Goal: Task Accomplishment & Management: Manage account settings

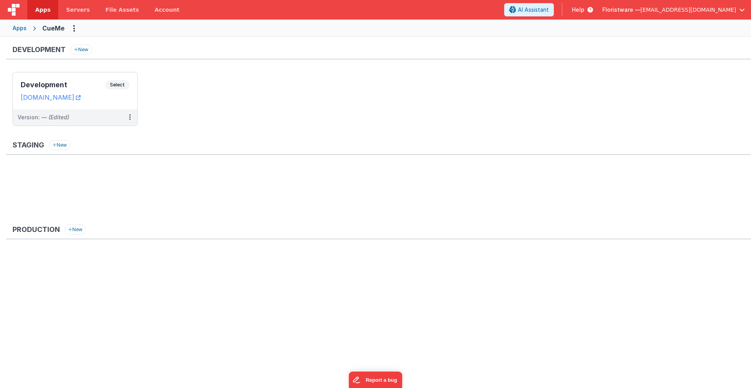
click at [636, 10] on span "Floristware —" at bounding box center [621, 10] width 38 height 8
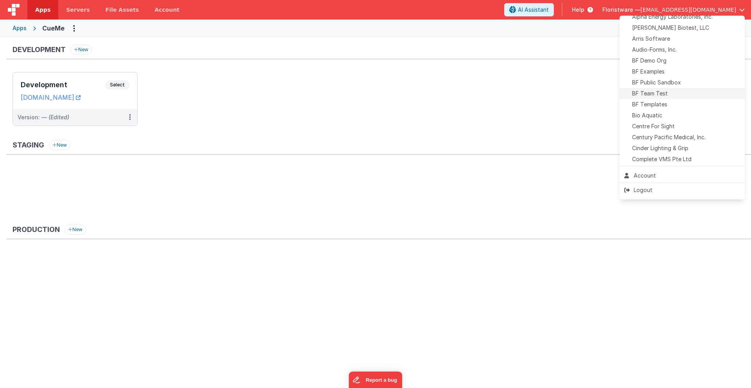
scroll to position [63, 0]
click at [652, 135] on span "Daemeter" at bounding box center [644, 136] width 25 height 8
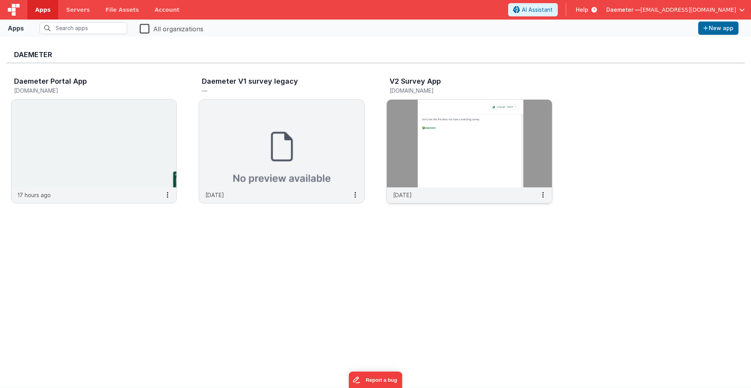
click at [403, 147] on img at bounding box center [469, 144] width 165 height 88
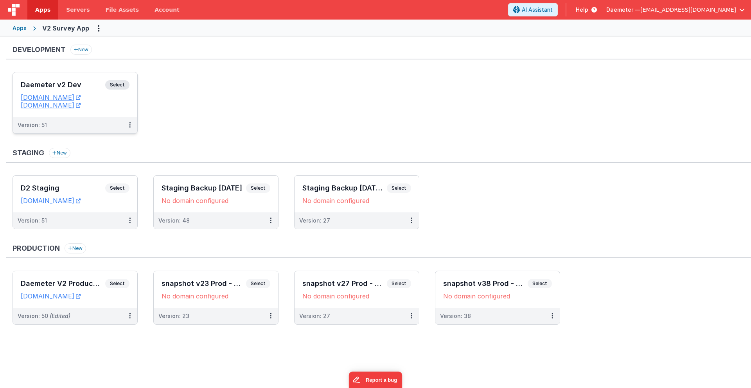
click at [79, 80] on div "Daemeter v2 Dev Select" at bounding box center [75, 86] width 109 height 13
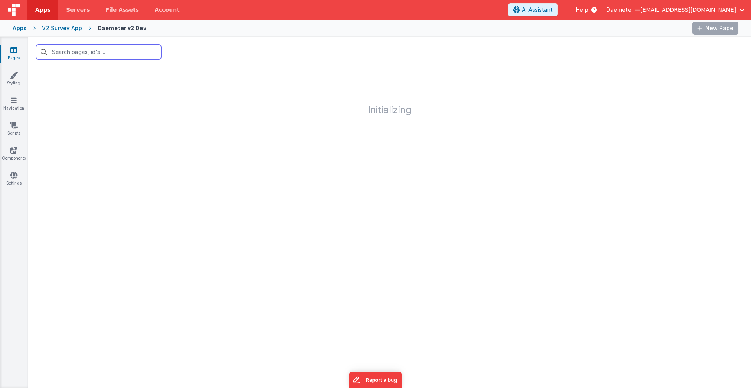
click at [101, 55] on input "text" at bounding box center [98, 52] width 125 height 15
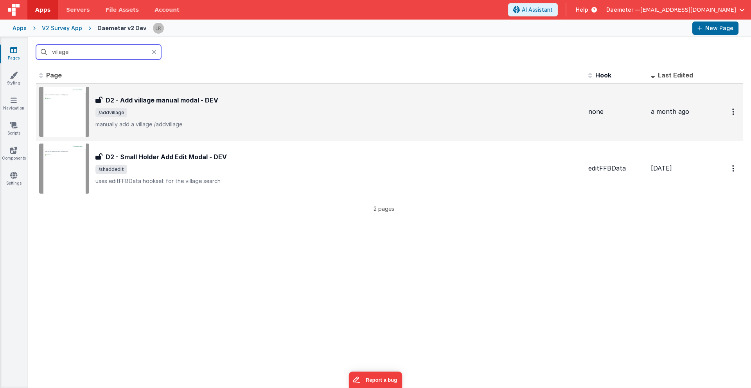
type input "village"
click at [305, 107] on div "D2 - Add village manual modal - DEV D2 - Add village manual modal - DEV /addvil…" at bounding box center [338, 111] width 486 height 33
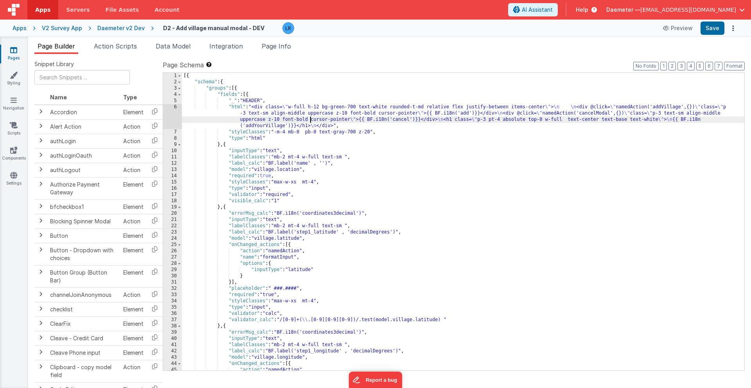
click at [309, 121] on div "[{ "schema" : { "groups" : [{ "fields" : [{ "_" : "HEADER" , "html" : "<div cla…" at bounding box center [463, 228] width 562 height 310
click at [280, 50] on li "Page Info" at bounding box center [277, 47] width 36 height 13
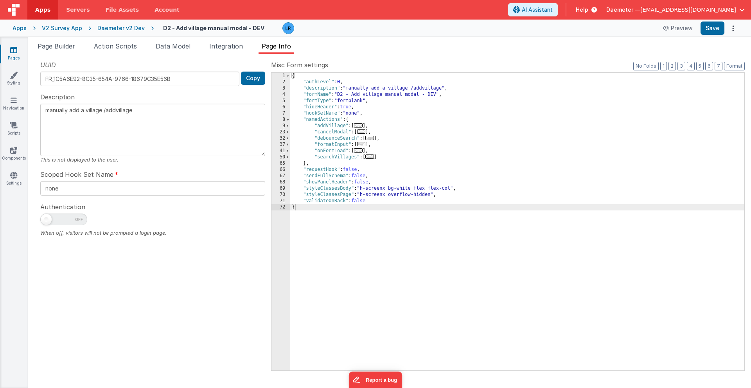
click at [361, 132] on span "..." at bounding box center [361, 131] width 9 height 4
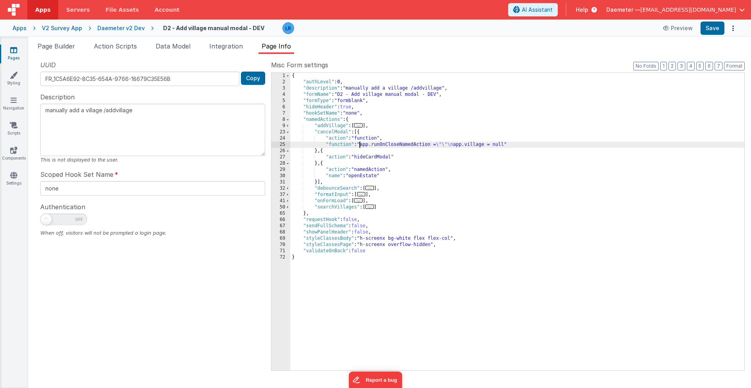
click at [359, 144] on div "{ "authLevel" : 0 , "description" : "manually add a village /addvillage" , "for…" at bounding box center [517, 228] width 454 height 310
click at [278, 143] on div "25" at bounding box center [280, 145] width 19 height 6
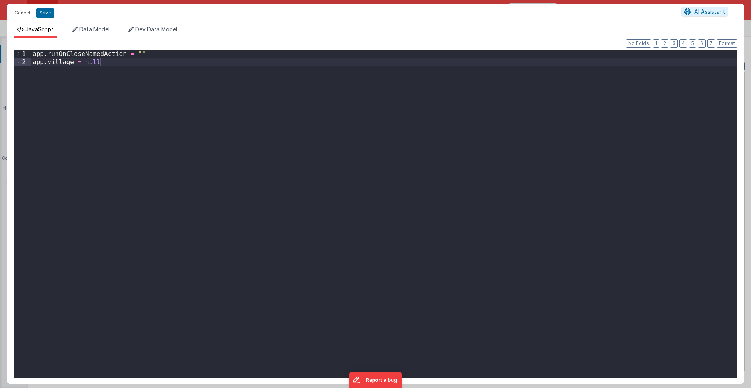
click at [33, 63] on div "app . runOnCloseNamedAction = "" app . village = null" at bounding box center [384, 222] width 706 height 344
click at [47, 14] on button "Save" at bounding box center [45, 13] width 18 height 10
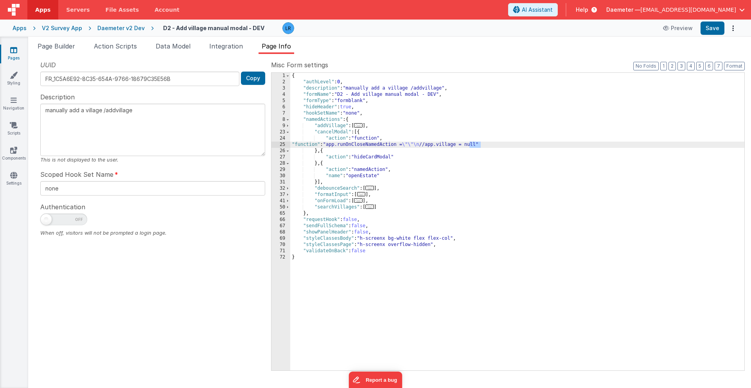
drag, startPoint x: 470, startPoint y: 145, endPoint x: 481, endPoint y: 146, distance: 11.0
click at [481, 146] on div "{ "authLevel" : 0 , "description" : "manually add a village /addvillage" , "for…" at bounding box center [517, 228] width 454 height 310
click at [276, 145] on div "25" at bounding box center [280, 145] width 19 height 6
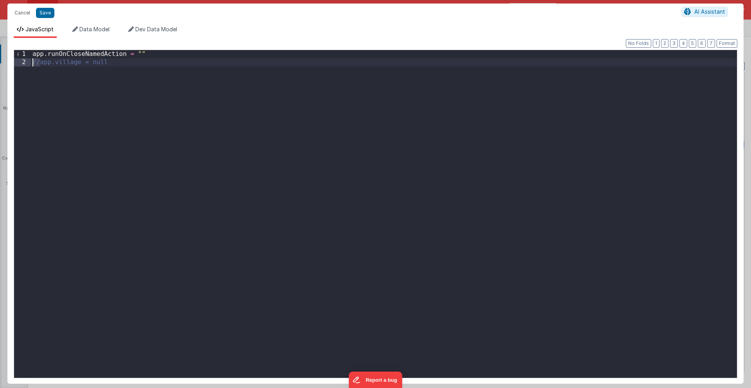
drag, startPoint x: 39, startPoint y: 61, endPoint x: 29, endPoint y: 61, distance: 10.6
click at [29, 61] on div "1 2 app . runOnCloseNamedAction = "" //app.village = null XXXXXXXXXXXXXXXXXXXXX…" at bounding box center [375, 214] width 723 height 329
click at [45, 12] on button "Save" at bounding box center [45, 13] width 18 height 10
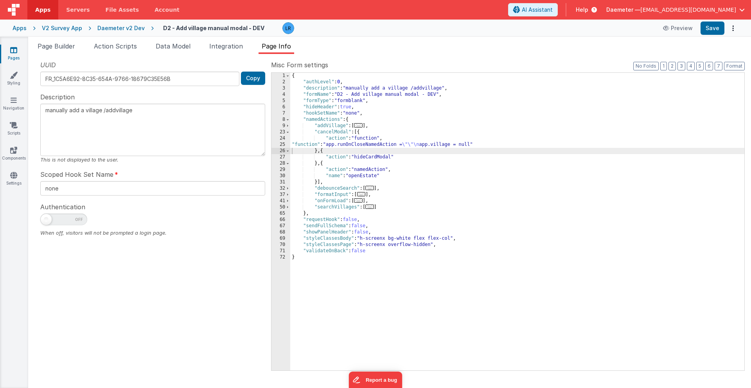
click at [360, 125] on span "..." at bounding box center [358, 125] width 9 height 4
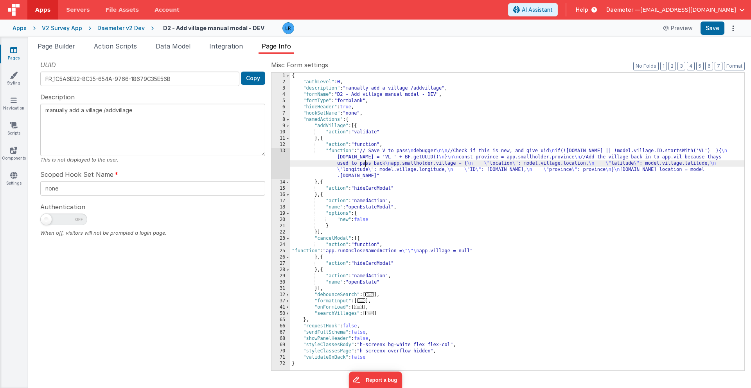
click at [366, 166] on div "{ "authLevel" : 0 , "description" : "manually add a village /addvillage" , "for…" at bounding box center [517, 228] width 454 height 310
click at [277, 162] on div "13" at bounding box center [280, 163] width 19 height 31
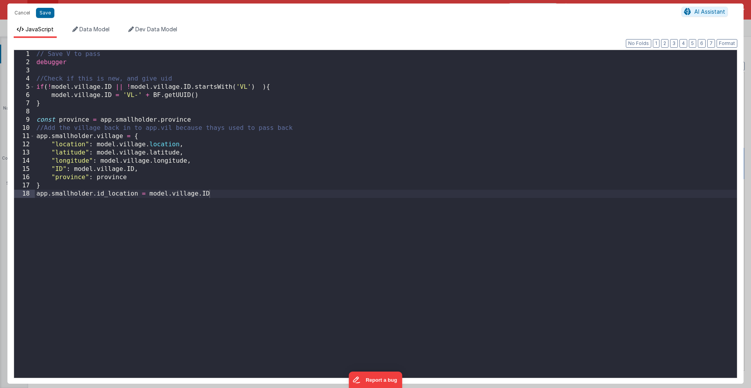
click at [277, 162] on div "Cancel Save AI Assistant JavaScript Data Model Dev Data Model Format 7 6 5 4 3 …" at bounding box center [375, 194] width 751 height 388
click at [225, 194] on div "// Save V to pass debugger //Check if this is new, and give uid if ( ! model . …" at bounding box center [386, 222] width 702 height 344
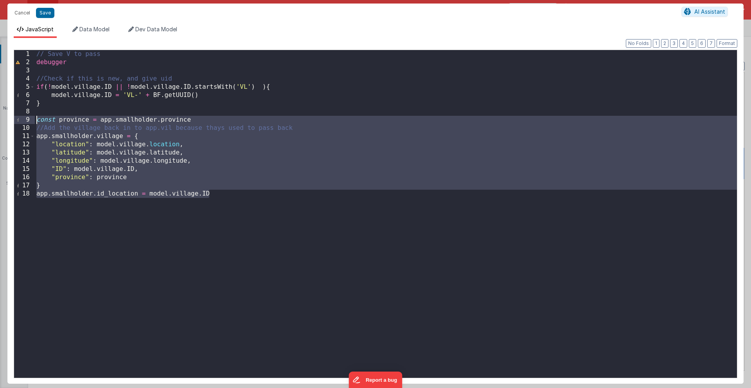
drag, startPoint x: 226, startPoint y: 194, endPoint x: 30, endPoint y: 122, distance: 208.7
click at [30, 122] on div "1 2 3 4 5 6 7 8 9 10 11 12 13 14 15 16 17 18 // Save V to pass debugger //Check…" at bounding box center [375, 214] width 723 height 329
click at [23, 13] on button "Cancel" at bounding box center [22, 12] width 23 height 11
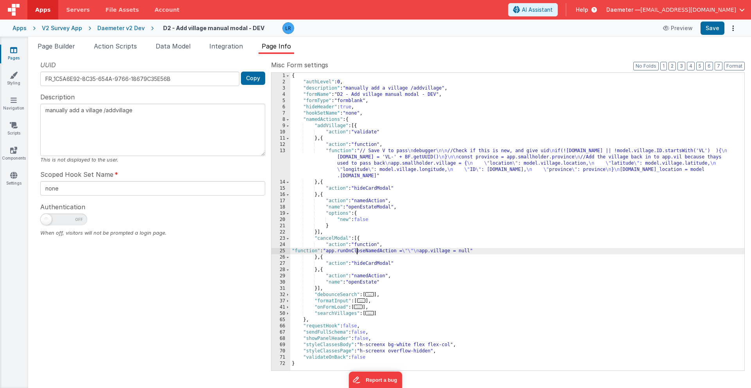
click at [357, 252] on div "{ "authLevel" : 0 , "description" : "manually add a village /addvillage" , "for…" at bounding box center [517, 228] width 454 height 310
click at [276, 250] on div "25" at bounding box center [280, 251] width 19 height 6
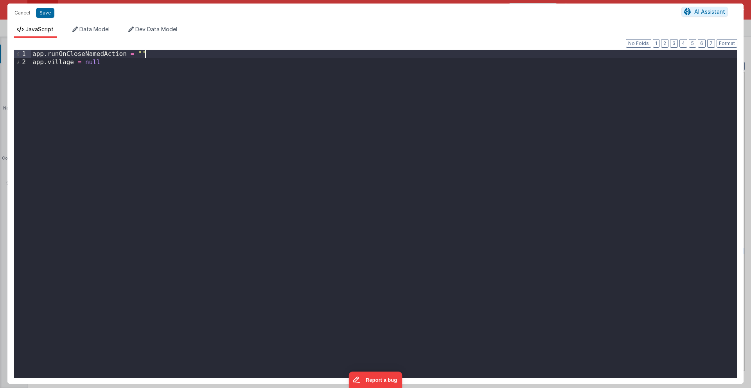
click at [158, 55] on div "app . runOnCloseNamedAction = "" app . village = null" at bounding box center [384, 222] width 706 height 344
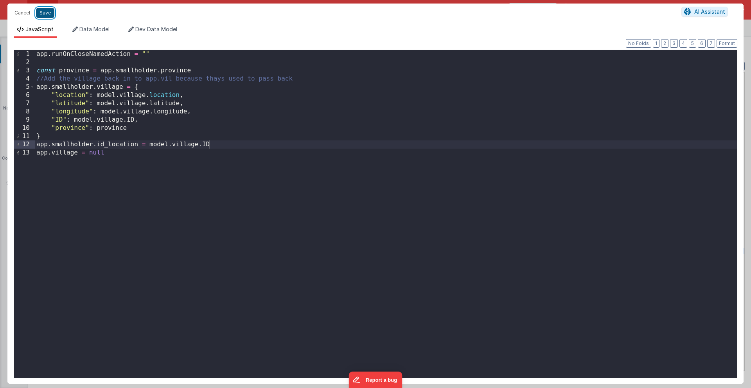
click at [47, 14] on button "Save" at bounding box center [45, 13] width 18 height 10
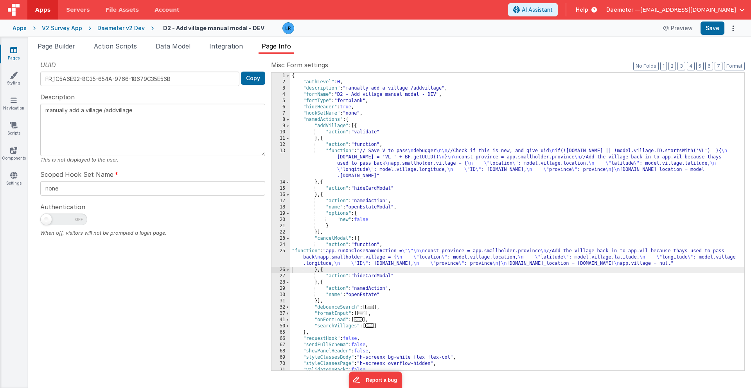
click at [350, 163] on div "{ "authLevel" : 0 , "description" : "manually add a village /addvillage" , "for…" at bounding box center [517, 228] width 454 height 310
click at [279, 165] on div "13" at bounding box center [280, 163] width 19 height 31
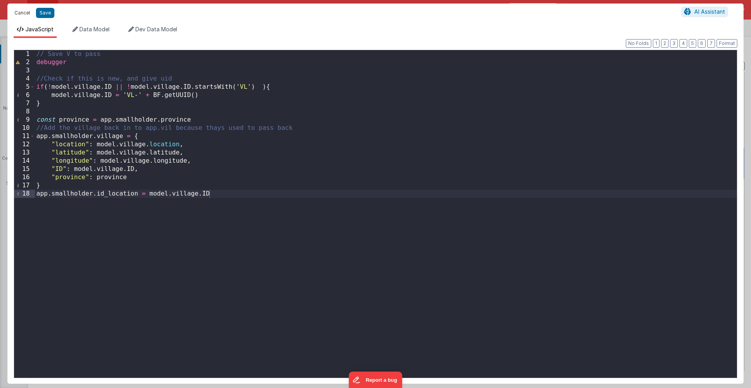
click at [22, 15] on button "Cancel" at bounding box center [22, 12] width 23 height 11
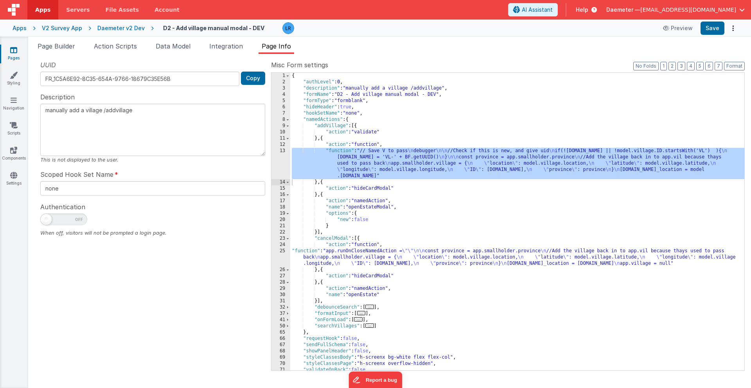
click at [318, 260] on div "{ "authLevel" : 0 , "description" : "manually add a village /addvillage" , "for…" at bounding box center [517, 228] width 454 height 310
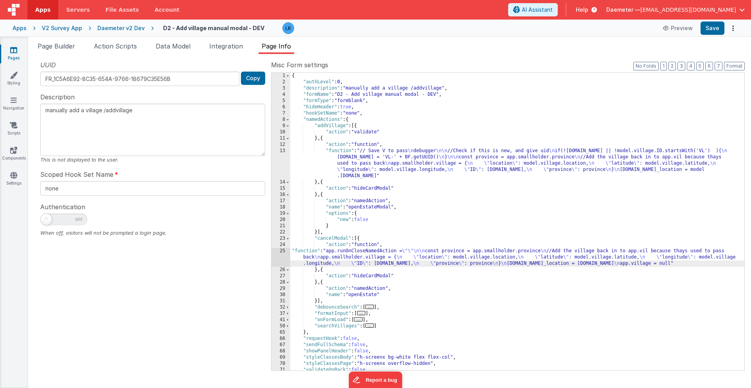
click at [280, 259] on div "25" at bounding box center [280, 257] width 19 height 19
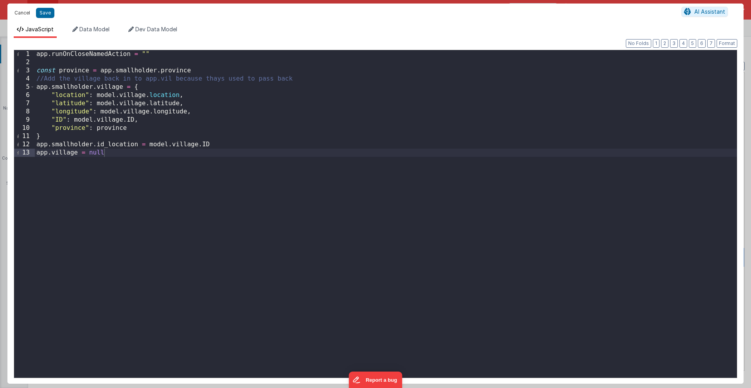
click at [25, 13] on button "Cancel" at bounding box center [22, 12] width 23 height 11
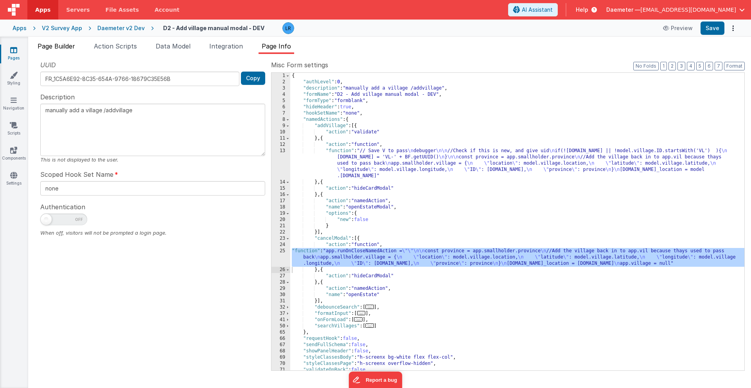
click at [57, 43] on span "Page Builder" at bounding box center [57, 46] width 38 height 8
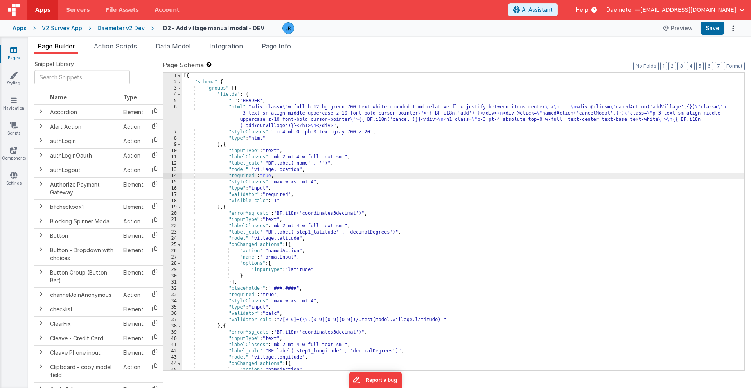
click at [311, 178] on div "[{ "schema" : { "groups" : [{ "fields" : [{ "_" : "HEADER" , "html" : "<div cla…" at bounding box center [463, 228] width 562 height 310
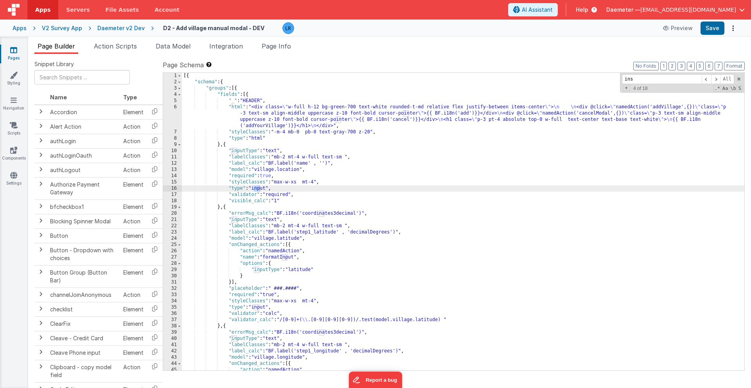
scroll to position [172, 0]
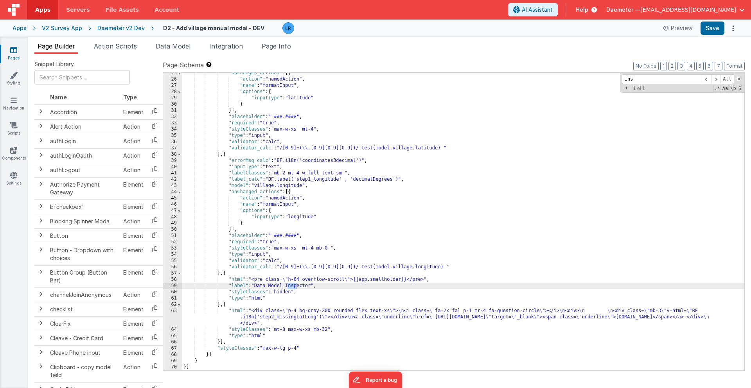
type input "ins"
click at [294, 294] on div ""onChanged_actions" : [{ "action" : "namedAction" , "name" : "formatInput" , "o…" at bounding box center [463, 225] width 562 height 310
click at [16, 52] on icon at bounding box center [13, 50] width 7 height 8
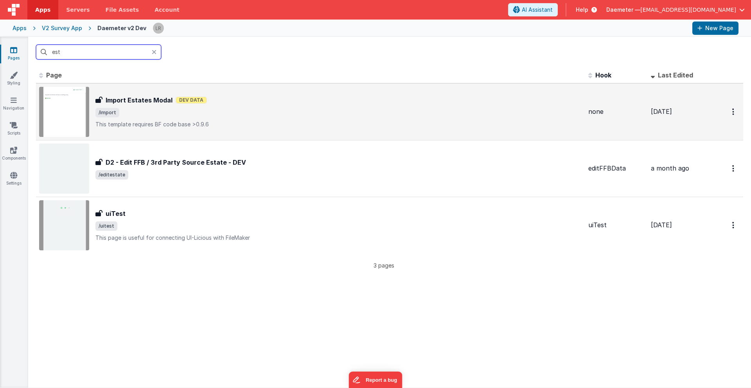
type input "est"
click at [199, 110] on span "/import" at bounding box center [338, 112] width 486 height 9
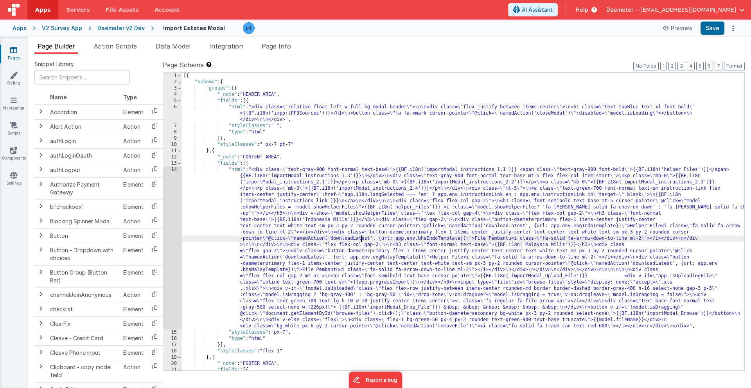
click at [361, 236] on div "[{ "schema" : { "groups" : [{ "_note" : "HEADER AREA" , "fields" : [{ "html" : …" at bounding box center [463, 228] width 562 height 310
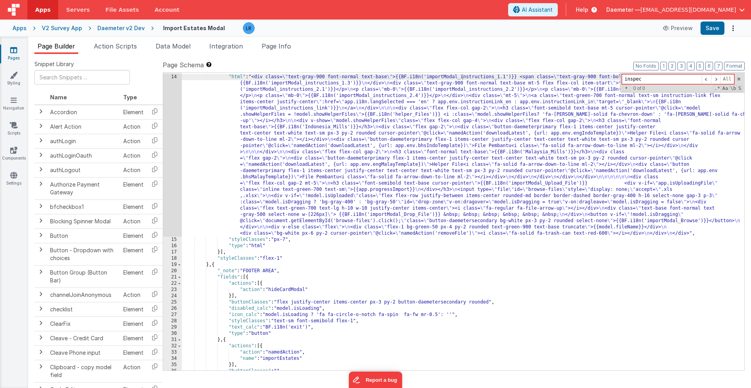
scroll to position [172, 0]
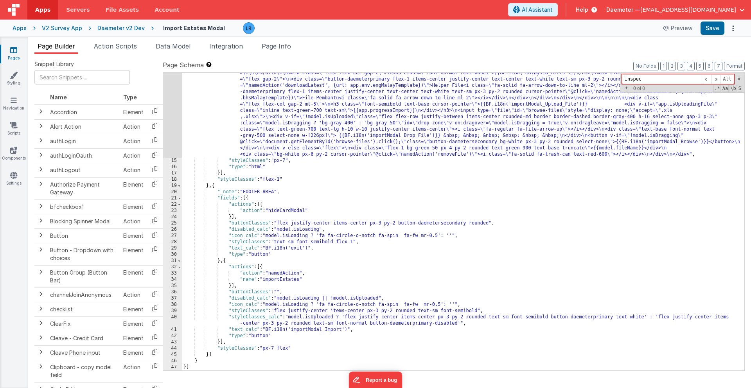
type input "inspec"
click at [89, 79] on input "text" at bounding box center [81, 77] width 95 height 14
click at [18, 53] on link "Pages" at bounding box center [14, 54] width 28 height 16
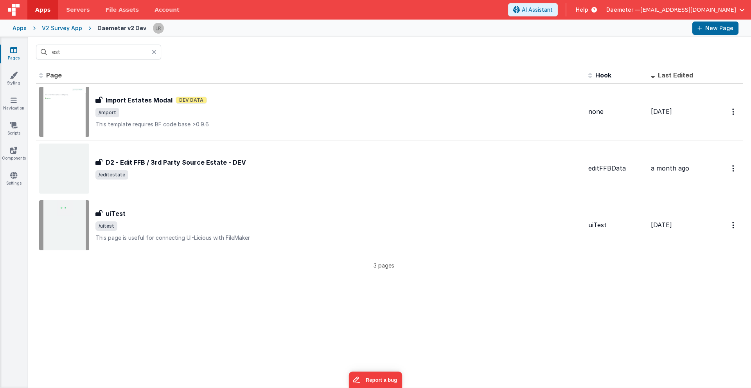
click at [154, 52] on icon at bounding box center [154, 52] width 5 height 6
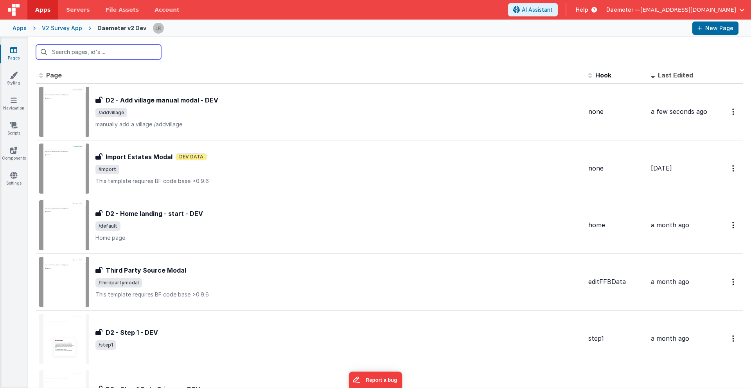
click at [135, 52] on input "text" at bounding box center [98, 52] width 125 height 15
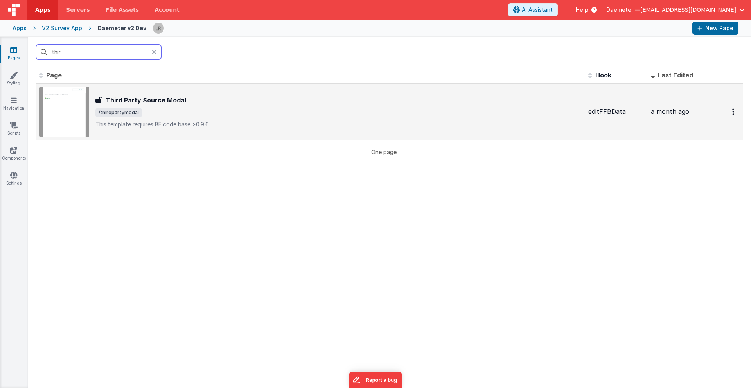
type input "thir"
click at [196, 108] on span "/thirdpartymodal" at bounding box center [338, 112] width 486 height 9
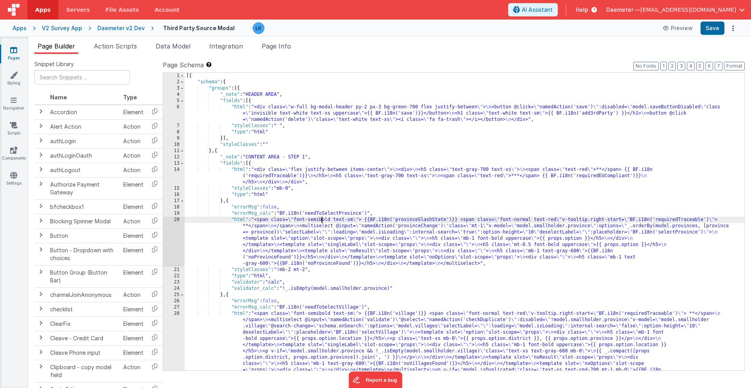
click at [322, 217] on div "[{ "schema" : { "groups" : [{ "_note" : "HEADER AREA" , "fields" : [{ "html" : …" at bounding box center [465, 259] width 560 height 373
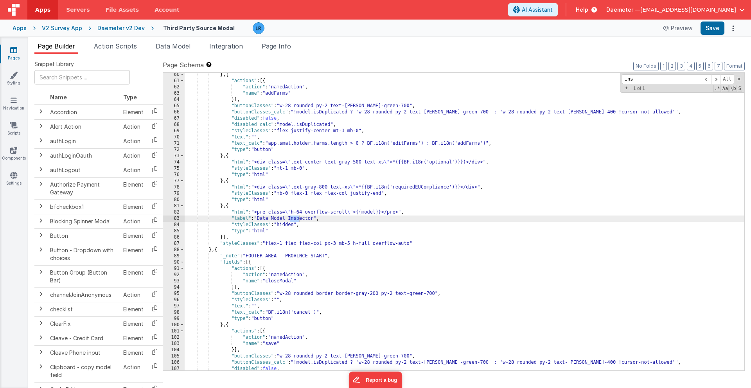
scroll to position [508, 0]
type input "inspe"
click at [294, 226] on div "} , { "actions" : [{ "action" : "namedAction" , "name" : "addFarms" }] , "butto…" at bounding box center [465, 227] width 560 height 310
drag, startPoint x: 363, startPoint y: 213, endPoint x: 379, endPoint y: 214, distance: 15.7
click at [379, 214] on div "} , { "actions" : [{ "action" : "namedAction" , "name" : "addFarms" }] , "butto…" at bounding box center [465, 227] width 560 height 310
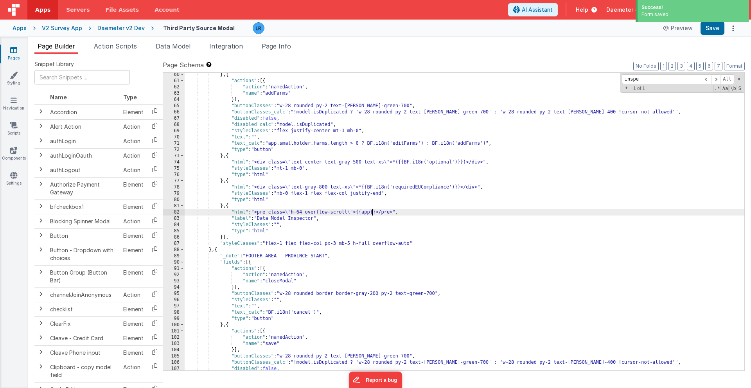
click at [108, 29] on div "Daemeter v2 Dev" at bounding box center [120, 28] width 47 height 8
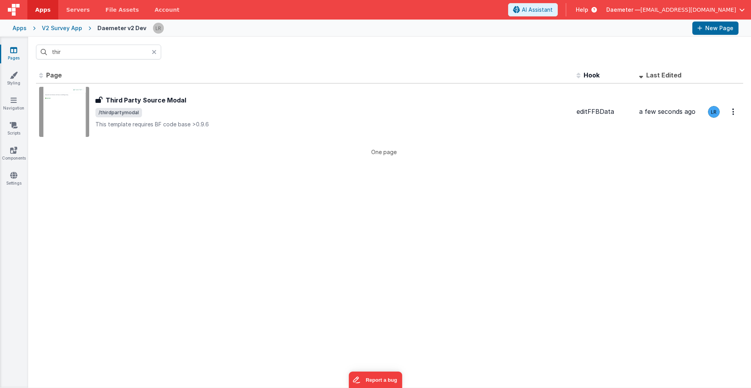
click at [154, 51] on icon at bounding box center [154, 52] width 5 height 6
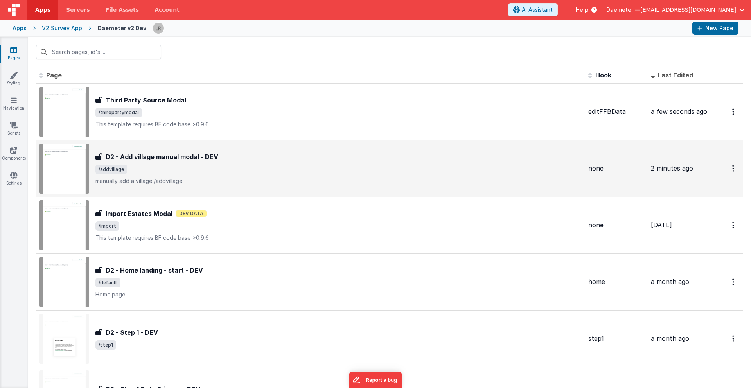
click at [161, 165] on span "/addvillage" at bounding box center [338, 169] width 486 height 9
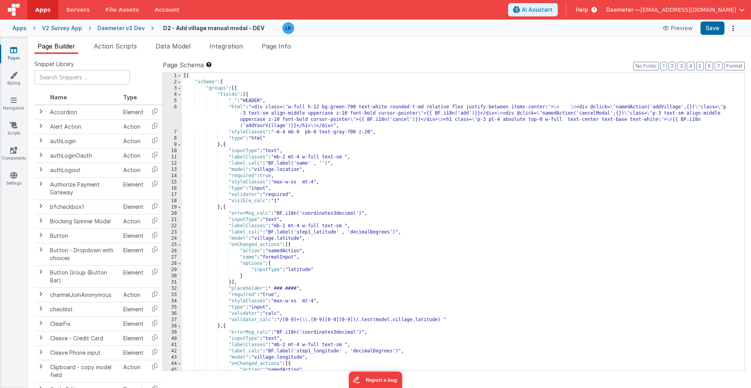
scroll to position [172, 0]
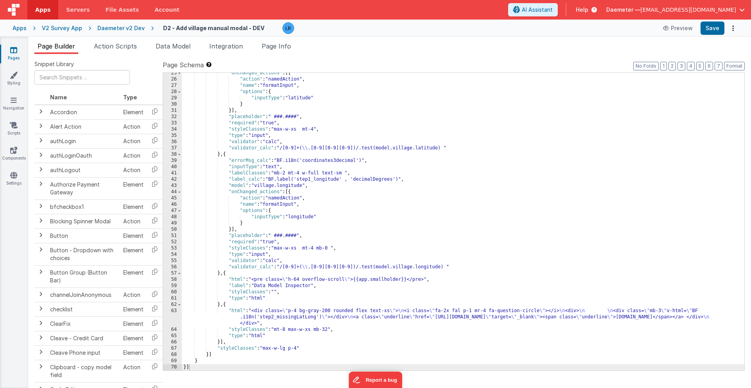
click at [364, 289] on div ""onChanged_actions" : [{ "action" : "namedAction" , "name" : "formatInput" , "o…" at bounding box center [463, 225] width 562 height 310
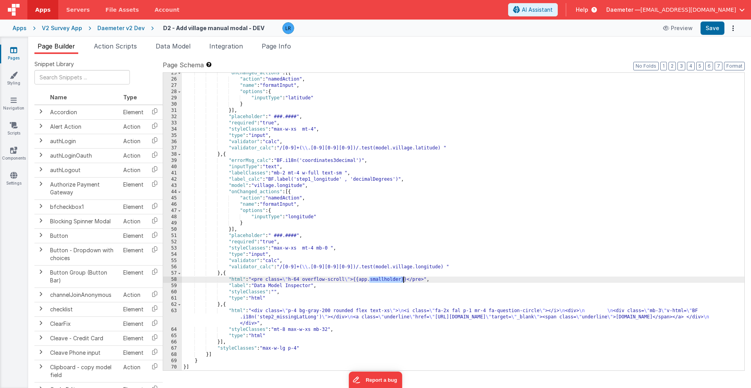
drag, startPoint x: 370, startPoint y: 280, endPoint x: 403, endPoint y: 281, distance: 33.7
click at [404, 281] on div ""onChanged_actions" : [{ "action" : "namedAction" , "name" : "formatInput" , "o…" at bounding box center [463, 225] width 562 height 310
click at [17, 52] on link "Pages" at bounding box center [14, 54] width 28 height 16
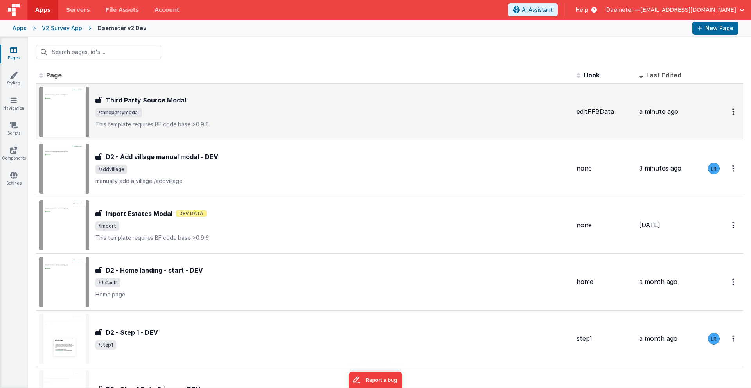
click at [173, 101] on h3 "Third Party Source Modal" at bounding box center [146, 99] width 81 height 9
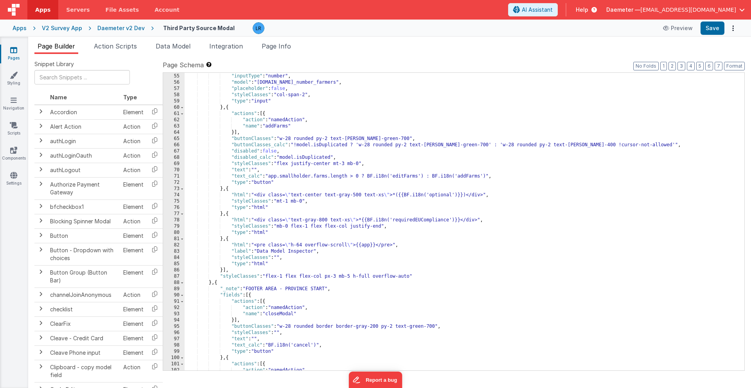
scroll to position [572, 0]
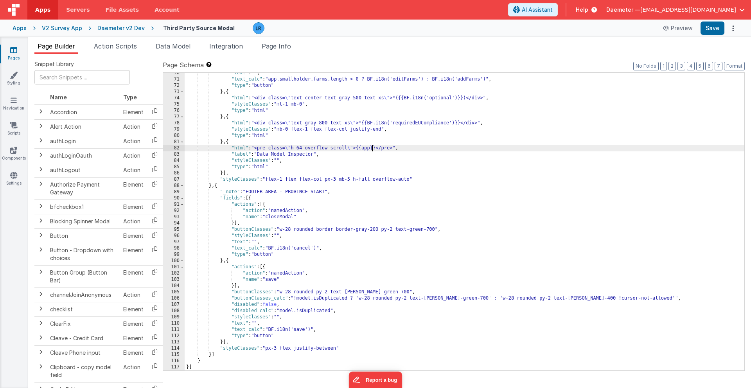
click at [373, 147] on div ""text" : "" , "text_calc" : "app.smallholder.farms.length > 0 ? BF.i18n('editFa…" at bounding box center [465, 225] width 560 height 310
click at [707, 31] on button "Save" at bounding box center [712, 28] width 24 height 13
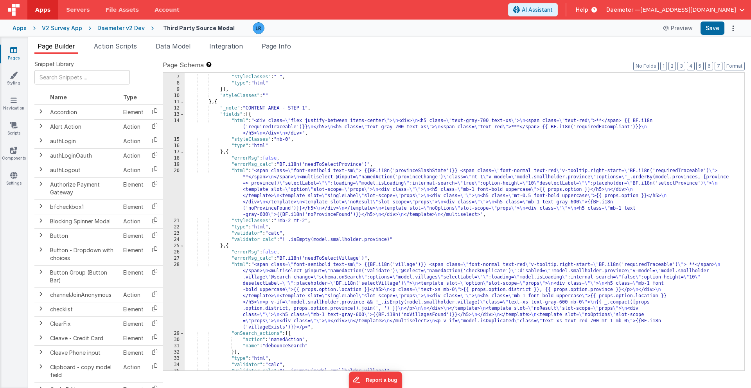
scroll to position [47, 0]
click at [269, 190] on div ""html" : "<div class= \" w-full bg-modal-header py-2 px-3 bg-green-700 flex jus…" at bounding box center [465, 218] width 560 height 323
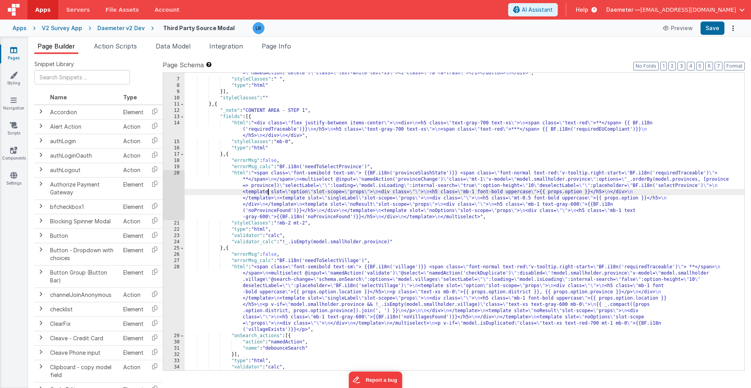
click at [174, 188] on div "20" at bounding box center [174, 195] width 22 height 50
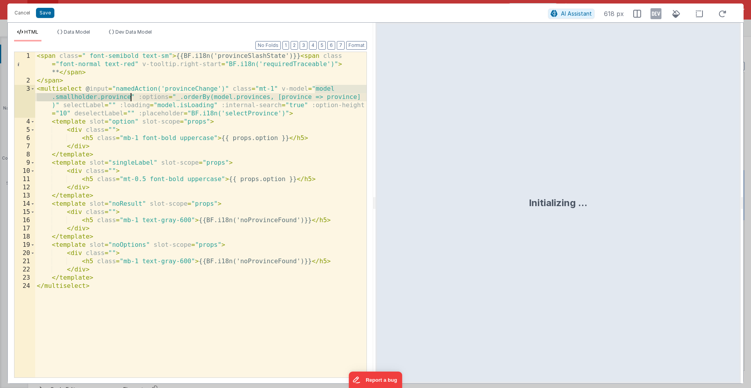
drag, startPoint x: 315, startPoint y: 88, endPoint x: 131, endPoint y: 97, distance: 183.6
click at [131, 97] on div "< span class = " font-semibold text-sm" > {{BF.i18n('provinceSlashState')}} < s…" at bounding box center [200, 231] width 331 height 358
click at [22, 13] on button "Cancel" at bounding box center [22, 12] width 23 height 11
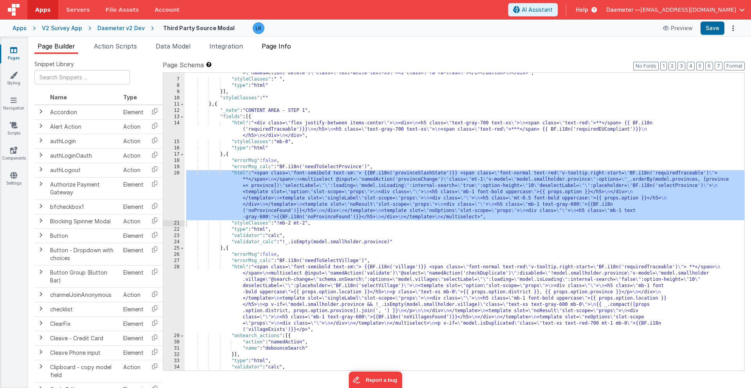
click at [289, 47] on span "Page Info" at bounding box center [276, 46] width 29 height 8
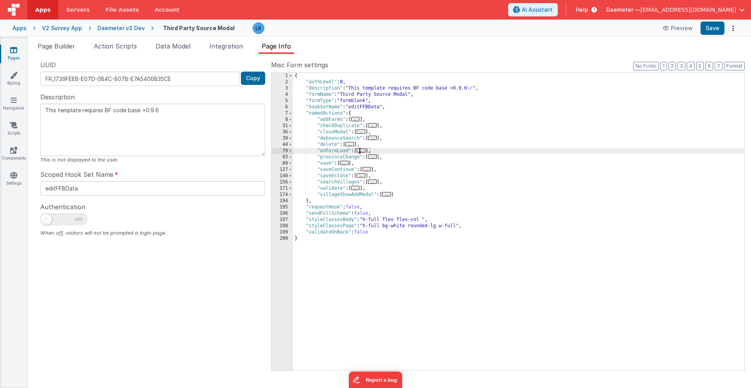
click at [364, 149] on span "..." at bounding box center [361, 150] width 9 height 4
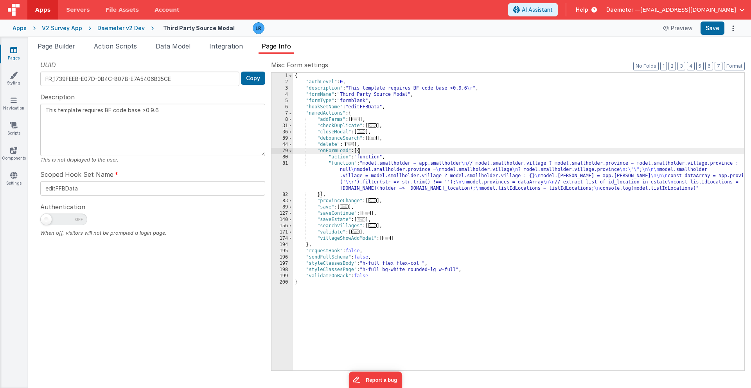
click at [362, 184] on div "{ "authLevel" : 0 , "description" : "This template requires BF code base >0.9.6…" at bounding box center [518, 228] width 451 height 310
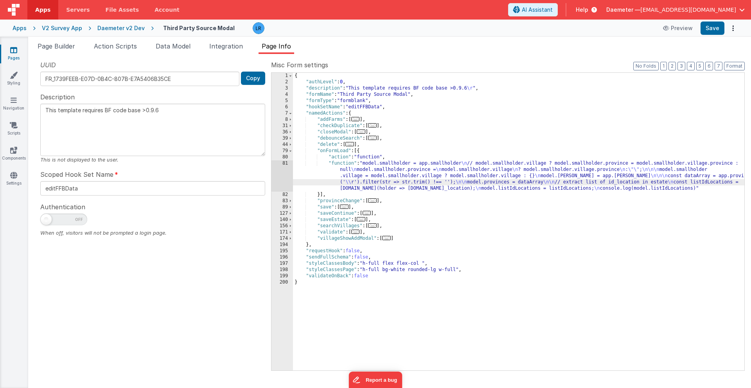
click at [277, 171] on div "81" at bounding box center [282, 175] width 22 height 31
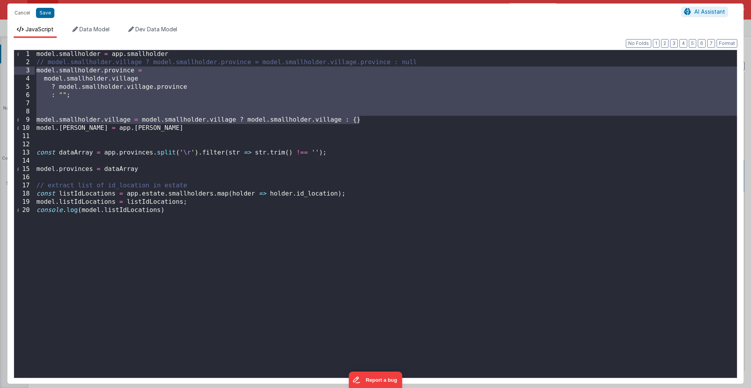
drag, startPoint x: 373, startPoint y: 119, endPoint x: 29, endPoint y: 67, distance: 348.0
click at [29, 67] on div "1 2 3 4 5 6 7 8 9 10 11 12 13 14 15 16 17 18 19 20 model . smallholder = app . …" at bounding box center [375, 214] width 723 height 329
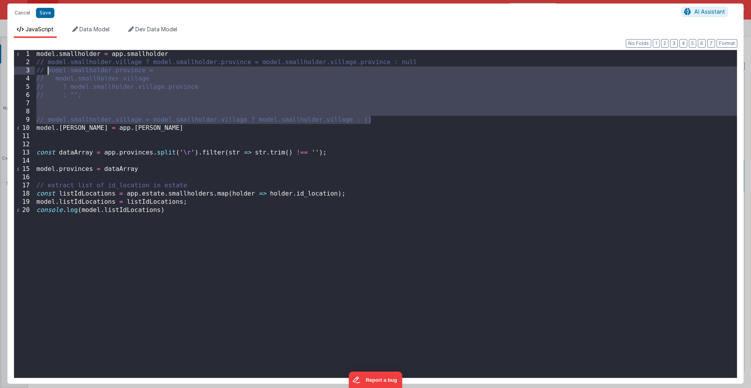
click at [383, 122] on div "model . smallholder = app . smallholder // model.smallholder.village ? model.sm…" at bounding box center [386, 222] width 702 height 344
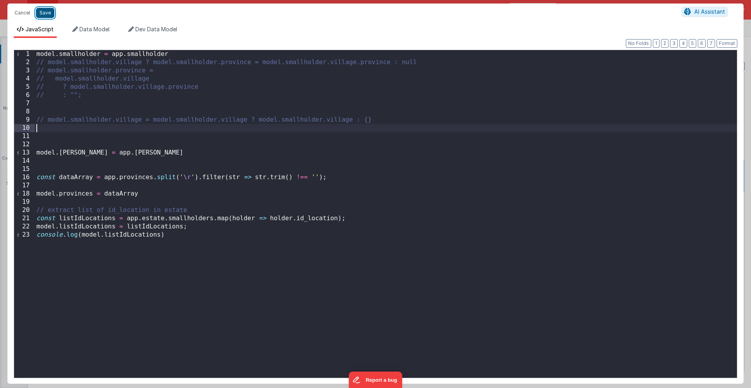
click at [44, 13] on button "Save" at bounding box center [45, 13] width 18 height 10
type textarea "This template requires BF code base >0.9.6"
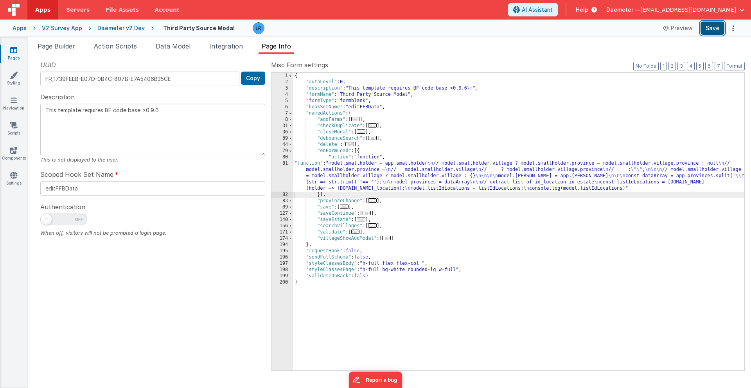
click at [711, 29] on button "Save" at bounding box center [712, 28] width 24 height 13
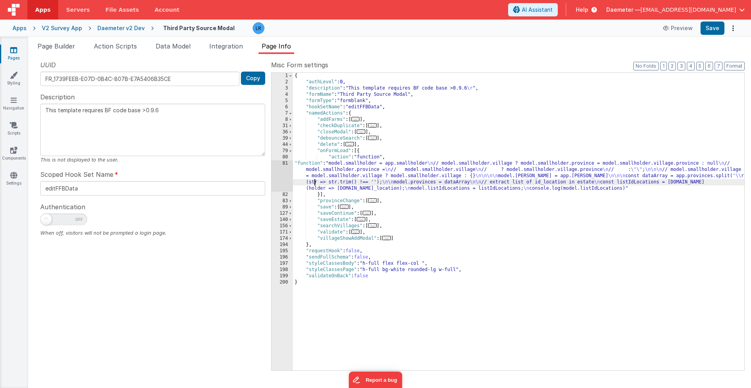
click at [316, 179] on div "{ "authLevel" : 0 , "description" : "This template requires BF code base >0.9.6…" at bounding box center [518, 228] width 451 height 310
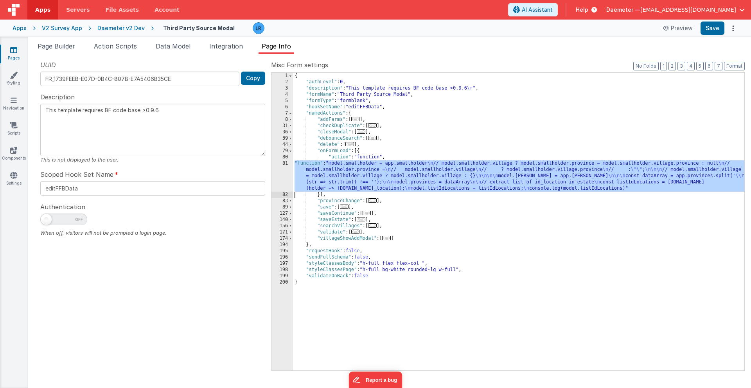
click at [278, 179] on div "81" at bounding box center [282, 175] width 22 height 31
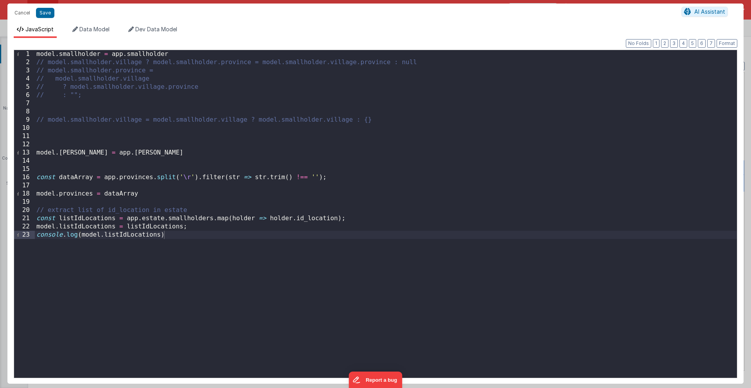
click at [43, 129] on div "model . smallholder = app . smallholder // model.smallholder.village ? model.sm…" at bounding box center [386, 222] width 702 height 344
drag, startPoint x: 146, startPoint y: 129, endPoint x: 236, endPoint y: 127, distance: 90.0
click at [236, 127] on div "model . smallholder = app . smallholder // model.smallholder.village ? model.sm…" at bounding box center [386, 222] width 702 height 344
click at [264, 130] on div "model . smallholder = app . smallholder // model.smallholder.village ? model.sm…" at bounding box center [386, 222] width 702 height 344
paste textarea
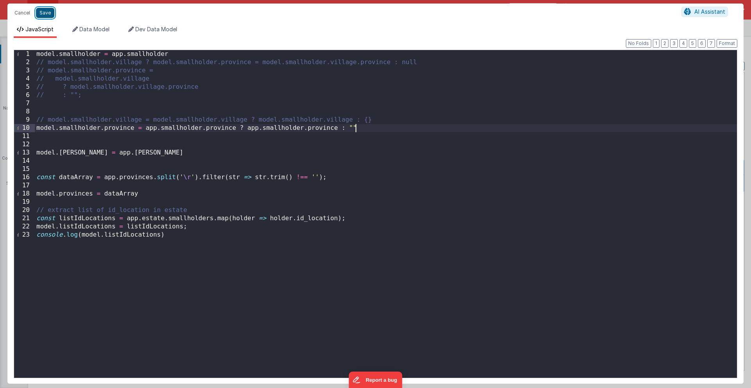
click at [50, 16] on button "Save" at bounding box center [45, 13] width 18 height 10
type textarea "This template requires BF code base >0.9.6"
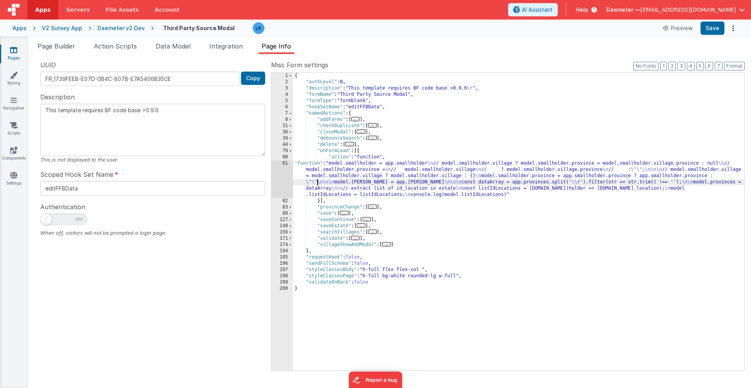
click at [318, 182] on div "{ "authLevel" : 0 , "description" : "This template requires BF code base >0.9.6…" at bounding box center [518, 228] width 451 height 310
click at [284, 178] on div "81" at bounding box center [282, 179] width 22 height 38
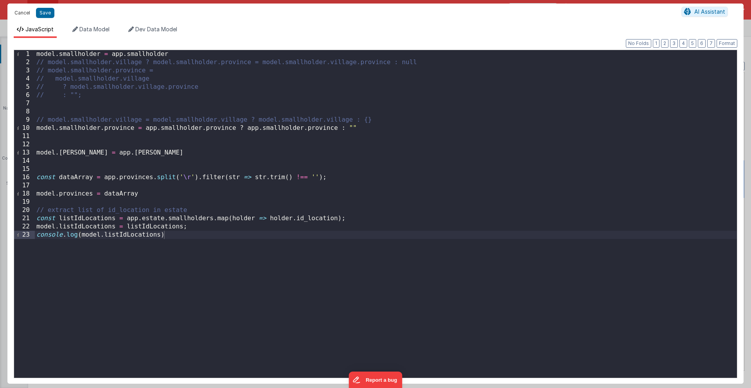
click at [20, 12] on button "Cancel" at bounding box center [22, 12] width 23 height 11
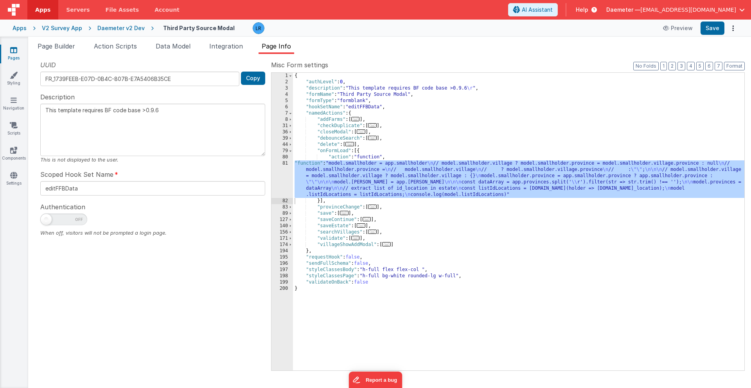
click at [12, 58] on link "Pages" at bounding box center [14, 54] width 28 height 16
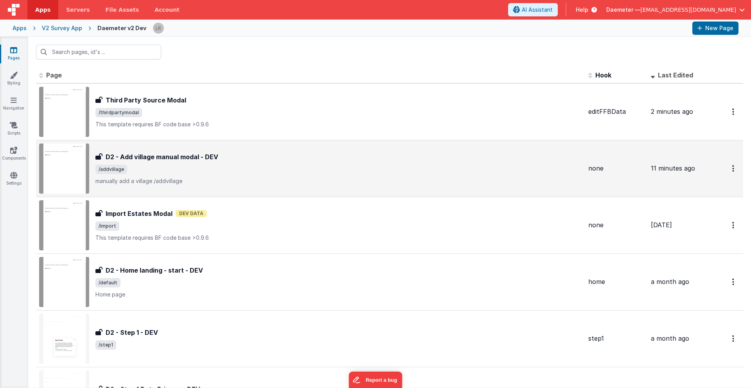
click at [172, 174] on div "D2 - Add village manual modal - DEV D2 - Add village manual modal - DEV /addvil…" at bounding box center [338, 168] width 486 height 33
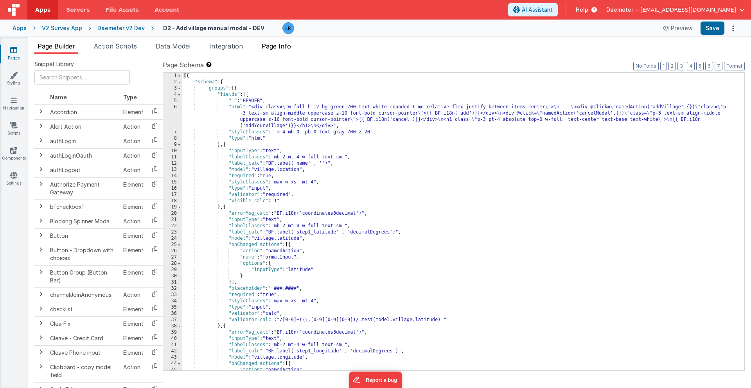
click at [288, 48] on span "Page Info" at bounding box center [276, 46] width 29 height 8
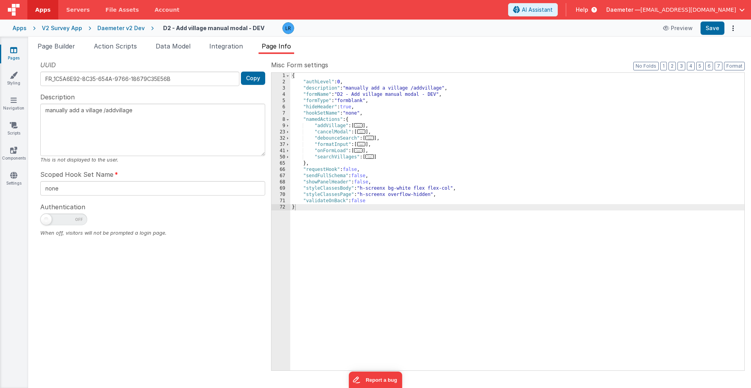
click at [360, 124] on span "..." at bounding box center [358, 125] width 9 height 4
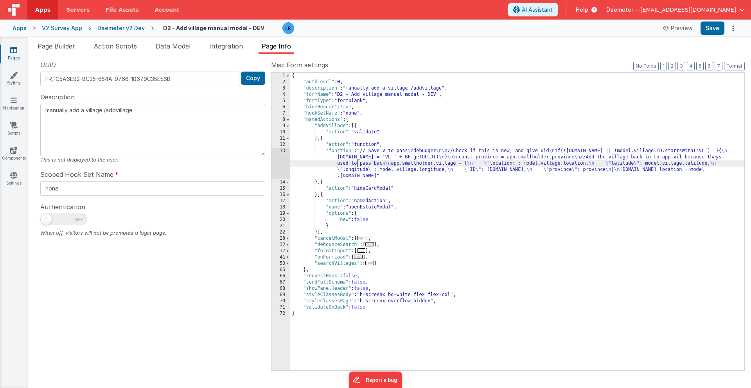
click at [357, 160] on div "{ "authLevel" : 0 , "description" : "manually add a village /addvillage" , "for…" at bounding box center [517, 228] width 454 height 310
click at [284, 160] on div "13" at bounding box center [280, 163] width 19 height 31
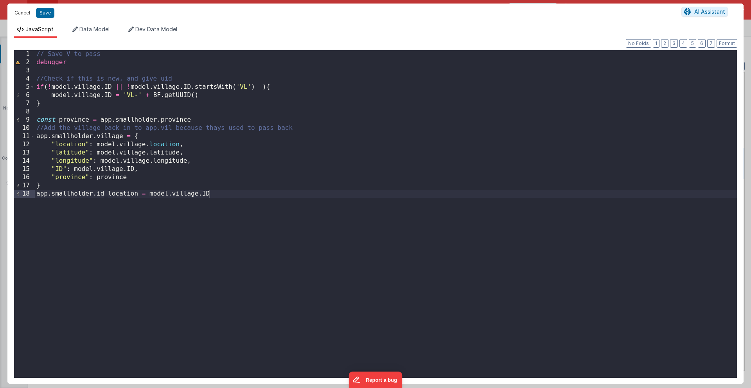
click at [21, 15] on button "Cancel" at bounding box center [22, 12] width 23 height 11
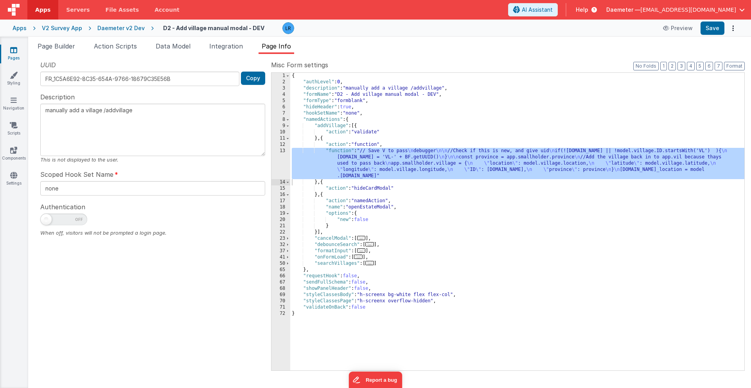
click at [13, 54] on link "Pages" at bounding box center [14, 54] width 28 height 16
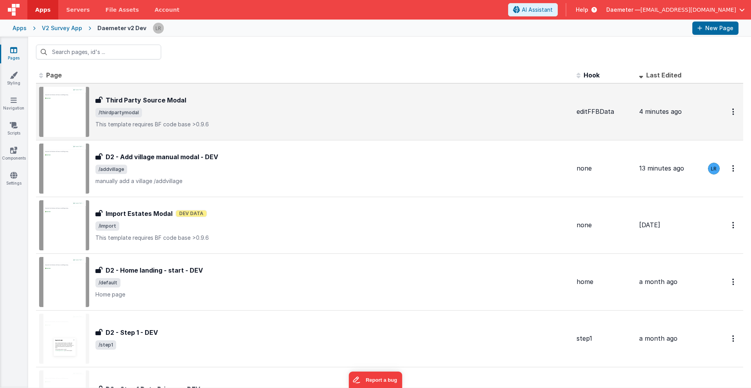
click at [191, 116] on span "/thirdpartymodal" at bounding box center [332, 112] width 475 height 9
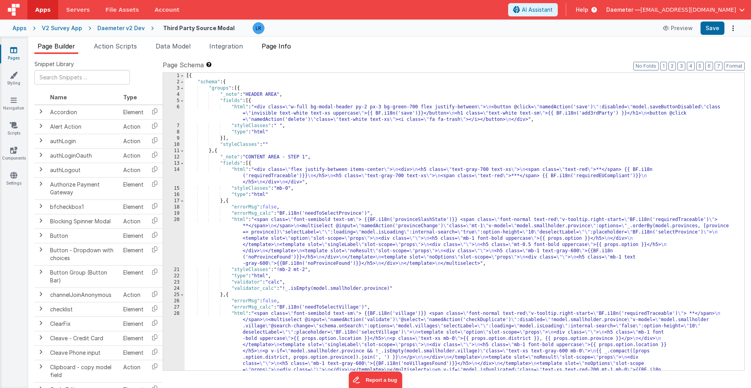
click at [289, 50] on span "Page Info" at bounding box center [276, 46] width 29 height 8
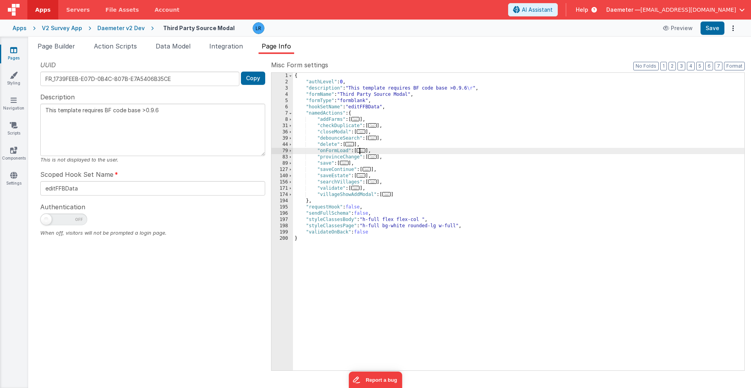
click at [361, 151] on span "..." at bounding box center [361, 150] width 9 height 4
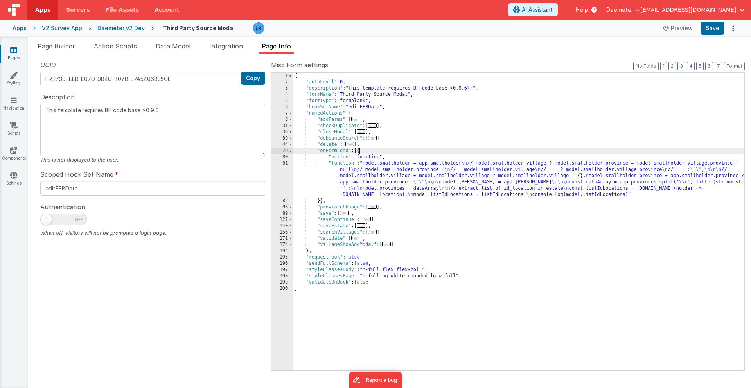
click at [349, 183] on div "{ "authLevel" : 0 , "description" : "This template requires BF code base >0.9.6…" at bounding box center [518, 228] width 451 height 310
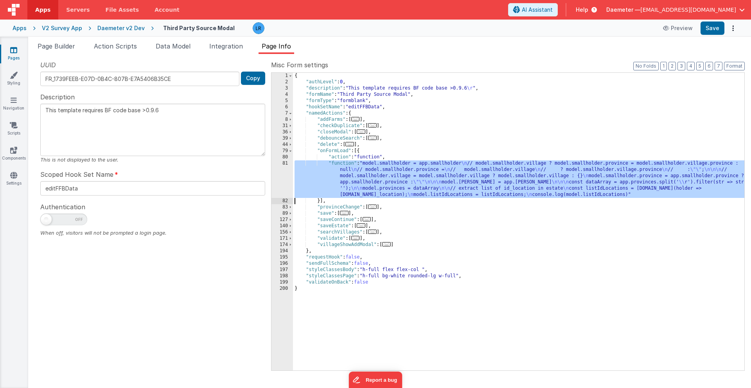
click at [277, 179] on div "81" at bounding box center [282, 179] width 22 height 38
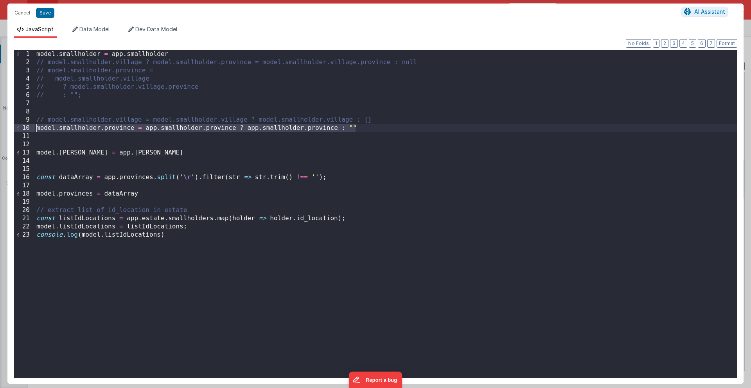
drag, startPoint x: 364, startPoint y: 129, endPoint x: 24, endPoint y: 127, distance: 340.2
click at [23, 127] on div "1 2 3 4 5 6 7 8 9 10 11 12 13 14 15 16 17 18 19 20 21 22 23 model . smallholder…" at bounding box center [375, 214] width 723 height 329
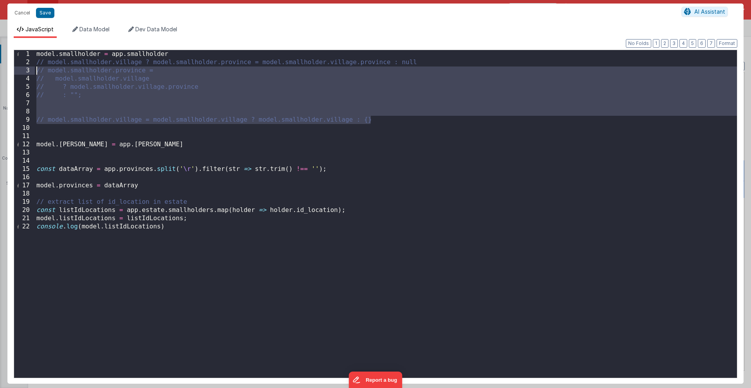
drag, startPoint x: 389, startPoint y: 122, endPoint x: 32, endPoint y: 69, distance: 360.1
click at [32, 69] on div "1 2 3 4 5 6 7 8 9 10 11 12 13 14 15 16 17 18 19 20 21 22 model . smallholder = …" at bounding box center [375, 214] width 723 height 329
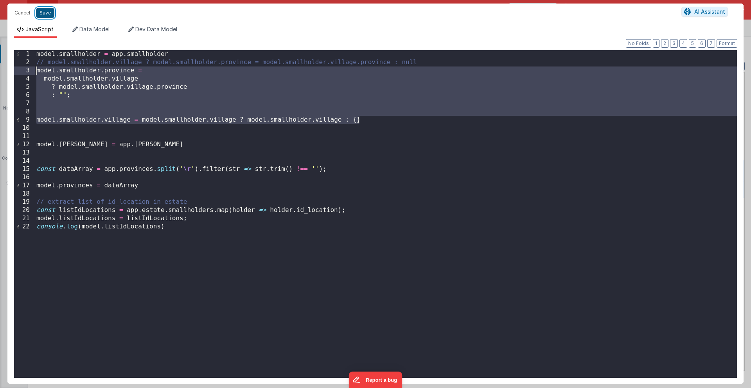
click at [48, 12] on button "Save" at bounding box center [45, 13] width 18 height 10
type textarea "This template requires BF code base >0.9.6"
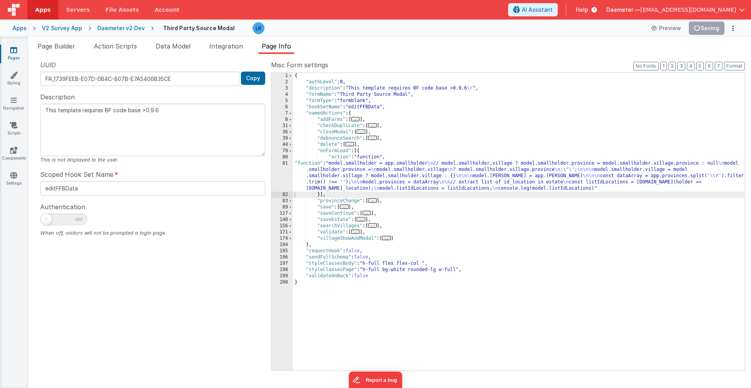
click at [379, 180] on div "{ "authLevel" : 0 , "description" : "This template requires BF code base >0.9.6…" at bounding box center [518, 228] width 451 height 310
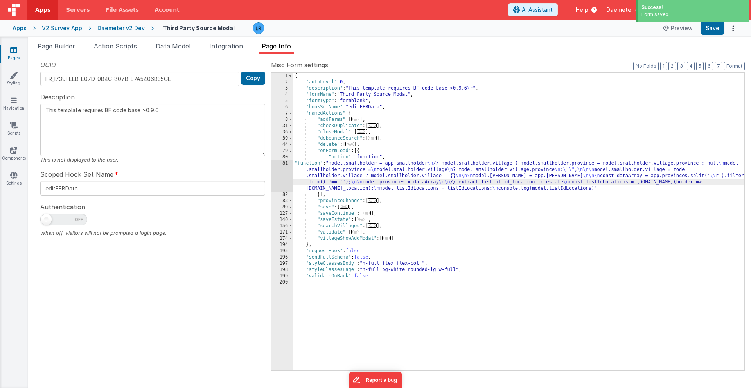
click at [278, 176] on div "81" at bounding box center [282, 175] width 22 height 31
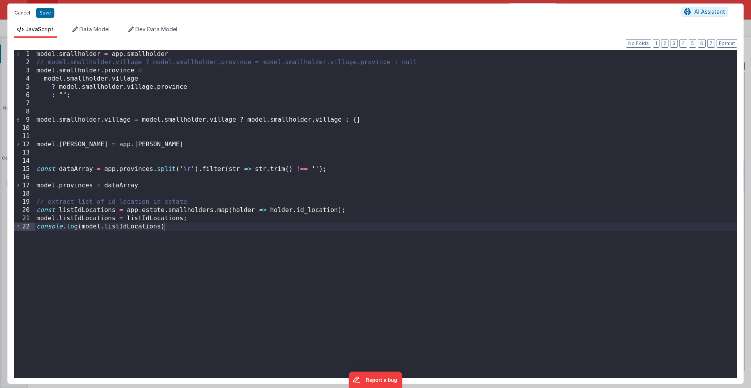
click at [22, 11] on button "Cancel" at bounding box center [22, 12] width 23 height 11
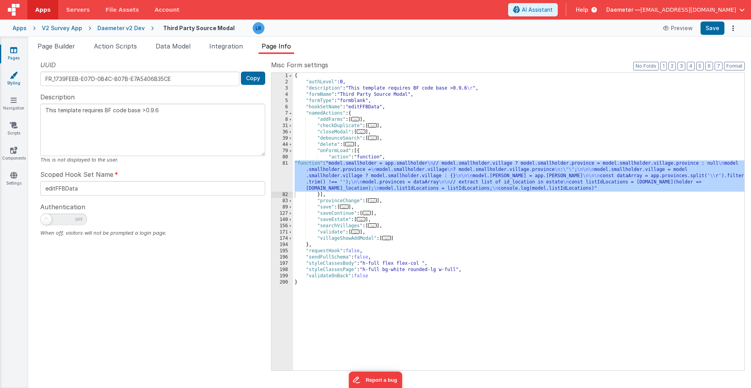
click at [13, 73] on icon at bounding box center [14, 75] width 8 height 8
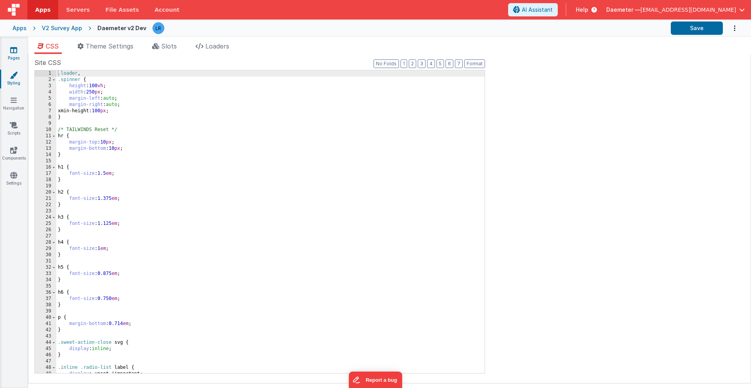
click at [16, 53] on icon at bounding box center [13, 50] width 7 height 8
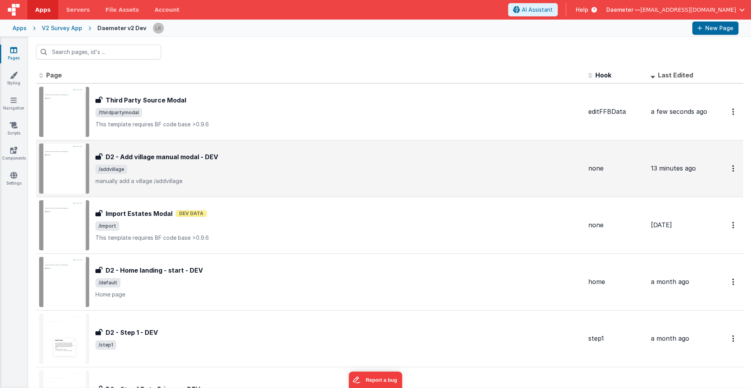
click at [233, 165] on span "/addvillage" at bounding box center [338, 169] width 486 height 9
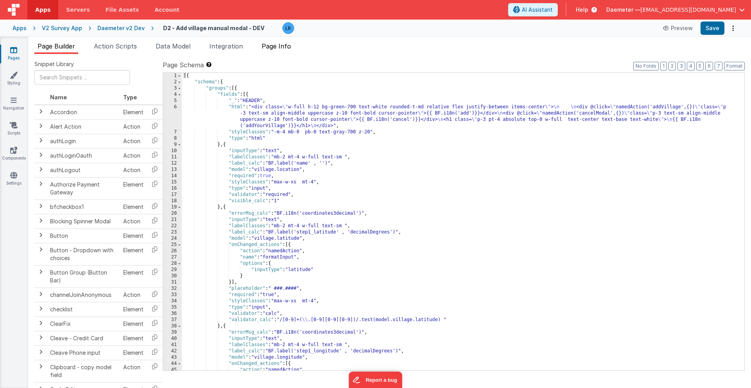
click at [280, 44] on span "Page Info" at bounding box center [276, 46] width 29 height 8
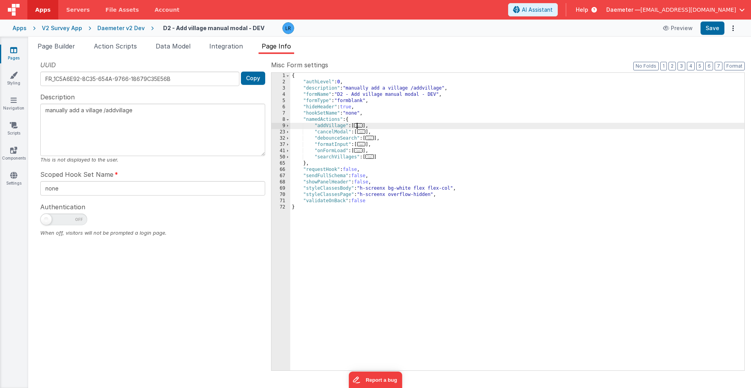
click at [363, 126] on span "..." at bounding box center [358, 125] width 9 height 4
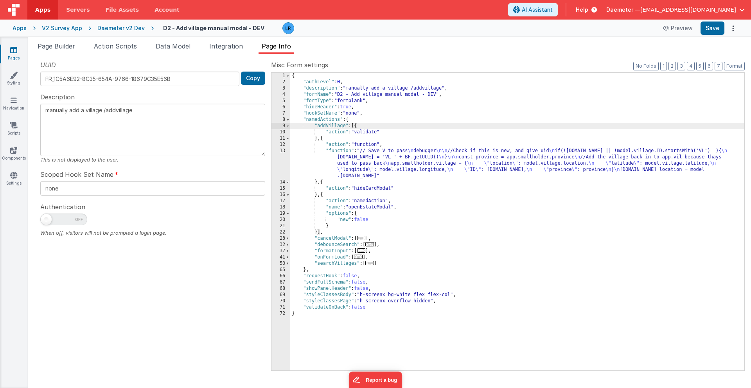
click at [354, 166] on div "{ "authLevel" : 0 , "description" : "manually add a village /addvillage" , "for…" at bounding box center [517, 228] width 454 height 310
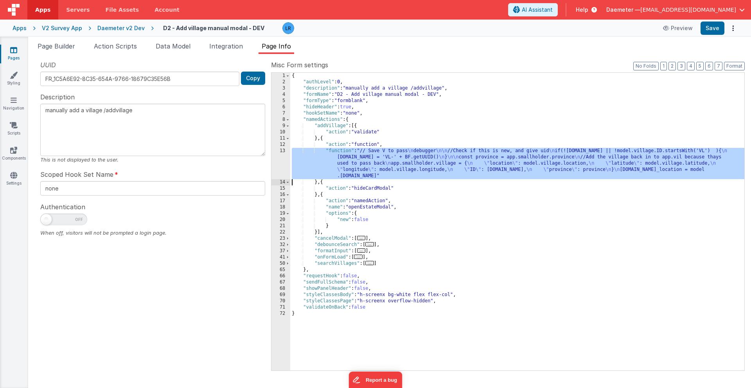
click at [279, 154] on div "13" at bounding box center [280, 163] width 19 height 31
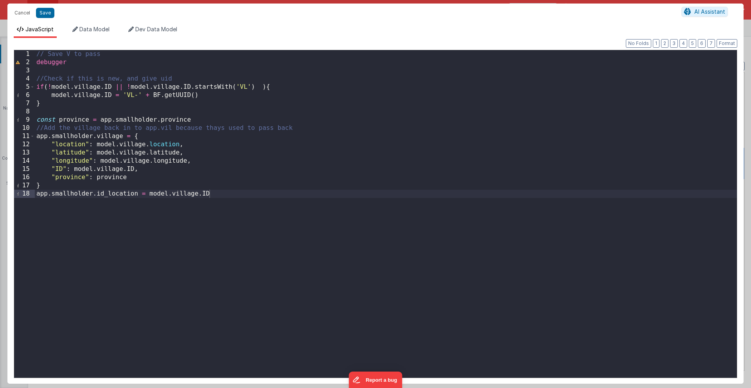
click at [234, 192] on div "// Save V to pass debugger //Check if this is new, and give uid if ( ! model . …" at bounding box center [386, 222] width 702 height 344
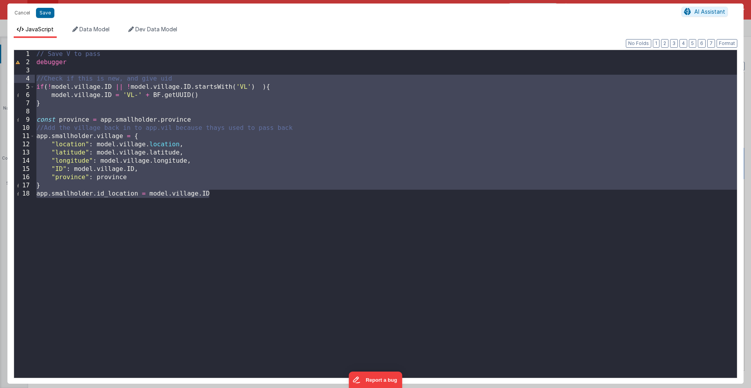
drag, startPoint x: 234, startPoint y: 192, endPoint x: 30, endPoint y: 77, distance: 234.3
click at [30, 77] on div "1 2 3 4 5 6 7 8 9 10 11 12 13 14 15 16 17 18 // Save V to pass debugger //Check…" at bounding box center [375, 214] width 723 height 329
click at [199, 166] on div "// Save V to pass debugger //Check if this is new, and give uid if ( ! model . …" at bounding box center [386, 222] width 702 height 344
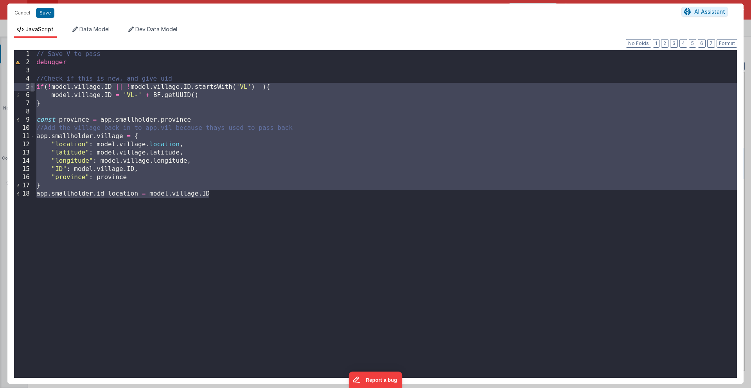
drag, startPoint x: 221, startPoint y: 192, endPoint x: 31, endPoint y: 83, distance: 219.5
click at [31, 83] on div "1 2 3 4 5 6 7 8 9 10 11 12 13 14 15 16 17 18 // Save V to pass debugger //Check…" at bounding box center [375, 214] width 723 height 329
click at [22, 11] on button "Cancel" at bounding box center [22, 12] width 23 height 11
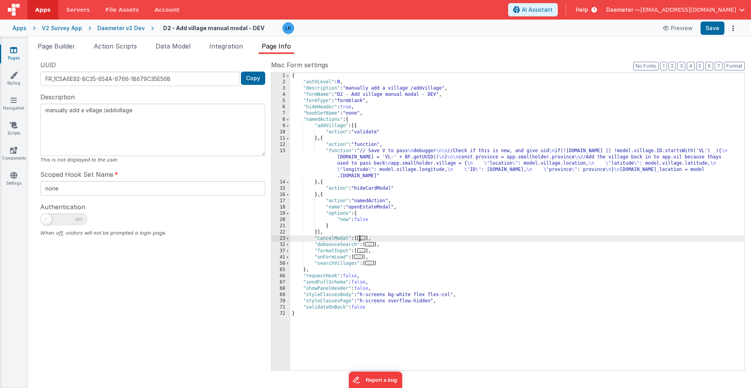
click at [366, 238] on span "..." at bounding box center [361, 238] width 9 height 4
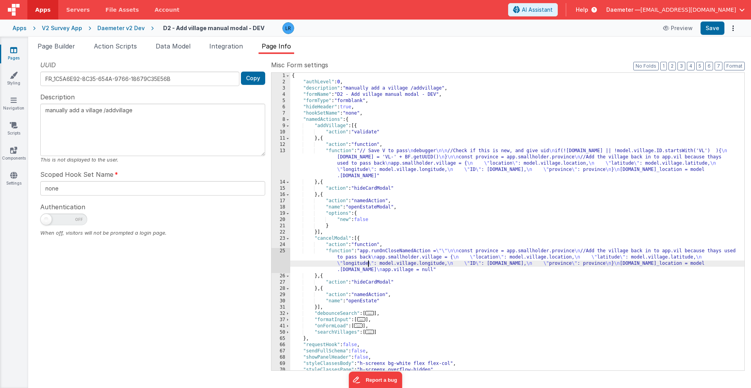
click at [368, 263] on div "{ "authLevel" : 0 , "description" : "manually add a village /addvillage" , "for…" at bounding box center [517, 228] width 454 height 310
click at [282, 258] on div "25" at bounding box center [280, 260] width 19 height 25
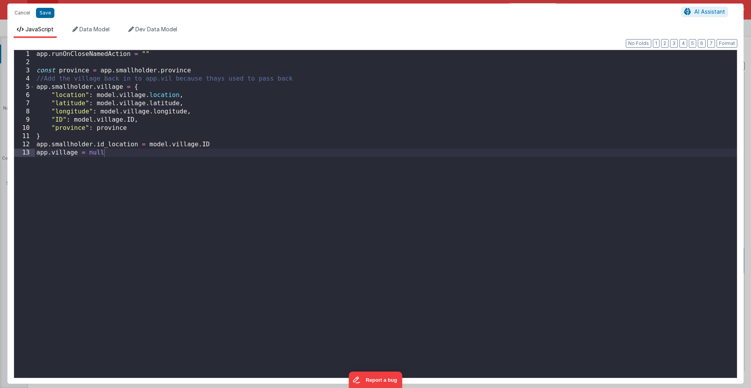
click at [282, 258] on div "Cancel Save AI Assistant JavaScript Data Model Dev Data Model Format 7 6 5 4 3 …" at bounding box center [375, 194] width 751 height 388
click at [229, 143] on div "app . runOnCloseNamedAction = "" const province = app . smallholder . province …" at bounding box center [386, 222] width 702 height 344
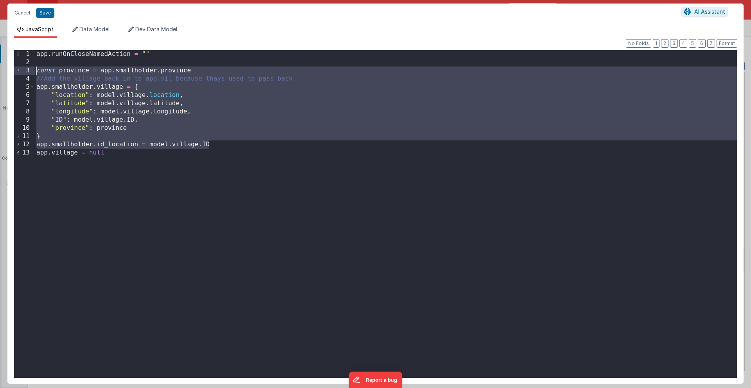
drag, startPoint x: 229, startPoint y: 143, endPoint x: 33, endPoint y: 74, distance: 207.6
click at [33, 74] on div "1 2 3 4 5 6 7 8 9 10 11 12 13 app . runOnCloseNamedAction = "" const province =…" at bounding box center [375, 214] width 723 height 329
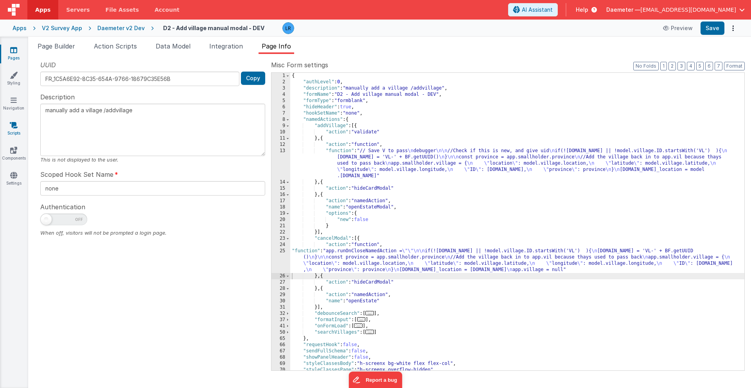
click at [10, 126] on icon at bounding box center [14, 125] width 8 height 8
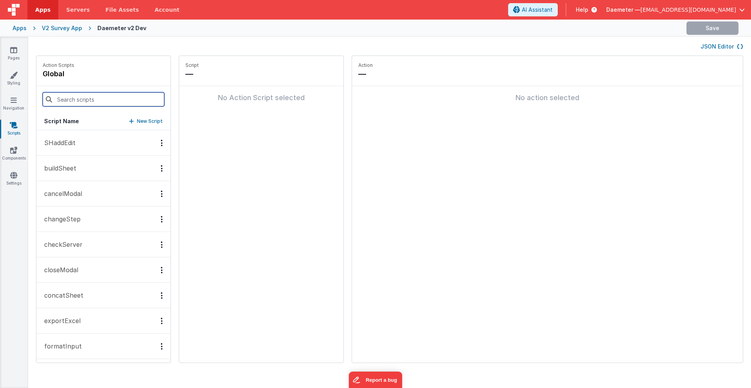
click at [72, 97] on input at bounding box center [104, 99] width 122 height 14
click at [72, 98] on input at bounding box center [104, 99] width 122 height 14
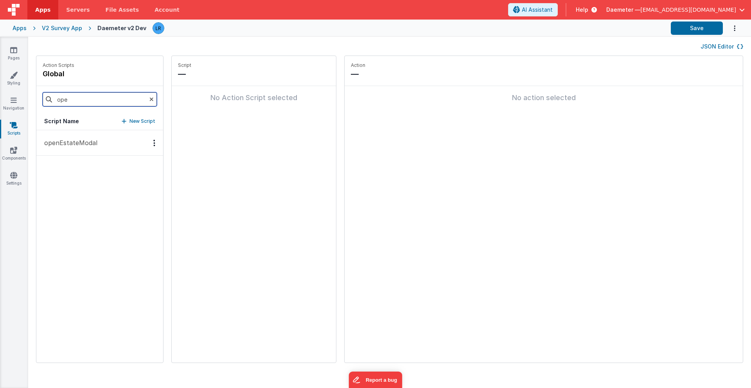
type input "ope"
click at [55, 145] on p "openEstateModal" at bounding box center [68, 142] width 58 height 9
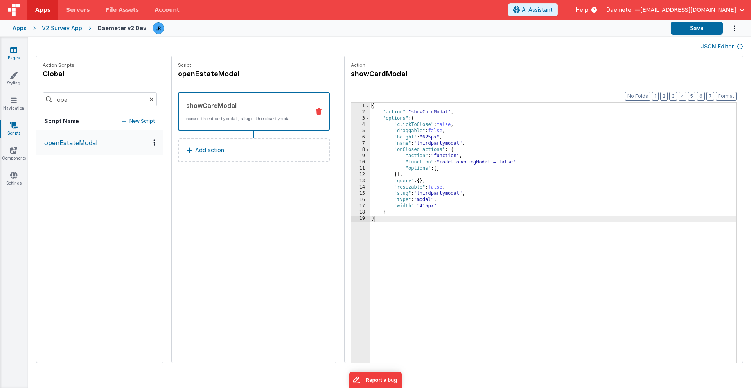
click at [14, 54] on link "Pages" at bounding box center [14, 54] width 28 height 16
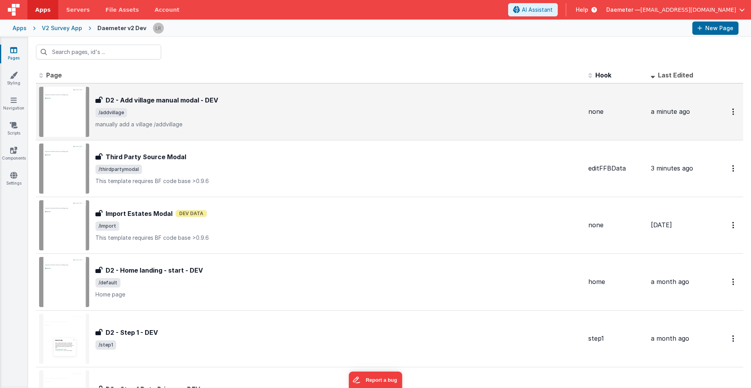
click at [180, 108] on span "/addvillage" at bounding box center [338, 112] width 486 height 9
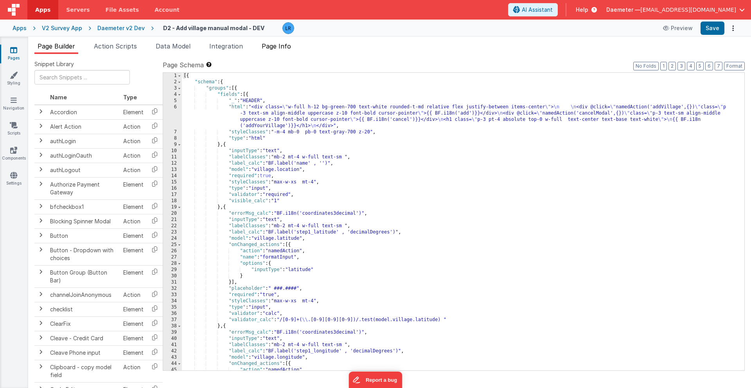
click at [285, 48] on span "Page Info" at bounding box center [276, 46] width 29 height 8
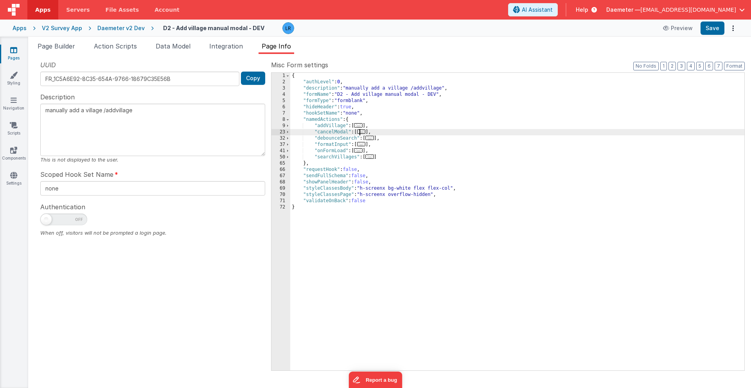
click at [364, 131] on span "..." at bounding box center [361, 131] width 9 height 4
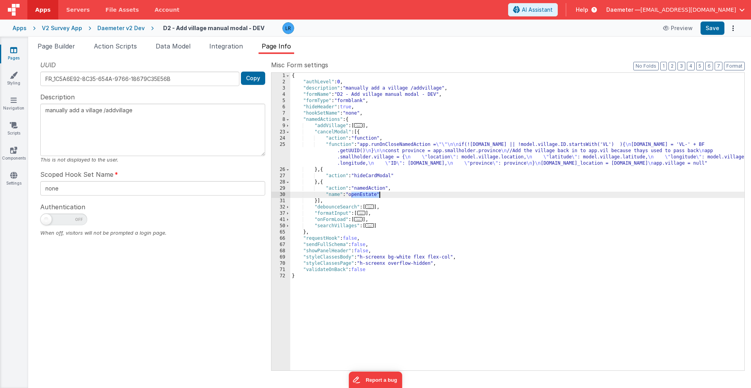
drag, startPoint x: 351, startPoint y: 196, endPoint x: 378, endPoint y: 196, distance: 27.4
click at [378, 196] on div "{ "authLevel" : 0 , "description" : "manually add a village /addvillage" , "for…" at bounding box center [517, 228] width 454 height 310
click at [438, 206] on div "{ "authLevel" : 0 , "description" : "manually add a village /addvillage" , "for…" at bounding box center [517, 228] width 454 height 310
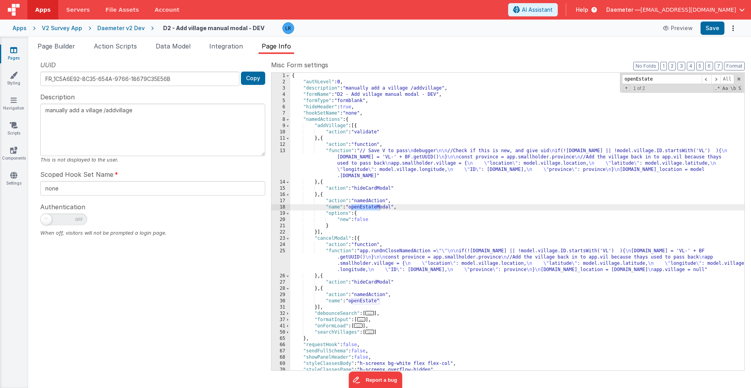
type input "openEstate"
click at [329, 196] on div "{ "authLevel" : 0 , "description" : "manually add a village /addvillage" , "for…" at bounding box center [517, 228] width 454 height 310
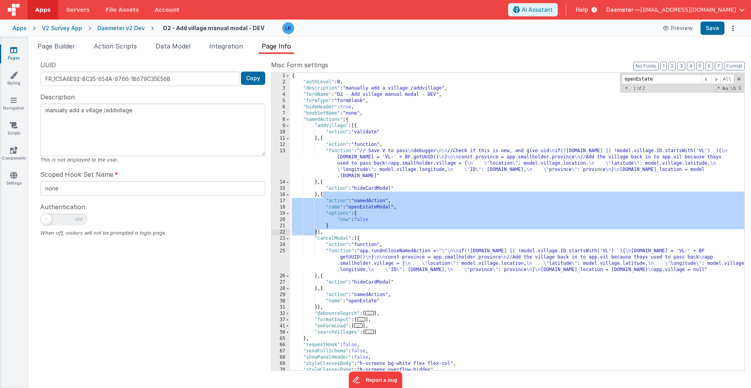
drag, startPoint x: 321, startPoint y: 197, endPoint x: 318, endPoint y: 231, distance: 33.8
click at [318, 231] on div "{ "authLevel" : 0 , "description" : "manually add a village /addvillage" , "for…" at bounding box center [517, 228] width 454 height 310
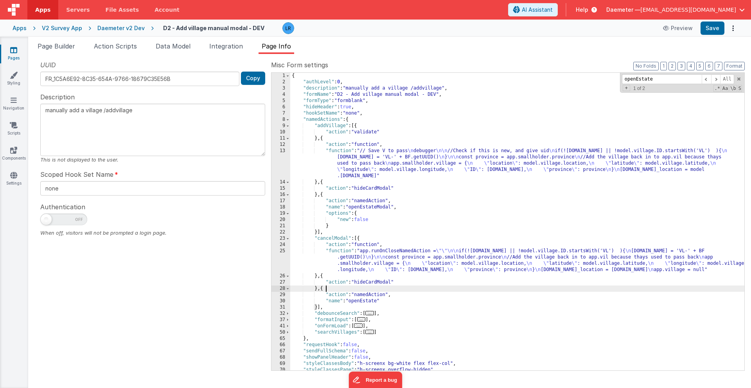
click at [327, 290] on div "{ "authLevel" : 0 , "description" : "manually add a village /addvillage" , "for…" at bounding box center [517, 228] width 454 height 310
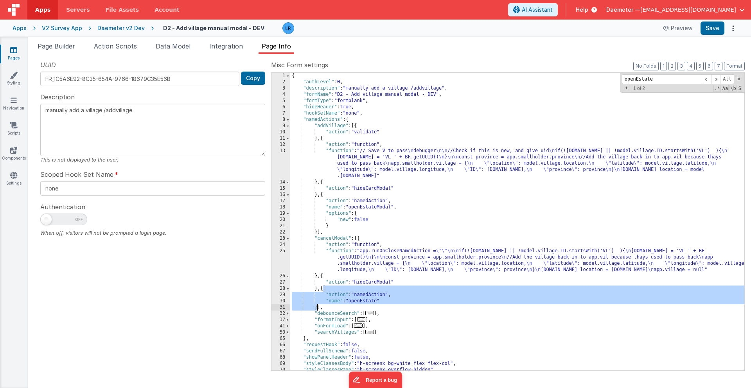
drag, startPoint x: 323, startPoint y: 289, endPoint x: 318, endPoint y: 307, distance: 19.1
click at [318, 307] on div "{ "authLevel" : 0 , "description" : "manually add a village /addvillage" , "for…" at bounding box center [517, 228] width 454 height 310
click at [355, 282] on div "{ "authLevel" : 0 , "description" : "manually add a village /addvillage" , "for…" at bounding box center [517, 228] width 454 height 310
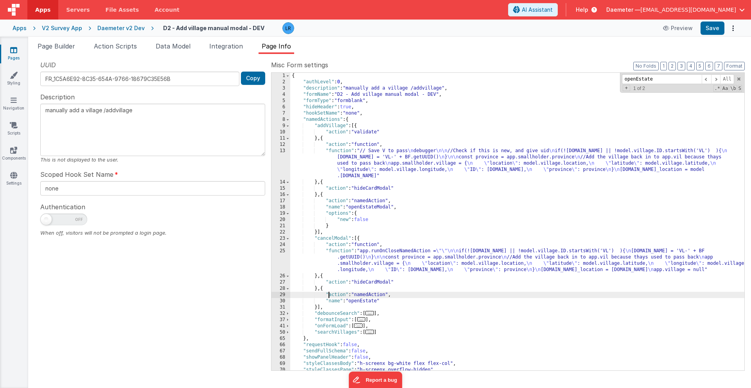
click at [329, 296] on div "{ "authLevel" : 0 , "description" : "manually add a village /addvillage" , "for…" at bounding box center [517, 228] width 454 height 310
click at [330, 300] on div "{ "authLevel" : 0 , "description" : "manually add a village /addvillage" , "for…" at bounding box center [517, 228] width 454 height 310
click at [317, 307] on div "{ "authLevel" : 0 , "description" : "manually add a village /addvillage" , "for…" at bounding box center [517, 228] width 454 height 310
paste textarea
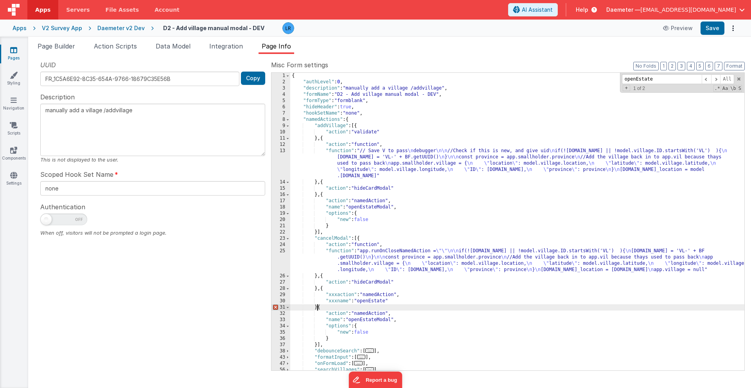
click at [318, 309] on div "{ "authLevel" : 0 , "description" : "manually add a village /addvillage" , "for…" at bounding box center [517, 228] width 454 height 310
click at [712, 32] on button "Save" at bounding box center [712, 28] width 24 height 13
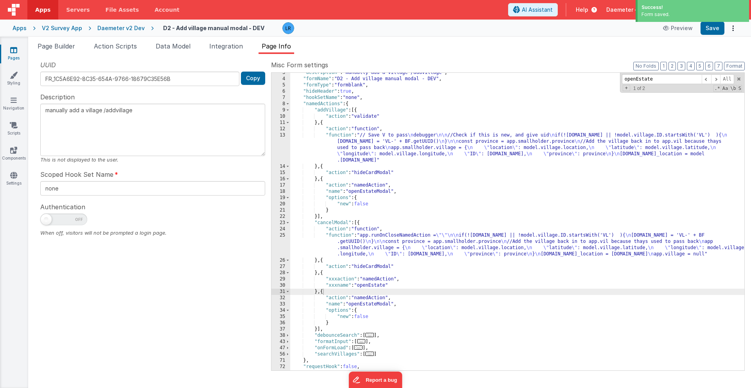
scroll to position [53, 0]
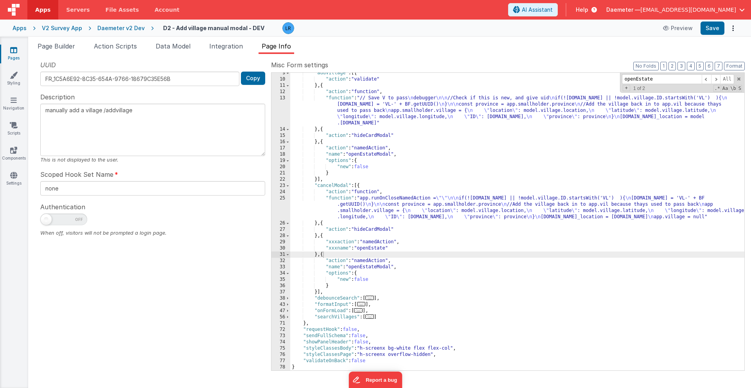
click at [356, 216] on div ""addVillage" : [{ "action" : "validate" } , { "action" : "function" , "function…" at bounding box center [517, 225] width 454 height 310
click at [279, 209] on div "25" at bounding box center [280, 207] width 19 height 25
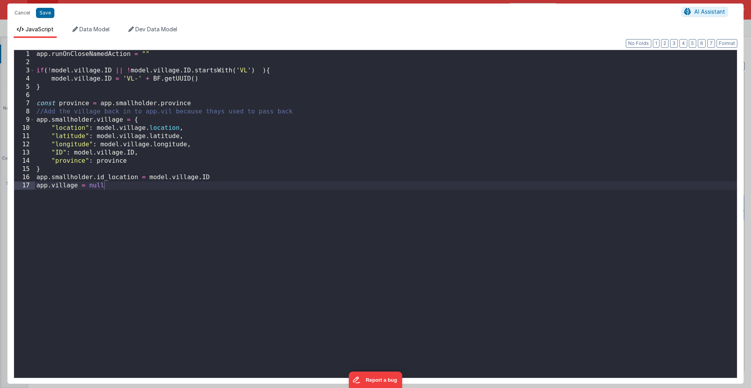
click at [279, 209] on div "Cancel Save AI Assistant JavaScript Data Model Dev Data Model Format 7 6 5 4 3 …" at bounding box center [375, 194] width 751 height 388
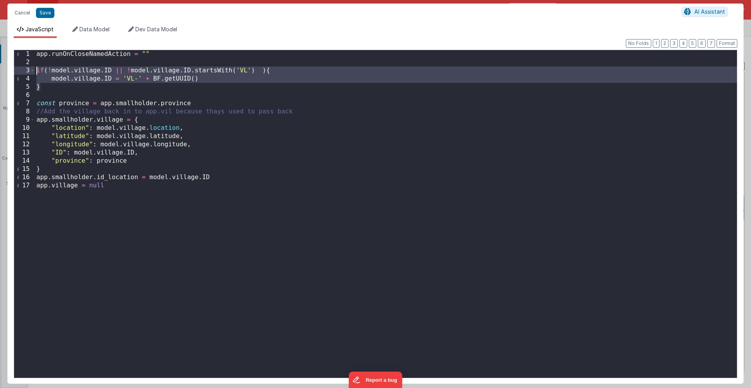
drag, startPoint x: 46, startPoint y: 89, endPoint x: 27, endPoint y: 68, distance: 28.8
click at [27, 68] on div "1 2 3 4 5 6 7 8 9 10 11 12 13 14 15 16 17 app . runOnCloseNamedAction = "" if (…" at bounding box center [375, 214] width 723 height 329
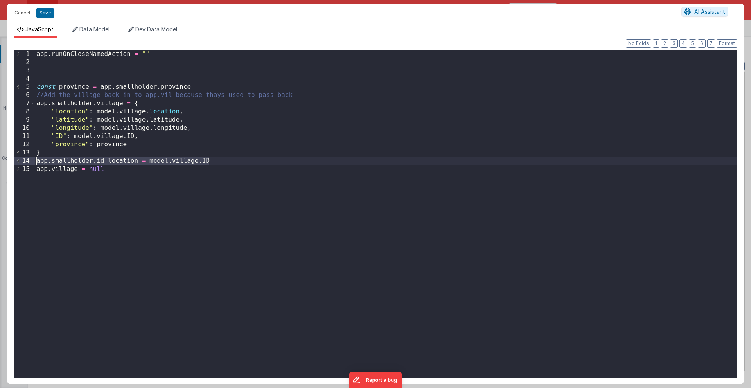
drag, startPoint x: 218, startPoint y: 161, endPoint x: 29, endPoint y: 160, distance: 189.3
click at [29, 160] on div "1 2 3 4 5 6 7 8 9 10 11 12 13 14 15 app . runOnCloseNamedAction = "" const prov…" at bounding box center [375, 214] width 723 height 329
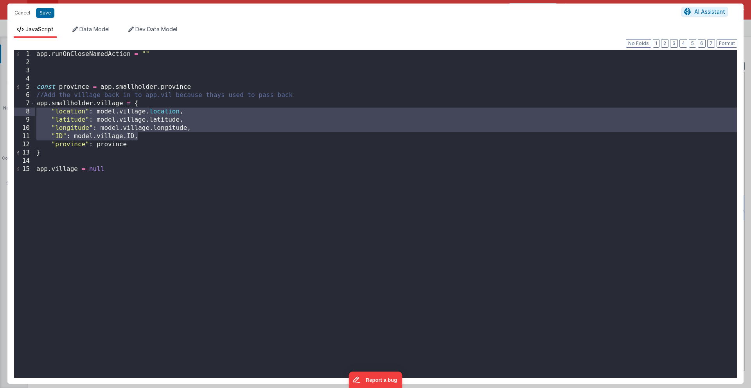
drag, startPoint x: 154, startPoint y: 136, endPoint x: 33, endPoint y: 113, distance: 122.8
click at [33, 113] on div "1 2 3 4 5 6 7 8 9 10 11 12 13 14 15 app . runOnCloseNamedAction = "" const prov…" at bounding box center [375, 214] width 723 height 329
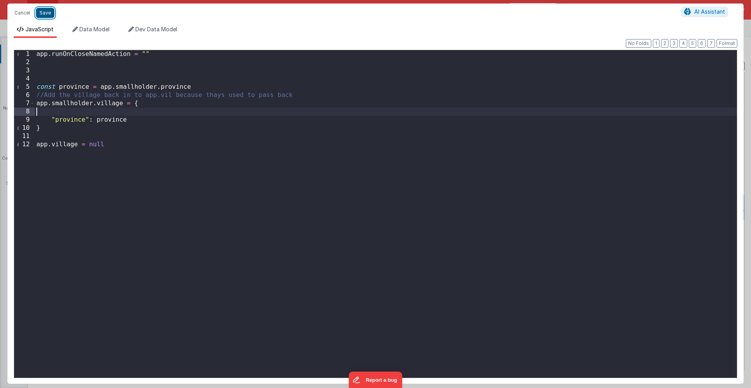
click at [48, 11] on button "Save" at bounding box center [45, 13] width 18 height 10
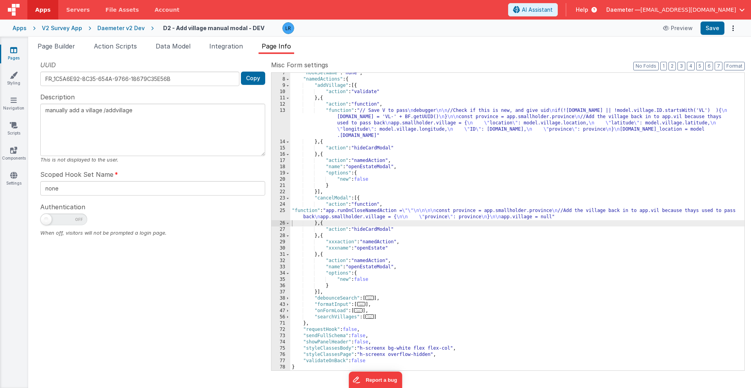
scroll to position [40, 0]
click at [705, 28] on button "Save" at bounding box center [712, 28] width 24 height 13
click at [11, 51] on icon at bounding box center [13, 50] width 7 height 8
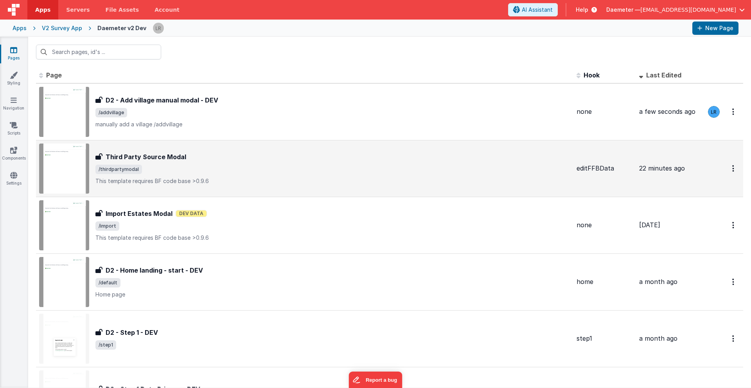
click at [214, 161] on div "Third Party Source Modal" at bounding box center [332, 156] width 475 height 9
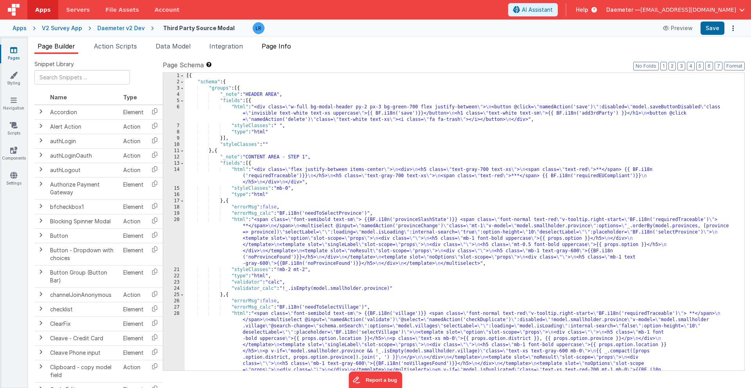
click at [289, 46] on span "Page Info" at bounding box center [276, 46] width 29 height 8
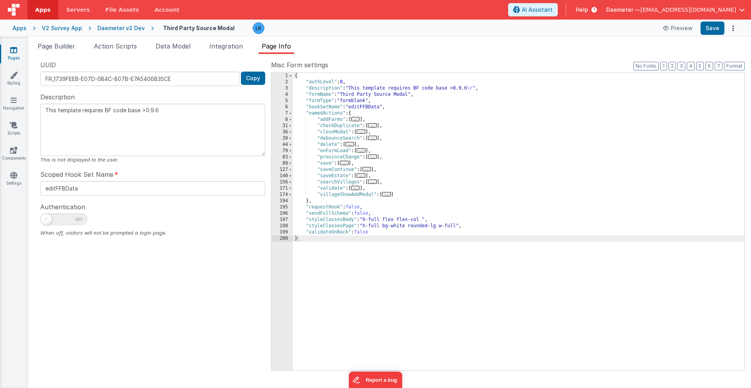
click at [364, 150] on span "..." at bounding box center [361, 150] width 9 height 4
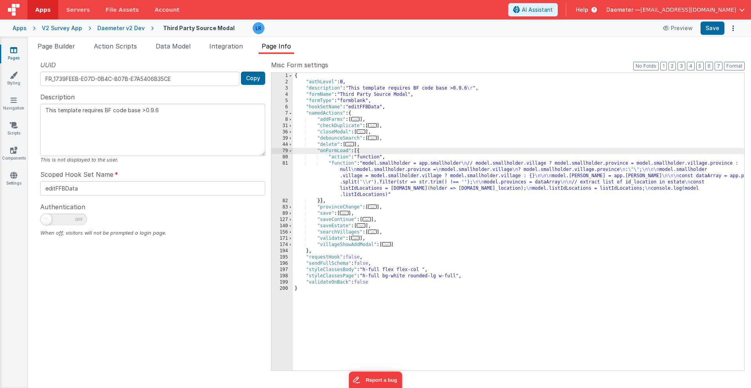
click at [357, 181] on div "{ "authLevel" : 0 , "description" : "This template requires BF code base >0.9.6…" at bounding box center [518, 228] width 451 height 310
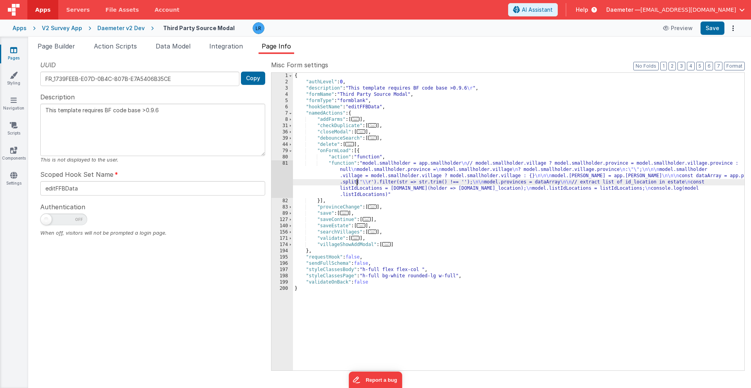
click at [285, 180] on div "81" at bounding box center [282, 179] width 22 height 38
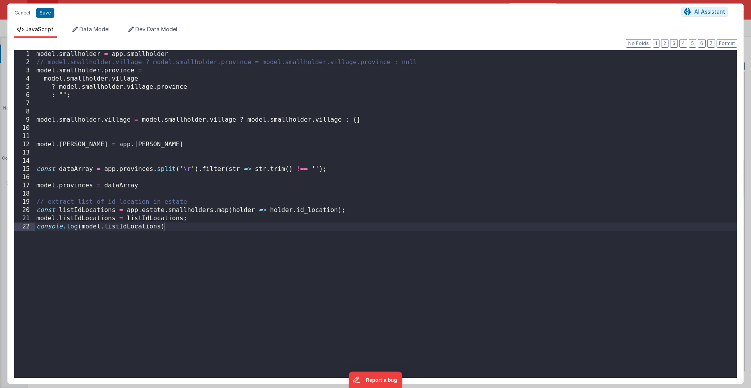
click at [285, 180] on div "Cancel Save AI Assistant JavaScript Data Model Dev Data Model Format 7 6 5 4 3 …" at bounding box center [375, 194] width 751 height 388
click at [16, 11] on button "Cancel" at bounding box center [22, 12] width 23 height 11
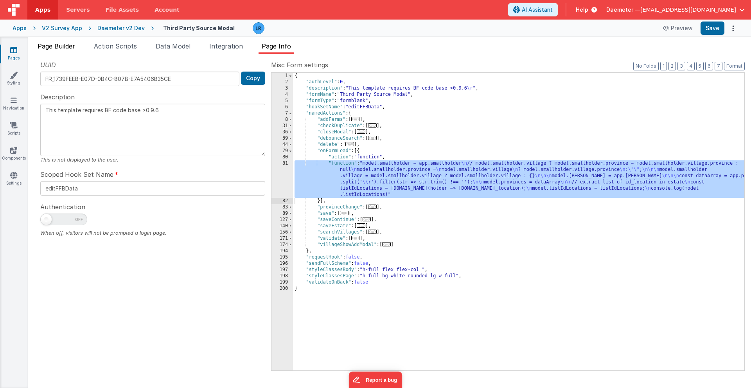
click at [69, 47] on span "Page Builder" at bounding box center [57, 46] width 38 height 8
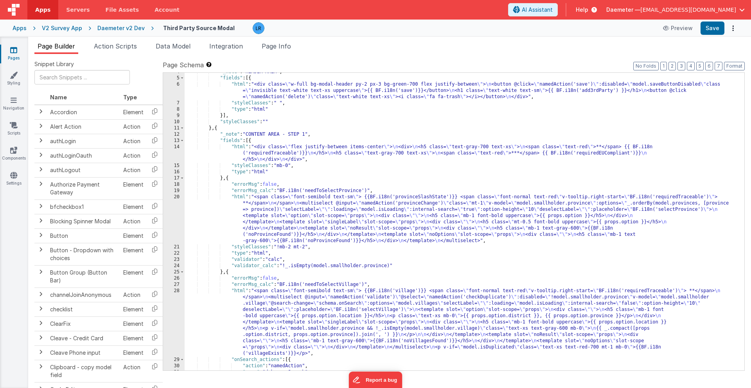
scroll to position [24, 0]
click at [265, 302] on div ""_note" : "HEADER AREA" , "fields" : [{ "html" : "<div class= \" w-full bg-moda…" at bounding box center [465, 223] width 560 height 310
click at [174, 319] on div "28" at bounding box center [174, 321] width 22 height 69
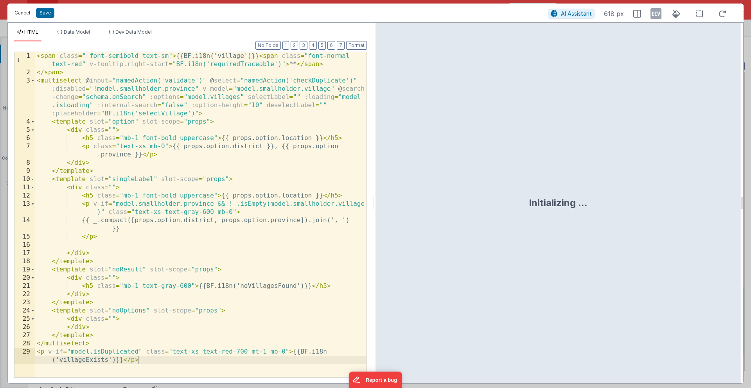
click at [17, 9] on button "Cancel" at bounding box center [22, 12] width 23 height 11
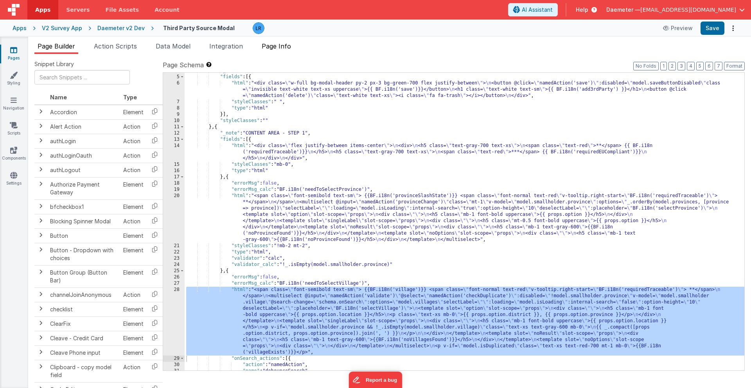
click at [278, 49] on span "Page Info" at bounding box center [276, 46] width 29 height 8
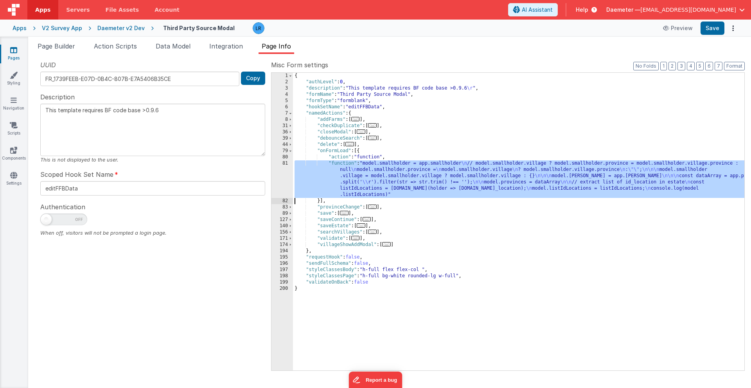
click at [362, 185] on div "{ "authLevel" : 0 , "description" : "This template requires BF code base >0.9.6…" at bounding box center [518, 222] width 451 height 298
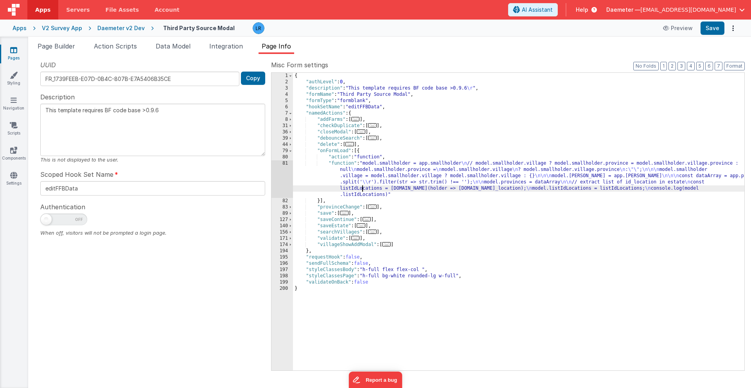
click at [389, 246] on span "..." at bounding box center [386, 244] width 9 height 4
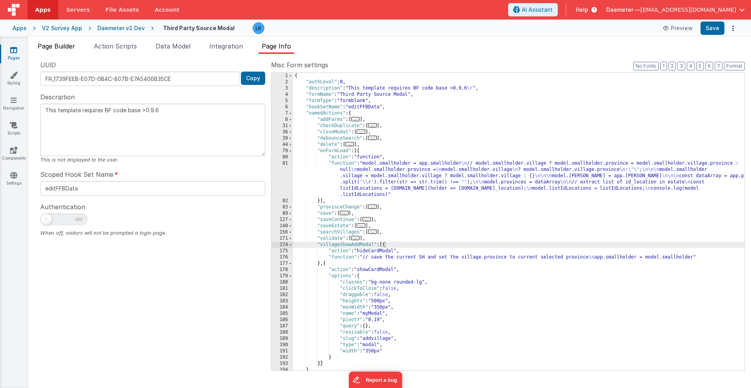
click at [57, 48] on span "Page Builder" at bounding box center [57, 46] width 38 height 8
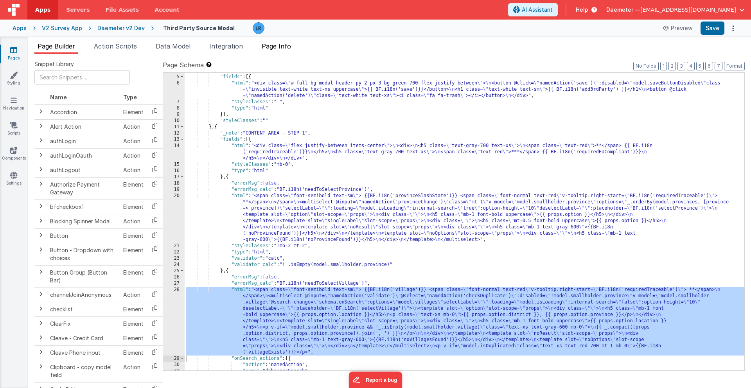
click at [282, 49] on span "Page Info" at bounding box center [276, 46] width 29 height 8
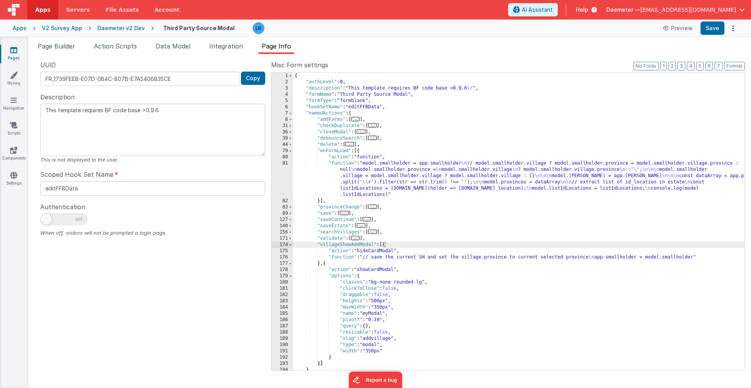
click at [368, 258] on div "{ "authLevel" : 0 , "description" : "This template requires BF code base >0.9.6…" at bounding box center [518, 228] width 451 height 310
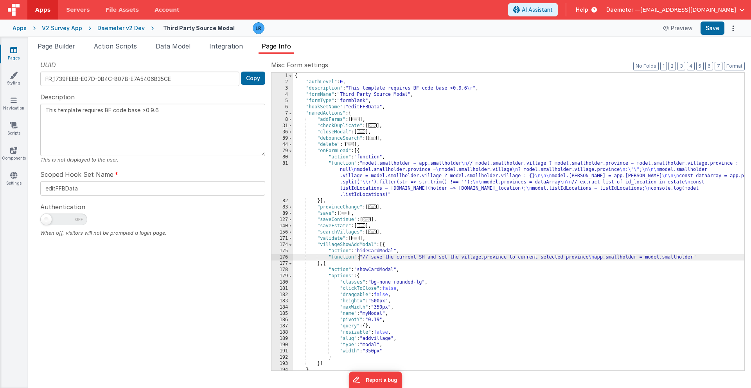
click at [358, 257] on div "{ "authLevel" : 0 , "description" : "This template requires BF code base >0.9.6…" at bounding box center [518, 228] width 451 height 310
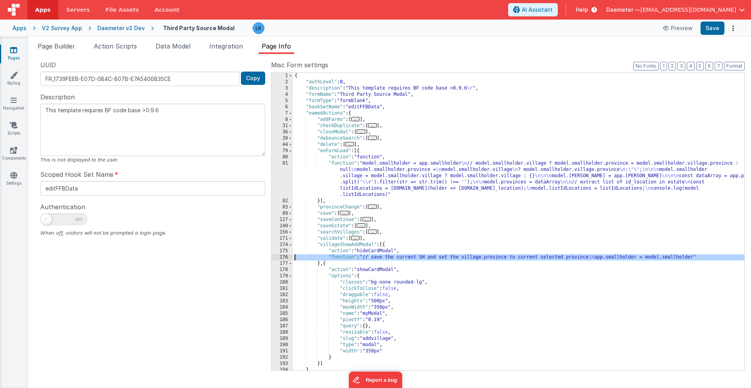
click at [280, 257] on div "176" at bounding box center [282, 257] width 22 height 6
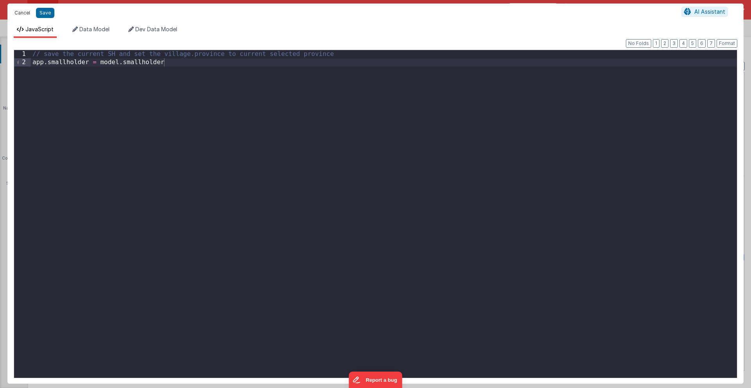
click at [21, 12] on button "Cancel" at bounding box center [22, 12] width 23 height 11
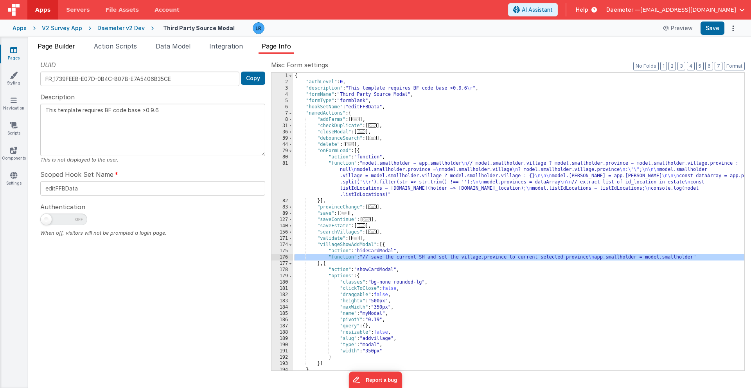
click at [70, 47] on span "Page Builder" at bounding box center [57, 46] width 38 height 8
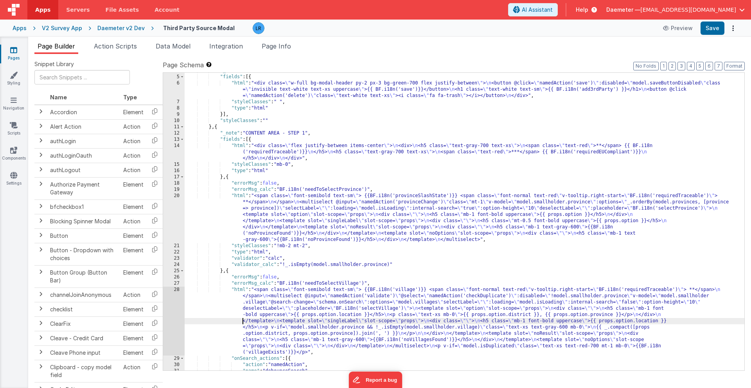
click at [230, 319] on div ""_note" : "HEADER AREA" , "fields" : [{ "html" : "<div class= \" w-full bg-moda…" at bounding box center [465, 223] width 560 height 310
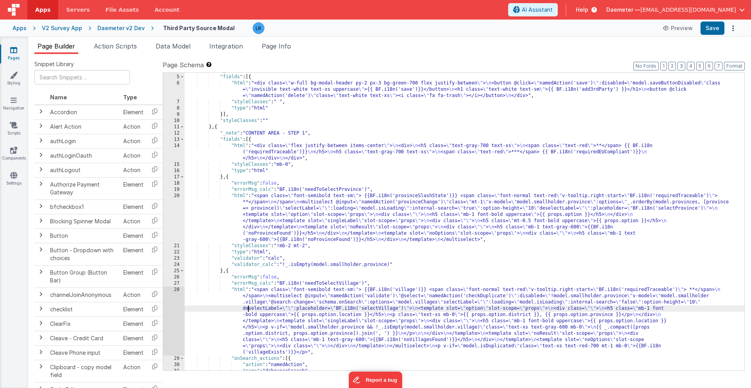
click at [248, 311] on div ""_note" : "HEADER AREA" , "fields" : [{ "html" : "<div class= \" w-full bg-moda…" at bounding box center [465, 223] width 560 height 310
click at [170, 321] on div "28" at bounding box center [174, 321] width 22 height 69
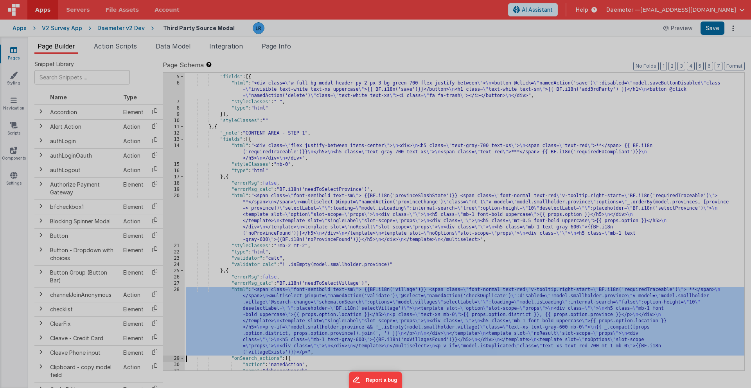
click at [170, 321] on div at bounding box center [375, 194] width 751 height 388
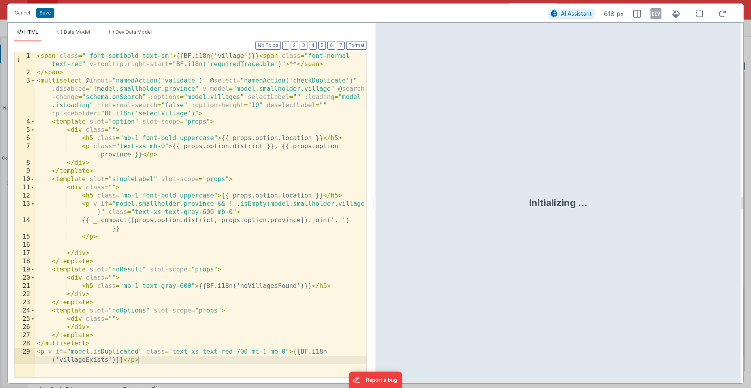
click at [199, 248] on div "< span class = " font-semibold text-sm" > {{BF.i18n('village')}} < span class =…" at bounding box center [200, 231] width 331 height 358
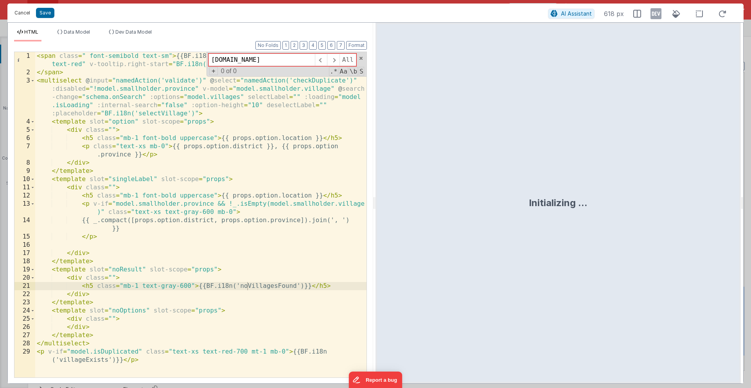
type input "[DOMAIN_NAME]"
click at [19, 12] on button "Cancel" at bounding box center [22, 12] width 23 height 11
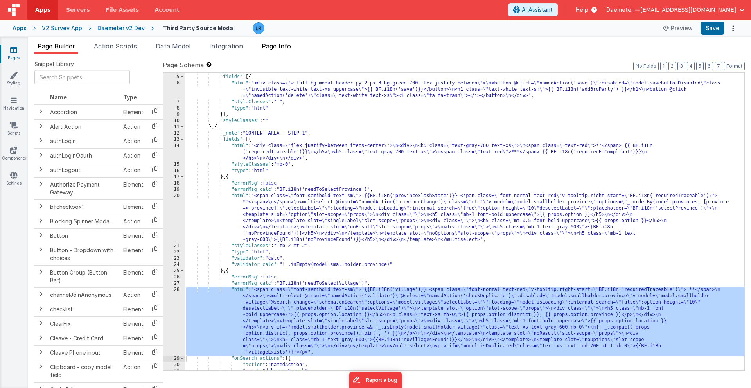
click at [273, 46] on span "Page Info" at bounding box center [276, 46] width 29 height 8
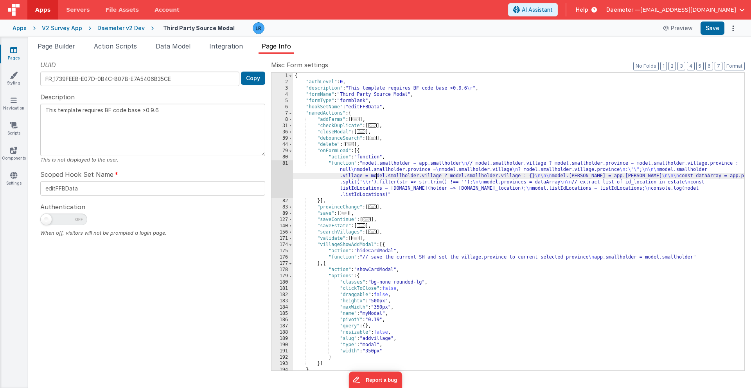
click at [377, 176] on div "{ "authLevel" : 0 , "description" : "This template requires BF code base >0.9.6…" at bounding box center [518, 228] width 451 height 310
click at [280, 179] on div "81" at bounding box center [282, 179] width 22 height 38
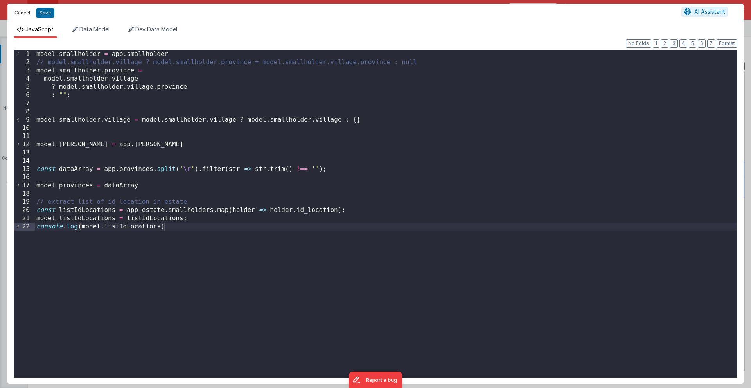
click at [19, 11] on button "Cancel" at bounding box center [22, 12] width 23 height 11
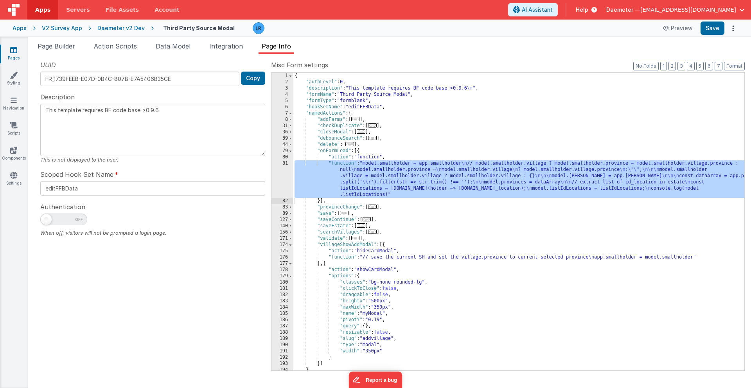
click at [13, 52] on icon at bounding box center [13, 50] width 7 height 8
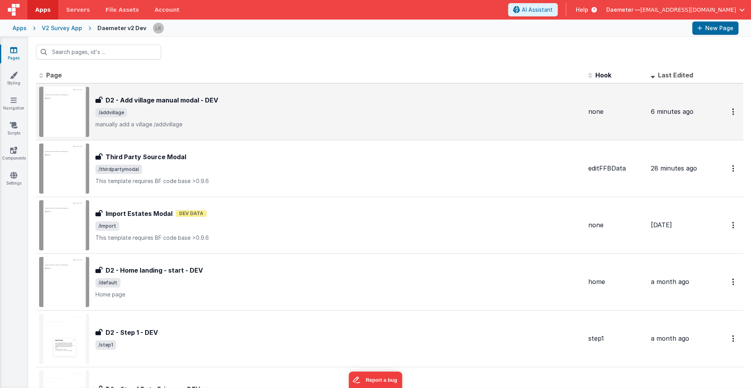
click at [185, 107] on div "D2 - Add village manual modal - DEV D2 - Add village manual modal - DEV /addvil…" at bounding box center [338, 111] width 486 height 33
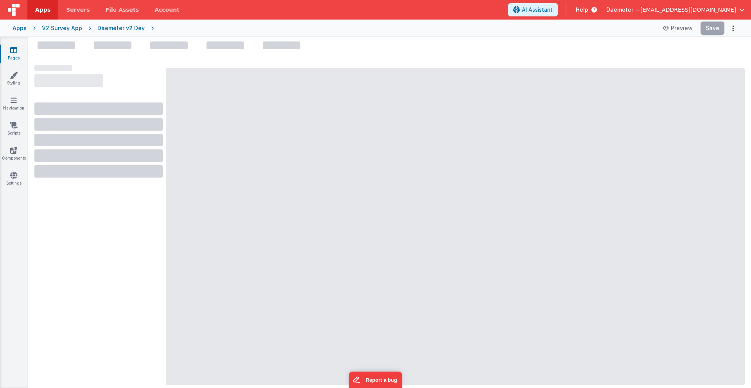
click at [15, 52] on icon at bounding box center [13, 50] width 7 height 8
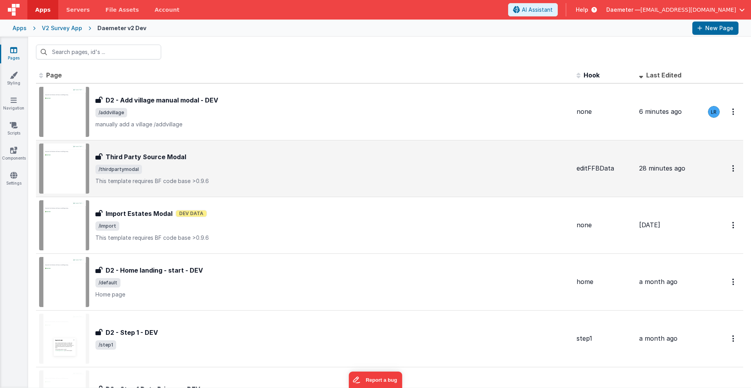
click at [190, 160] on div "Third Party Source Modal" at bounding box center [332, 156] width 475 height 9
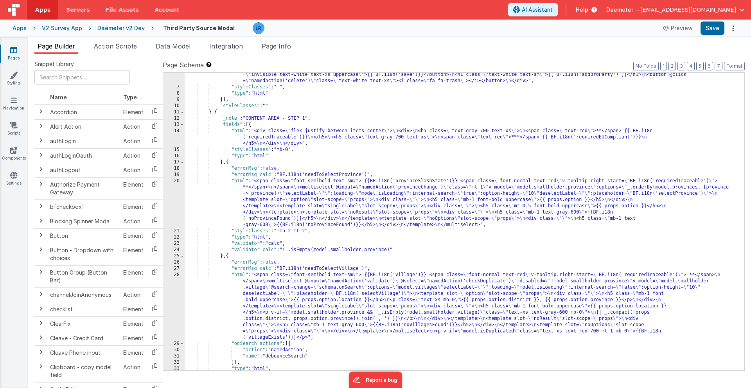
scroll to position [572, 0]
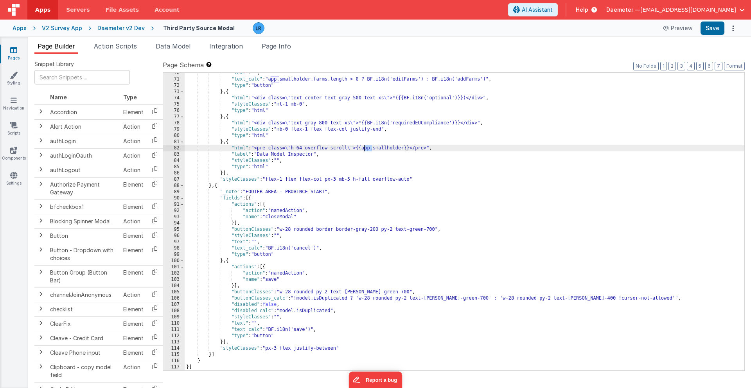
drag, startPoint x: 372, startPoint y: 149, endPoint x: 364, endPoint y: 149, distance: 8.2
click at [364, 149] on div ""text" : "" , "text_calc" : "app.smallholder.farms.length > 0 ? BF.i18n('editFa…" at bounding box center [465, 225] width 560 height 310
click at [716, 29] on button "Save" at bounding box center [712, 28] width 24 height 13
click at [9, 52] on link "Pages" at bounding box center [14, 54] width 28 height 16
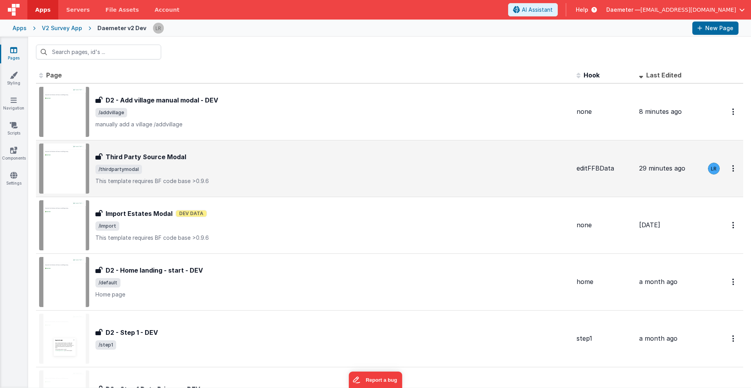
click at [178, 172] on span "/thirdpartymodal" at bounding box center [332, 169] width 475 height 9
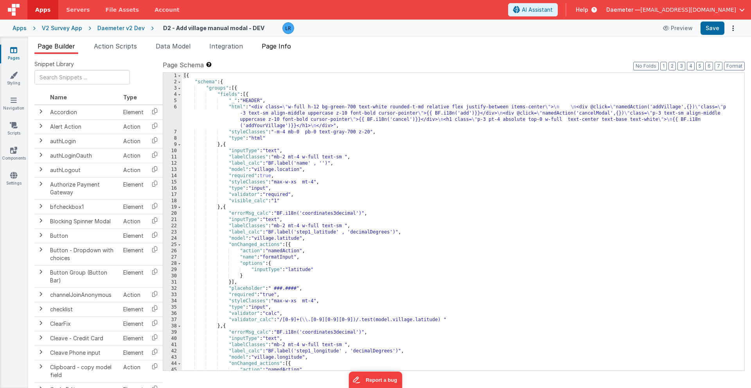
click at [289, 45] on span "Page Info" at bounding box center [276, 46] width 29 height 8
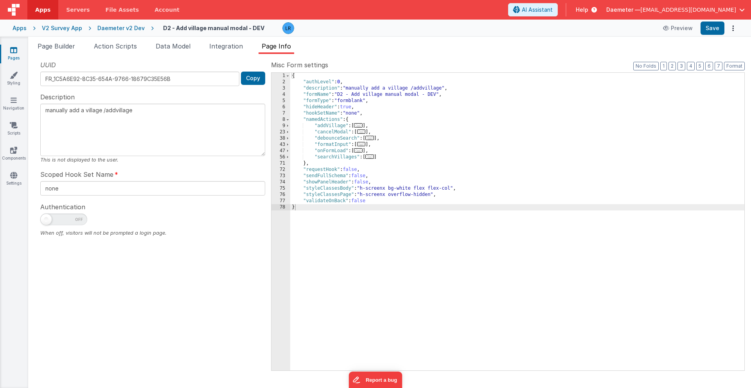
click at [364, 131] on span "..." at bounding box center [361, 131] width 9 height 4
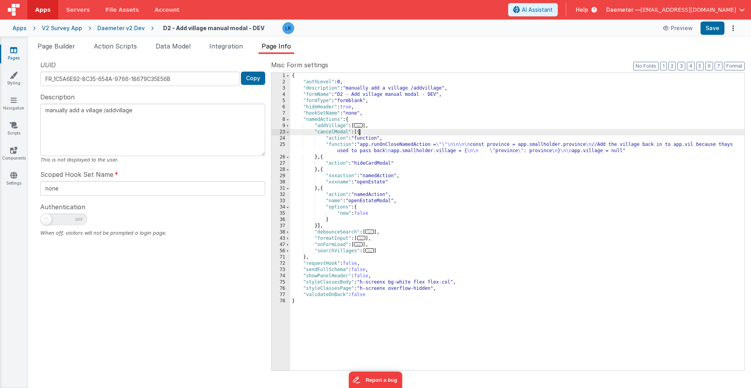
click at [337, 151] on div "{ "authLevel" : 0 , "description" : "manually add a village /addvillage" , "for…" at bounding box center [517, 228] width 454 height 310
click at [278, 149] on div "25" at bounding box center [280, 148] width 19 height 13
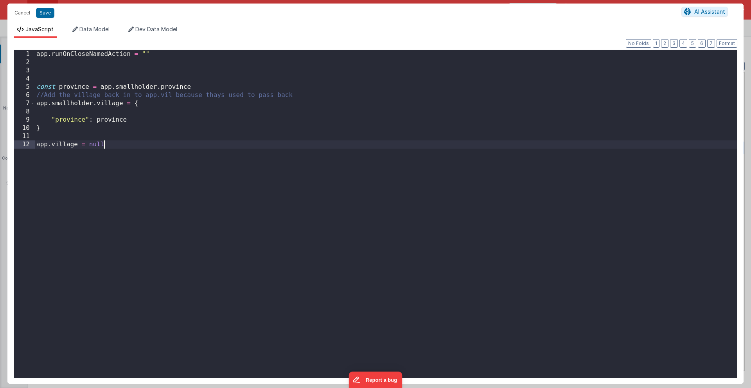
click at [278, 149] on div "app . runOnCloseNamedAction = "" const province = app . smallholder . province …" at bounding box center [386, 222] width 702 height 344
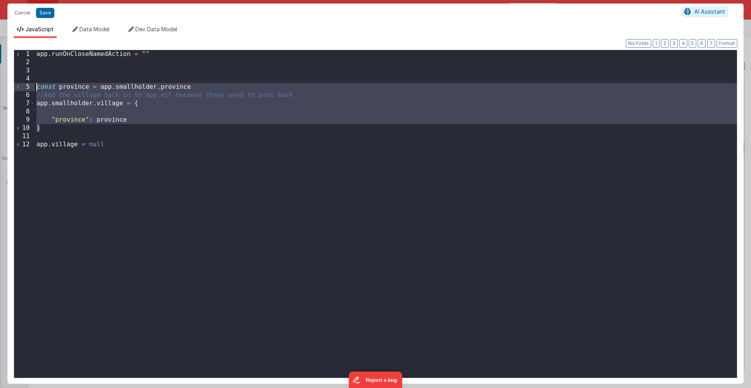
drag, startPoint x: 40, startPoint y: 130, endPoint x: 29, endPoint y: 91, distance: 41.1
click at [29, 91] on div "1 2 3 4 5 6 7 8 9 10 11 12 app . runOnCloseNamedAction = "" const province = ap…" at bounding box center [375, 214] width 723 height 329
click at [23, 14] on button "Cancel" at bounding box center [22, 12] width 23 height 11
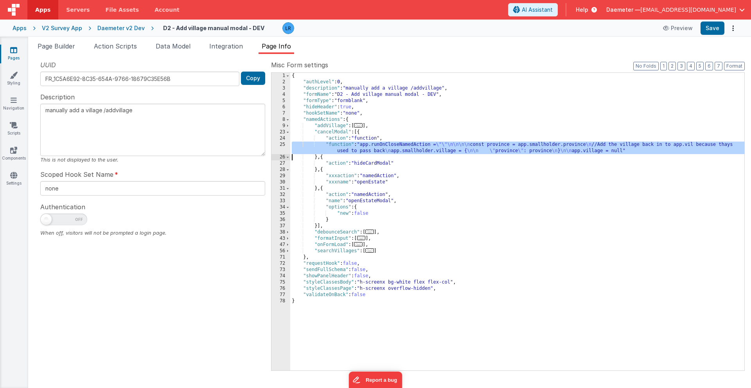
click at [362, 151] on div "{ "authLevel" : 0 , "description" : "manually add a village /addvillage" , "for…" at bounding box center [517, 228] width 454 height 310
click at [280, 146] on div "25" at bounding box center [280, 148] width 19 height 13
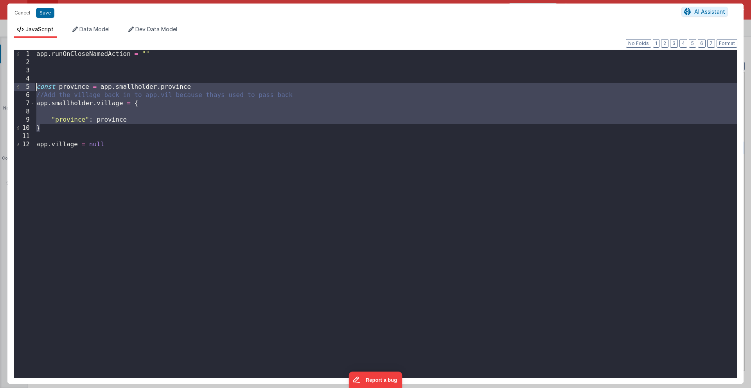
drag, startPoint x: 44, startPoint y: 130, endPoint x: 25, endPoint y: 88, distance: 45.5
click at [25, 88] on div "1 2 3 4 5 6 7 8 9 10 11 12 app . runOnCloseNamedAction = "" const province = ap…" at bounding box center [375, 214] width 723 height 329
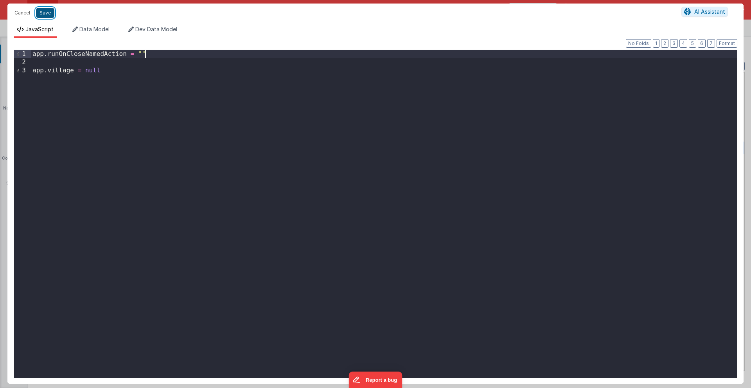
click at [45, 16] on button "Save" at bounding box center [45, 13] width 18 height 10
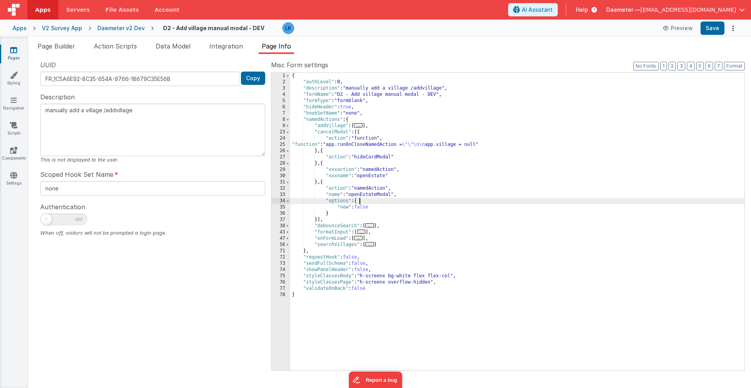
click at [433, 198] on div "{ "authLevel" : 0 , "description" : "manually add a village /addvillage" , "for…" at bounding box center [517, 228] width 454 height 310
click at [361, 238] on span "..." at bounding box center [358, 238] width 9 height 4
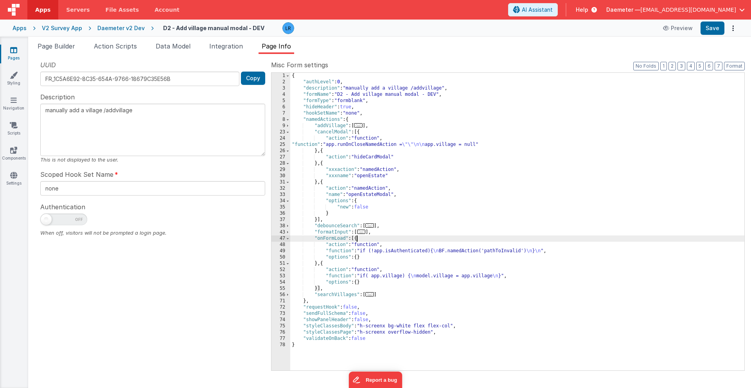
click at [334, 275] on div "{ "authLevel" : 0 , "description" : "manually add a village /addvillage" , "for…" at bounding box center [517, 228] width 454 height 310
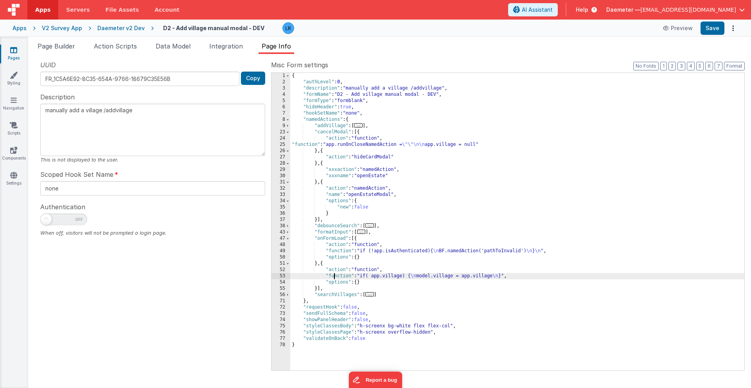
click at [273, 275] on div "53" at bounding box center [280, 276] width 19 height 6
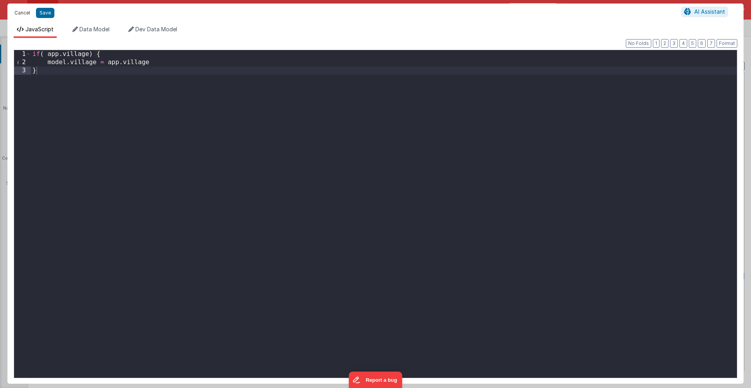
click at [19, 16] on button "Cancel" at bounding box center [22, 12] width 23 height 11
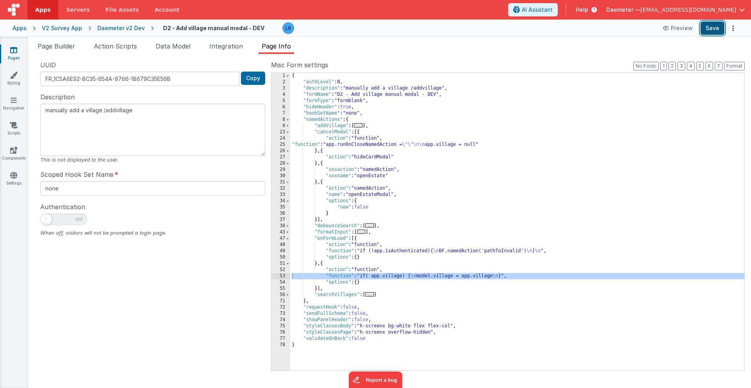
click at [712, 31] on button "Save" at bounding box center [712, 28] width 24 height 13
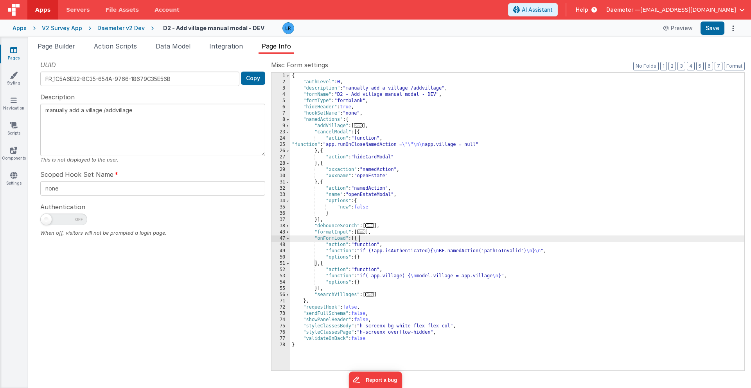
click at [387, 237] on div "{ "authLevel" : 0 , "description" : "manually add a village /addvillage" , "for…" at bounding box center [517, 228] width 454 height 310
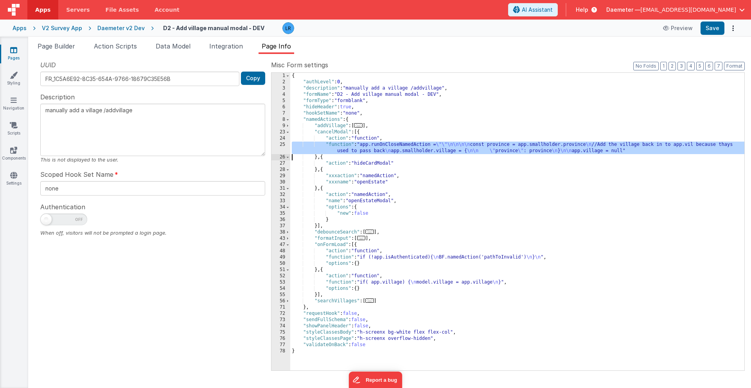
click at [362, 152] on div "{ "authLevel" : 0 , "description" : "manually add a village /addvillage" , "for…" at bounding box center [517, 228] width 454 height 310
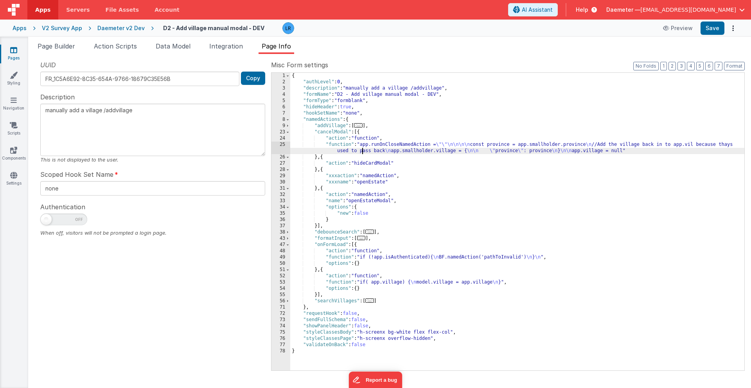
click at [280, 149] on div "25" at bounding box center [280, 148] width 19 height 13
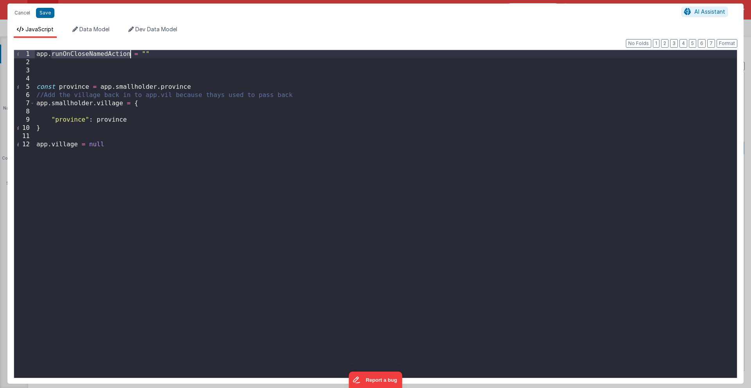
drag, startPoint x: 52, startPoint y: 51, endPoint x: 130, endPoint y: 52, distance: 78.2
click at [130, 52] on div "app . runOnCloseNamedAction = "" const province = app . smallholder . province …" at bounding box center [386, 222] width 702 height 344
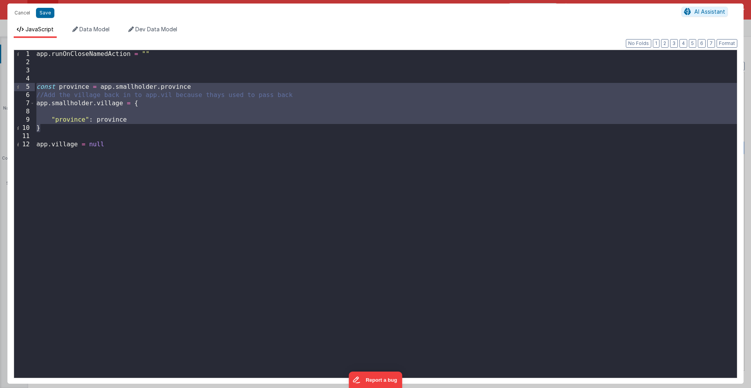
drag, startPoint x: 48, startPoint y: 131, endPoint x: 27, endPoint y: 84, distance: 51.4
click at [27, 84] on div "1 2 3 4 5 6 7 8 9 10 11 12 app . runOnCloseNamedAction = "" const province = ap…" at bounding box center [375, 214] width 723 height 329
click at [22, 13] on button "Cancel" at bounding box center [22, 12] width 23 height 11
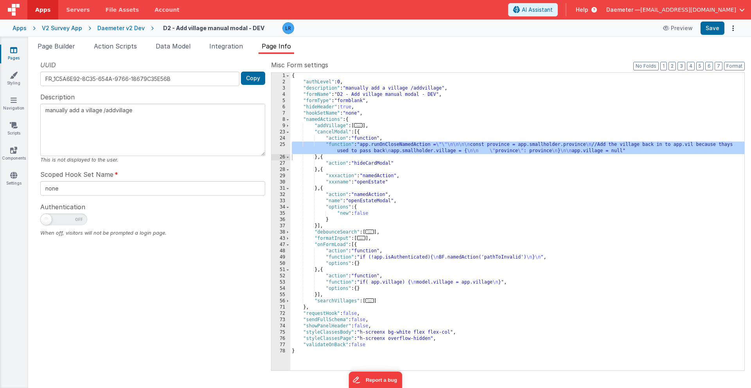
click at [368, 149] on div "{ "authLevel" : 0 , "description" : "manually add a village /addvillage" , "for…" at bounding box center [517, 228] width 454 height 310
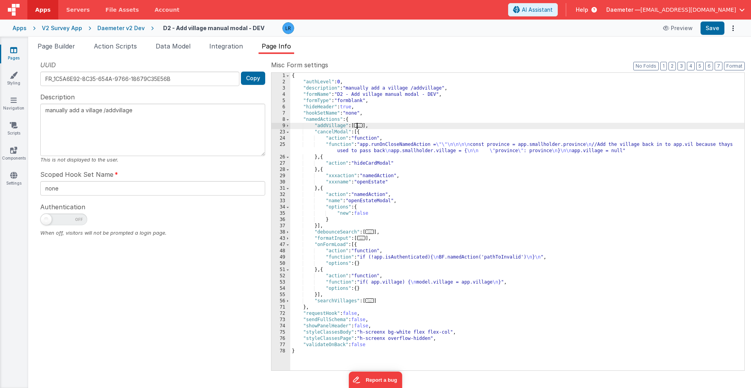
click at [363, 126] on span "..." at bounding box center [358, 125] width 9 height 4
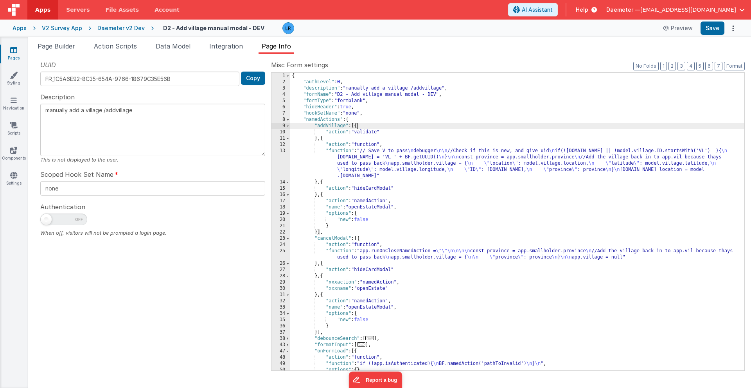
click at [355, 164] on div "{ "authLevel" : 0 , "description" : "manually add a village /addvillage" , "for…" at bounding box center [517, 228] width 454 height 310
click at [284, 162] on div "13" at bounding box center [280, 163] width 19 height 31
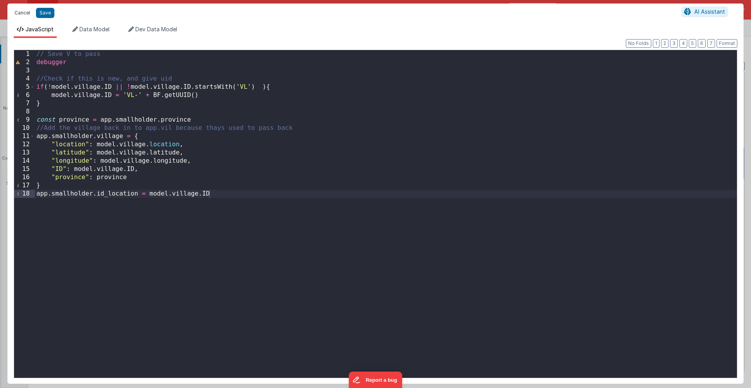
click at [27, 11] on button "Cancel" at bounding box center [22, 12] width 23 height 11
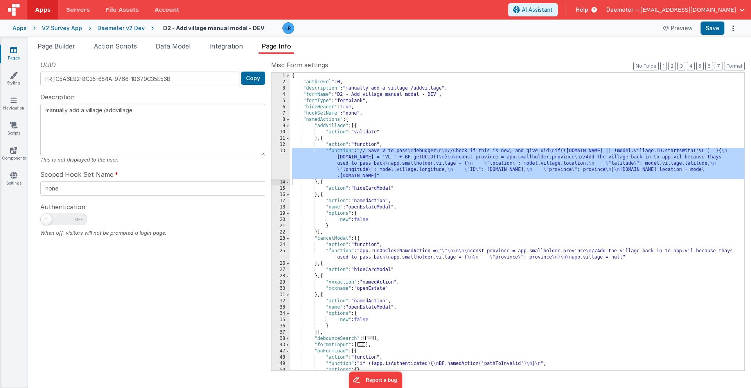
click at [353, 256] on div "{ "authLevel" : 0 , "description" : "manually add a village /addvillage" , "for…" at bounding box center [517, 228] width 454 height 310
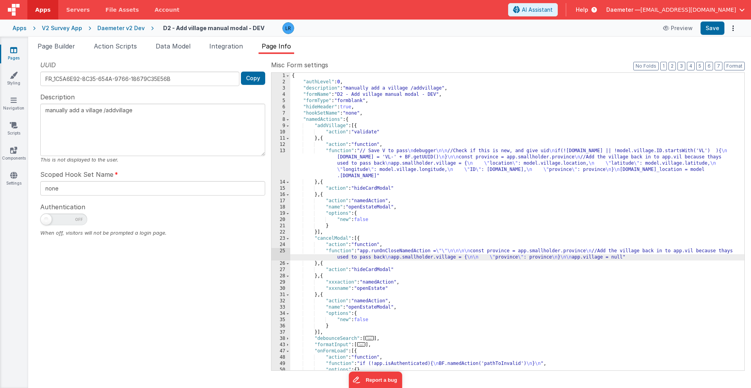
click at [277, 255] on div "25" at bounding box center [280, 254] width 19 height 13
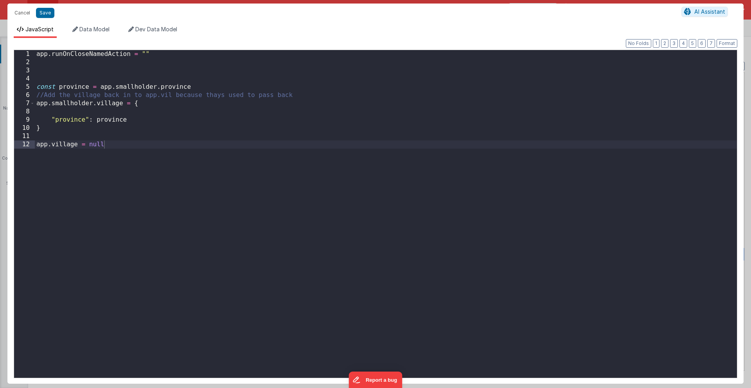
click at [277, 255] on div "Cancel Save AI Assistant JavaScript Data Model Dev Data Model Format 7 6 5 4 3 …" at bounding box center [375, 194] width 751 height 388
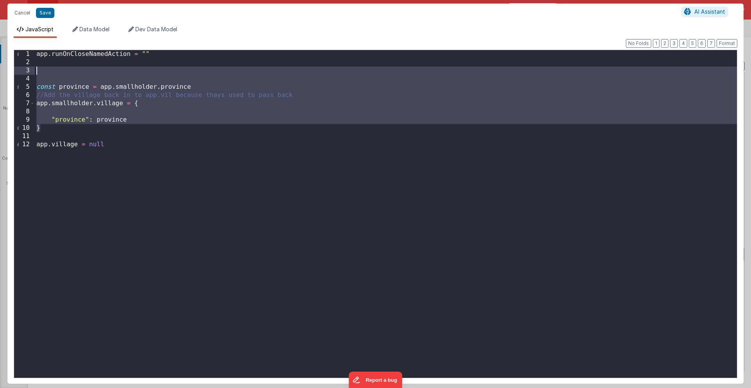
drag, startPoint x: 47, startPoint y: 130, endPoint x: 26, endPoint y: 74, distance: 60.2
click at [26, 74] on div "1 2 3 4 5 6 7 8 9 10 11 12 app . runOnCloseNamedAction = "" const province = ap…" at bounding box center [375, 214] width 723 height 329
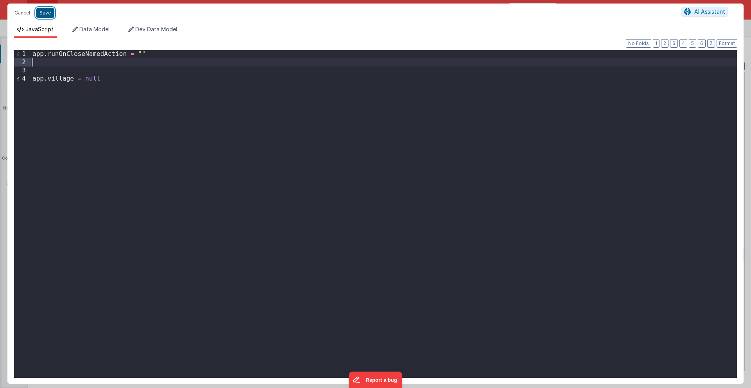
click at [43, 15] on button "Save" at bounding box center [45, 13] width 18 height 10
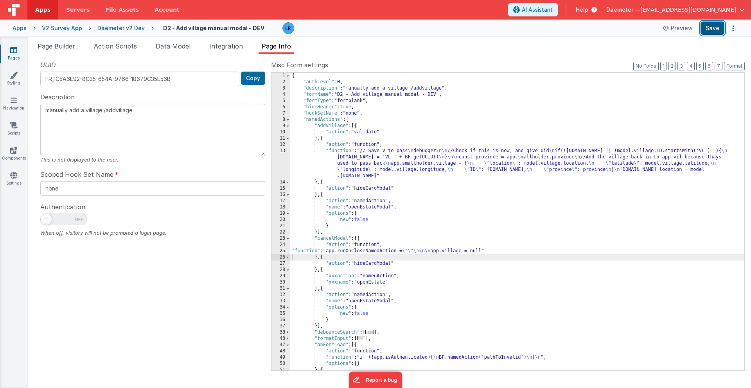
click at [715, 29] on button "Save" at bounding box center [712, 28] width 24 height 13
click at [15, 55] on link "Pages" at bounding box center [14, 54] width 28 height 16
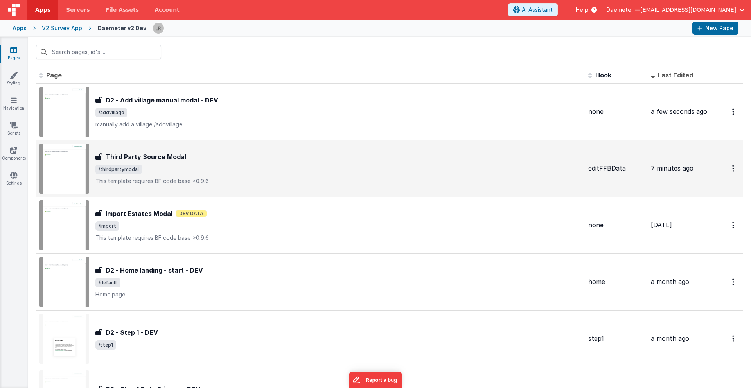
click at [215, 154] on div "Third Party Source Modal" at bounding box center [338, 156] width 486 height 9
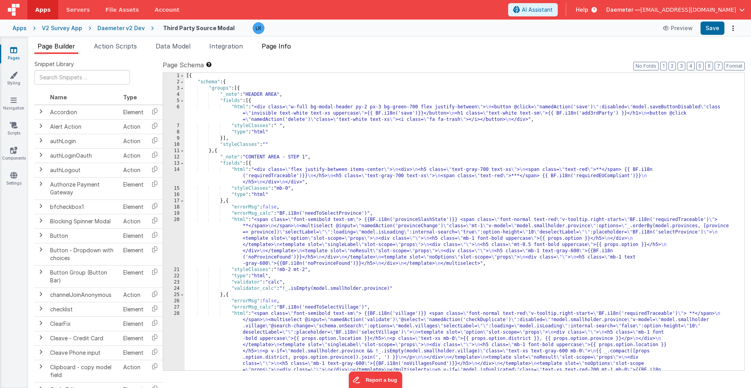
click at [290, 48] on span "Page Info" at bounding box center [276, 46] width 29 height 8
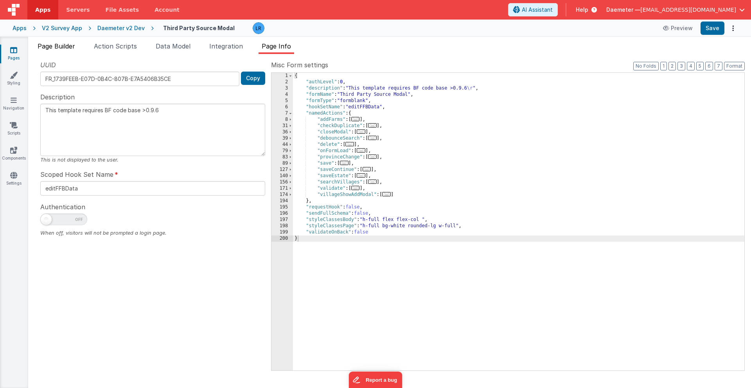
click at [54, 47] on span "Page Builder" at bounding box center [57, 46] width 38 height 8
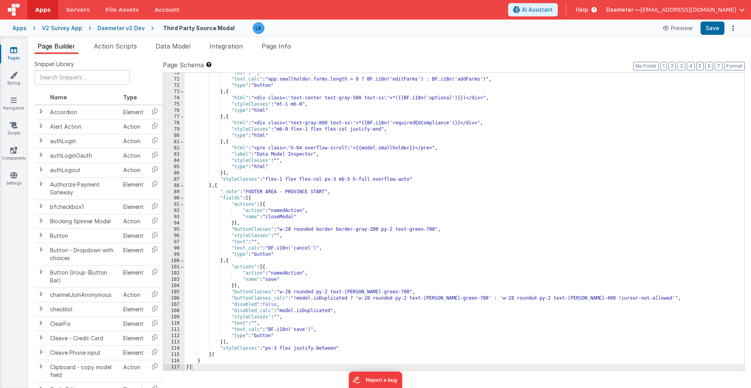
scroll to position [572, 0]
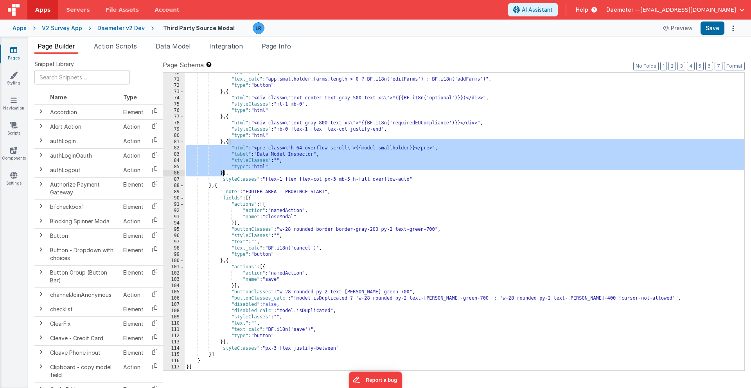
drag, startPoint x: 230, startPoint y: 142, endPoint x: 223, endPoint y: 173, distance: 31.2
click at [223, 173] on div ""text" : "" , "text_calc" : "app.smallholder.farms.length > 0 ? BF.i18n('editFa…" at bounding box center [465, 225] width 560 height 310
click at [224, 174] on div ""text" : "" , "text_calc" : "app.smallholder.farms.length > 0 ? BF.i18n('editFa…" at bounding box center [465, 225] width 560 height 310
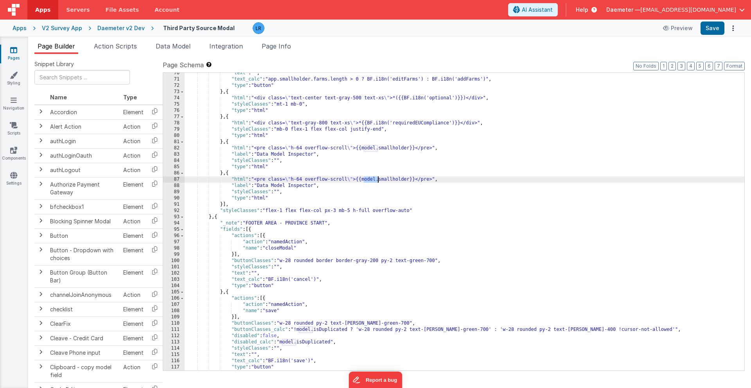
drag, startPoint x: 363, startPoint y: 180, endPoint x: 378, endPoint y: 181, distance: 15.7
click at [378, 181] on div ""text" : "" , "text_calc" : "app.smallholder.farms.length > 0 ? BF.i18n('editFa…" at bounding box center [465, 225] width 560 height 310
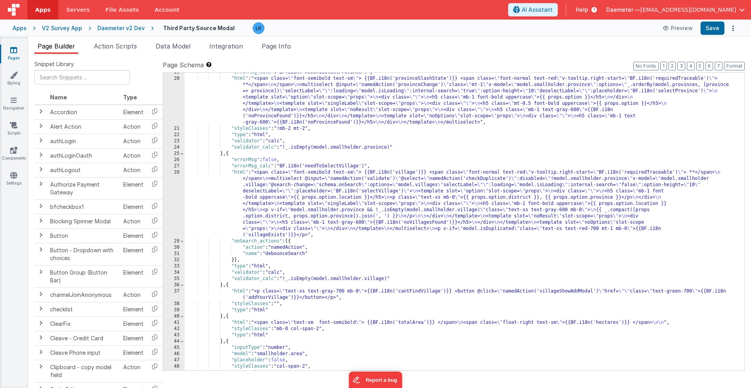
scroll to position [92, 0]
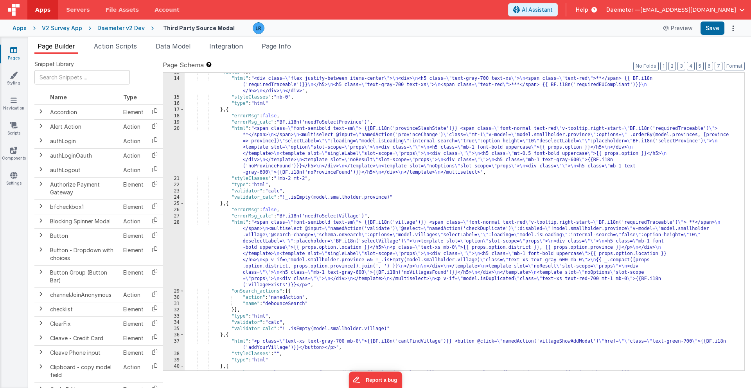
click at [272, 162] on div ""fields" : [{ "html" : "<div class= \" flex justify-between items-center \" > \…" at bounding box center [465, 224] width 560 height 310
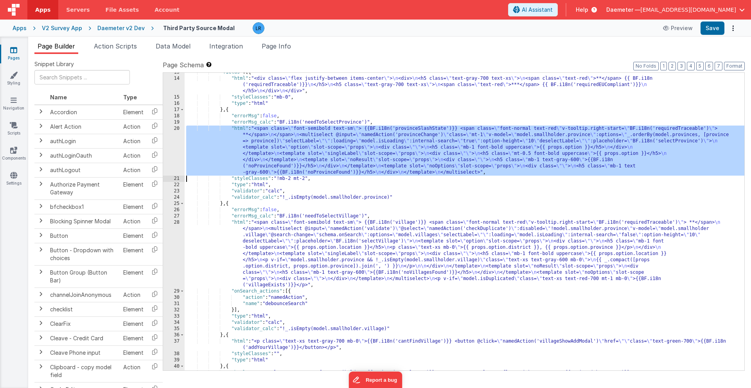
click at [175, 149] on div "20" at bounding box center [174, 151] width 22 height 50
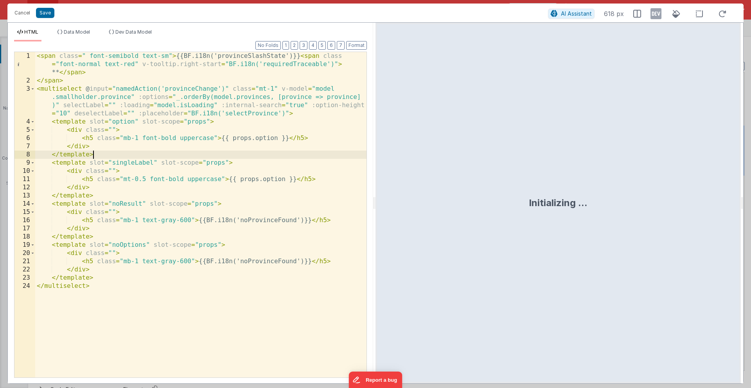
click at [219, 153] on div "< span class = " font-semibold text-sm" > {{BF.i18n('provinceSlashState')}} < s…" at bounding box center [200, 231] width 331 height 358
click at [240, 63] on input "app" at bounding box center [261, 60] width 106 height 13
type input "a"
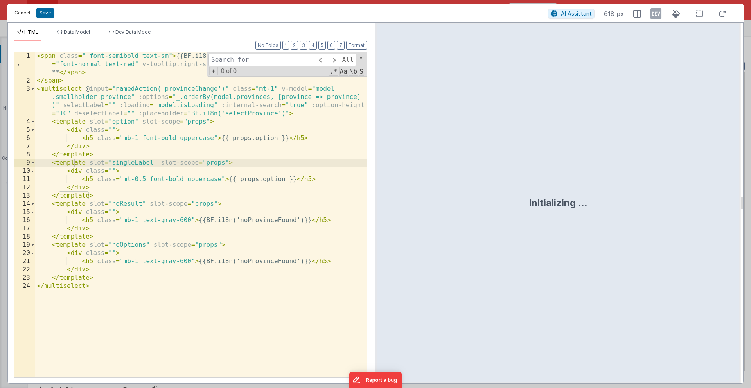
click at [22, 15] on button "Cancel" at bounding box center [22, 12] width 23 height 11
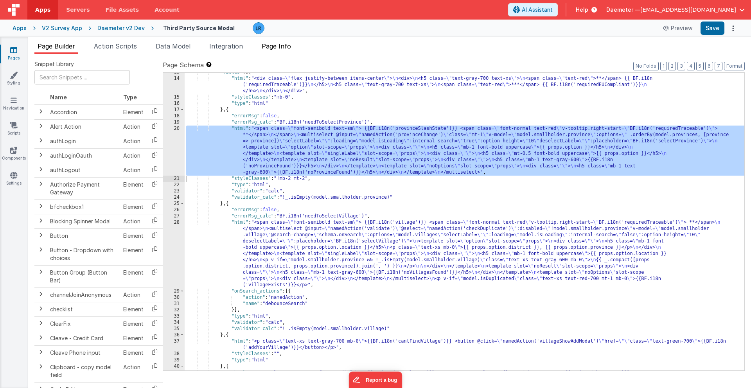
click at [289, 51] on li "Page Info" at bounding box center [277, 47] width 36 height 13
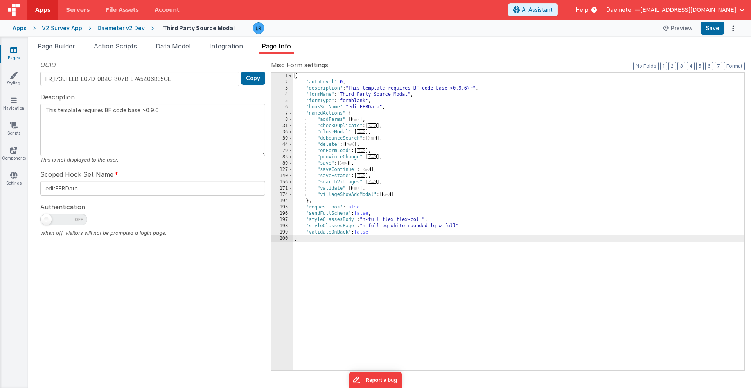
click at [374, 157] on span "..." at bounding box center [372, 156] width 9 height 4
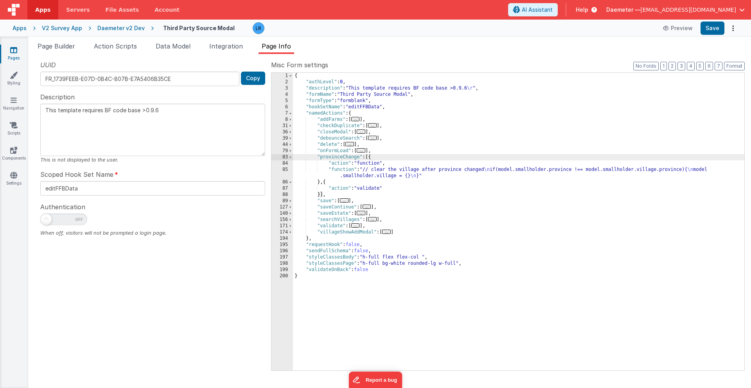
click at [372, 174] on div "{ "authLevel" : 0 , "description" : "This template requires BF code base >0.9.6…" at bounding box center [518, 228] width 451 height 310
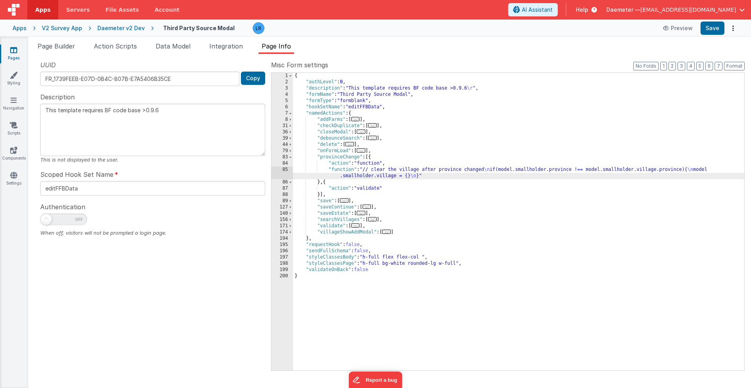
click at [284, 173] on div "85" at bounding box center [282, 173] width 22 height 13
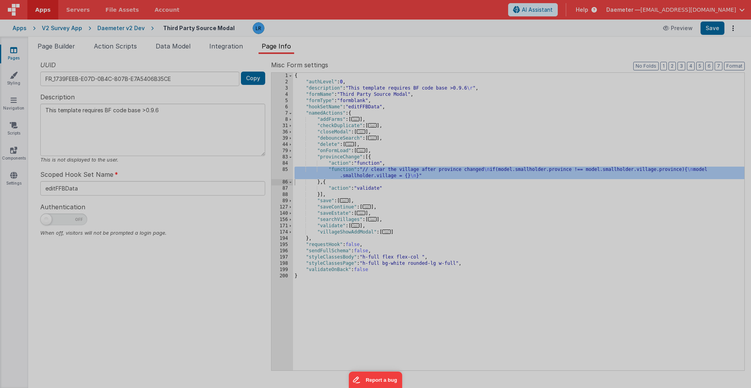
click at [284, 173] on div at bounding box center [375, 194] width 751 height 388
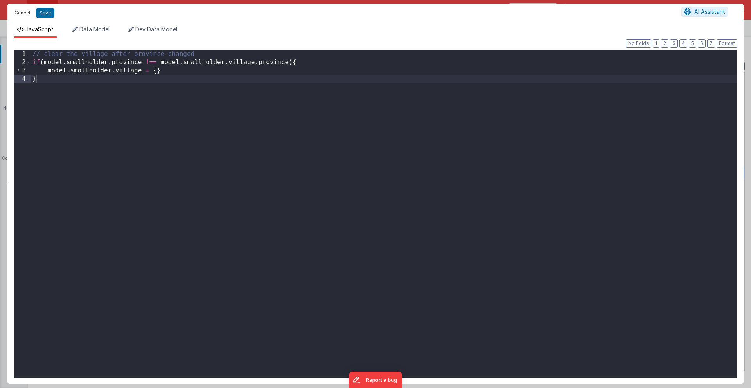
click at [22, 13] on button "Cancel" at bounding box center [22, 12] width 23 height 11
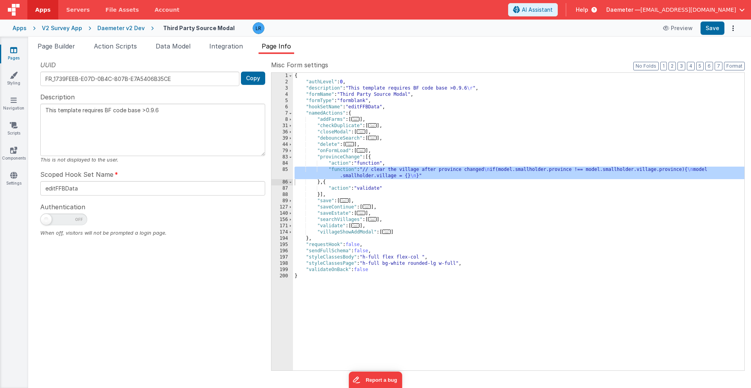
click at [408, 214] on div "{ "authLevel" : 0 , "description" : "This template requires BF code base >0.9.6…" at bounding box center [518, 228] width 451 height 310
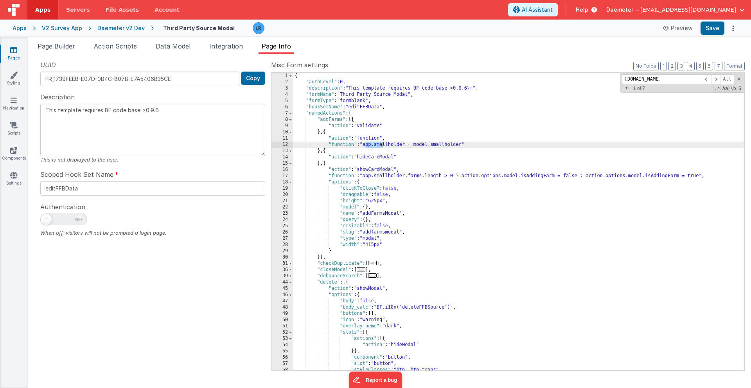
scroll to position [0, 0]
type input "[DOMAIN_NAME]"
click at [61, 50] on li "Page Builder" at bounding box center [56, 47] width 44 height 13
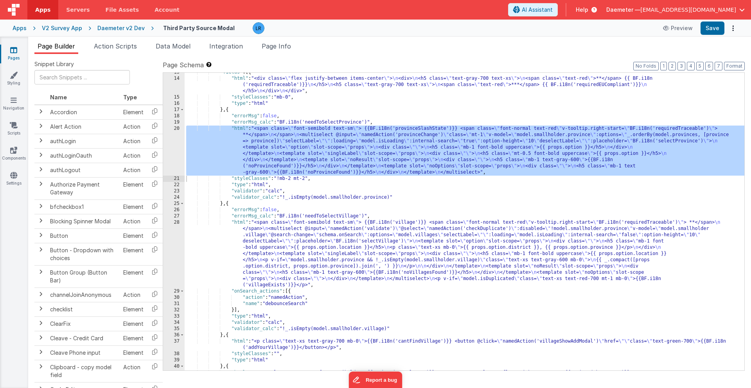
click at [272, 246] on div ""fields" : [{ "html" : "<div class= \" flex justify-between items-center \" > \…" at bounding box center [465, 224] width 560 height 310
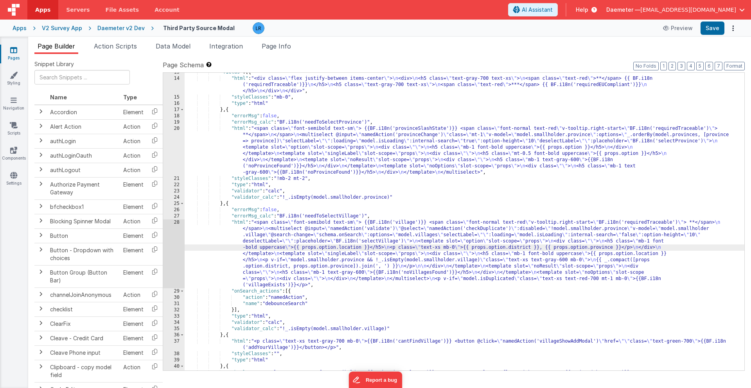
click at [169, 253] on div "28" at bounding box center [174, 253] width 22 height 69
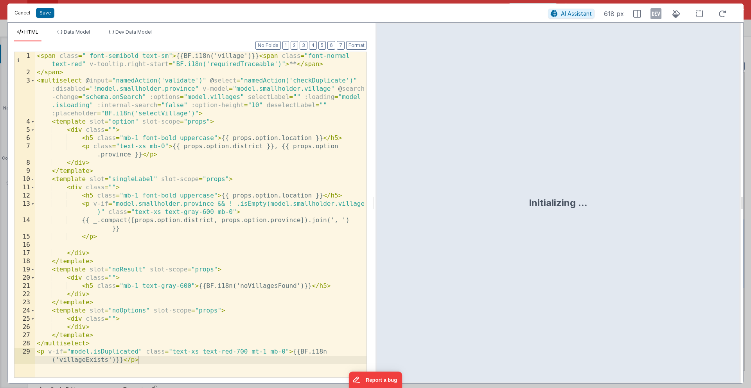
click at [22, 15] on button "Cancel" at bounding box center [22, 12] width 23 height 11
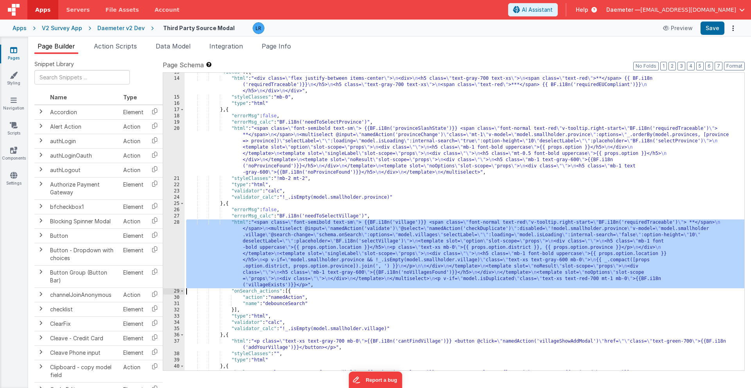
click at [177, 255] on div "28" at bounding box center [174, 253] width 22 height 69
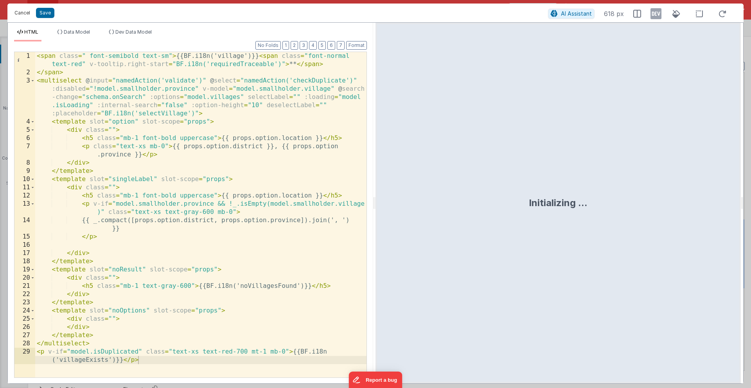
click at [21, 11] on button "Cancel" at bounding box center [22, 12] width 23 height 11
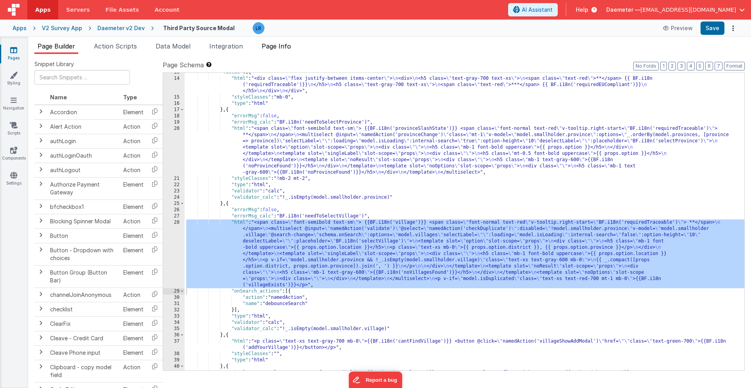
click at [291, 46] on span "Page Info" at bounding box center [276, 46] width 29 height 8
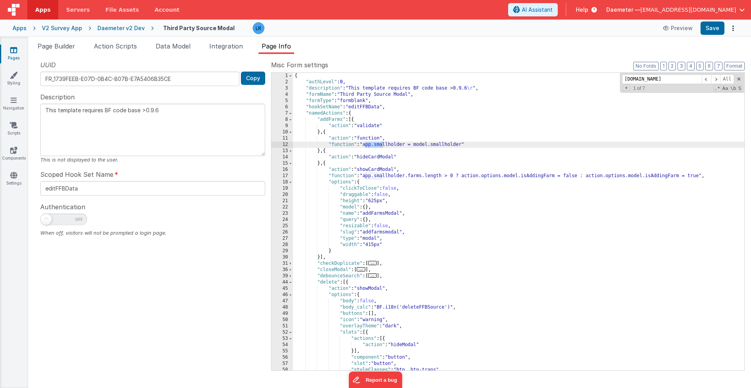
click at [359, 206] on div "{ "authLevel" : 0 , "description" : "This template requires BF code base >0.9.6…" at bounding box center [518, 228] width 451 height 310
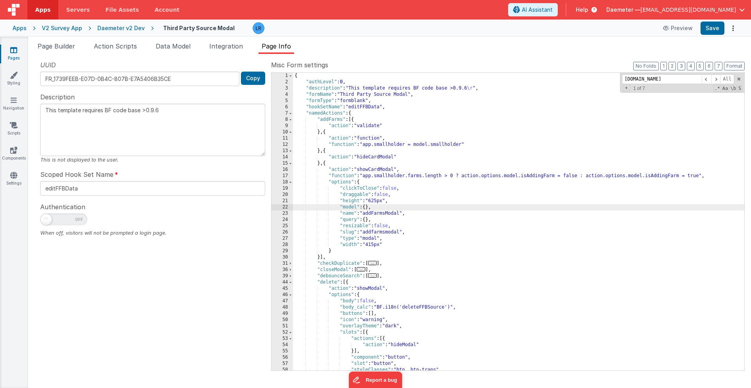
click at [373, 262] on span "..." at bounding box center [372, 263] width 9 height 4
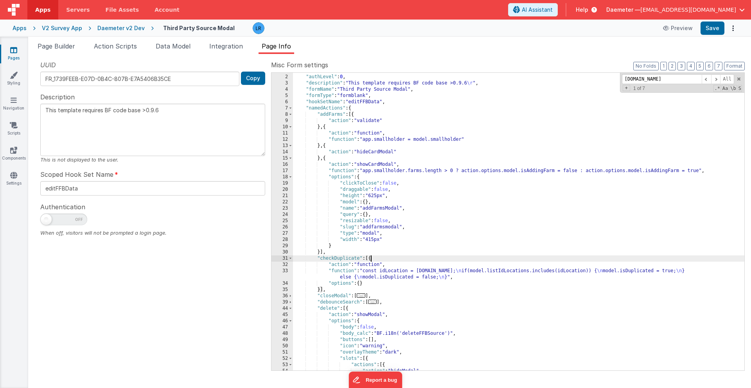
scroll to position [5, 0]
click at [354, 273] on div "{ "authLevel" : 0 , "description" : "This template requires BF code base >0.9.6…" at bounding box center [518, 223] width 451 height 310
click at [280, 275] on div "33" at bounding box center [282, 274] width 22 height 13
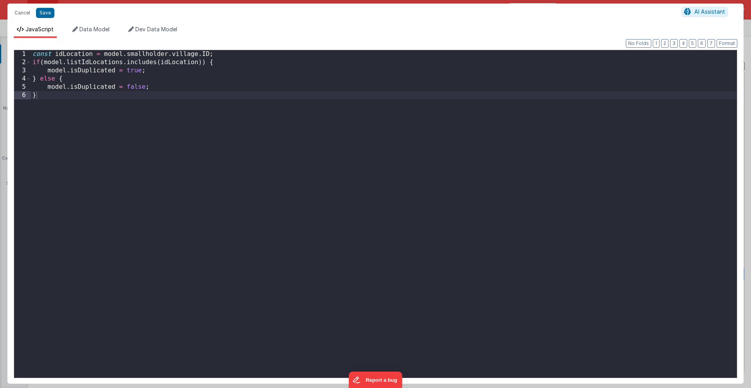
click at [280, 275] on div "Cancel Save AI Assistant JavaScript Data Model Dev Data Model Format 7 6 5 4 3 …" at bounding box center [375, 194] width 751 height 388
click at [24, 14] on button "Cancel" at bounding box center [22, 12] width 23 height 11
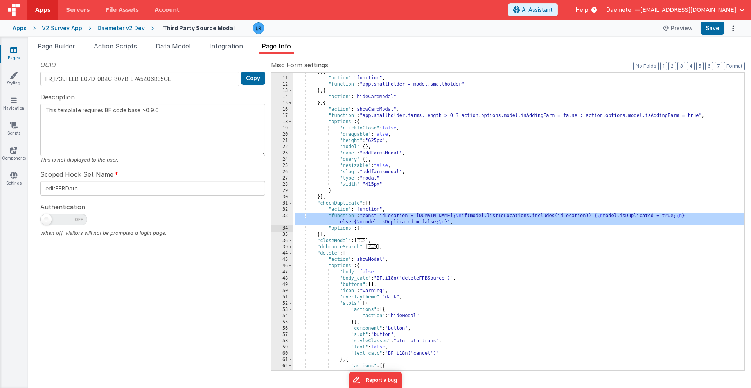
scroll to position [110, 0]
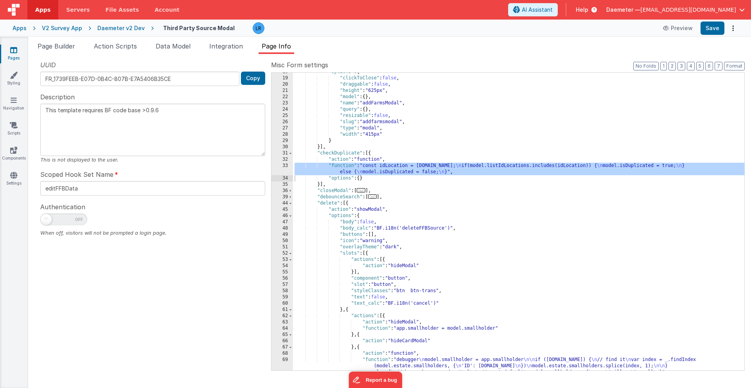
click at [415, 204] on div ""options" : { "clickToClose" : false , "draggable" : false , "height" : "625px"…" at bounding box center [518, 230] width 451 height 323
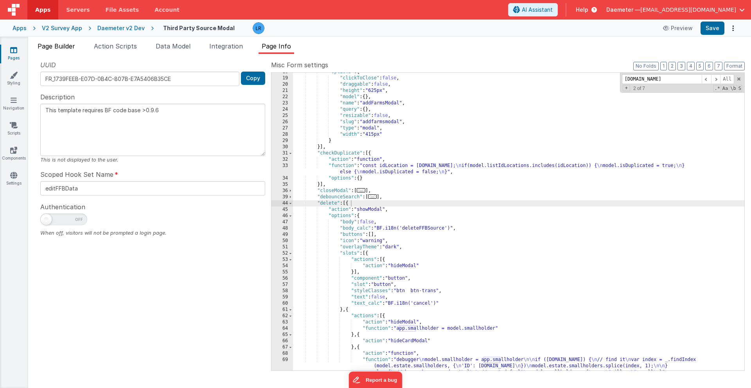
click at [51, 50] on li "Page Builder" at bounding box center [56, 47] width 44 height 13
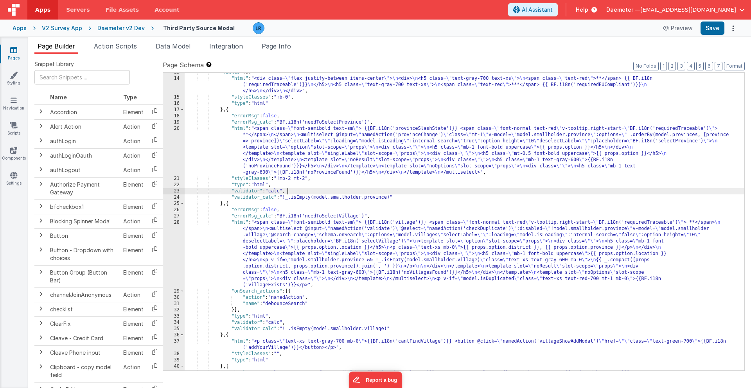
click at [343, 190] on div ""fields" : [{ "html" : "<div class= \" flex justify-between items-center \" > \…" at bounding box center [465, 224] width 560 height 310
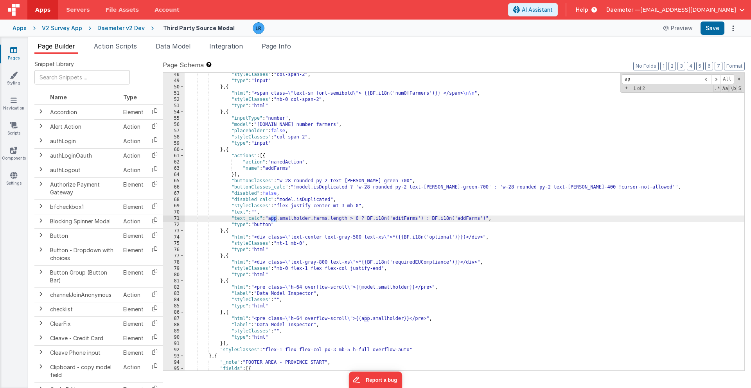
scroll to position [433, 0]
type input "app.smallholder.p"
click at [285, 45] on span "Page Info" at bounding box center [276, 46] width 29 height 8
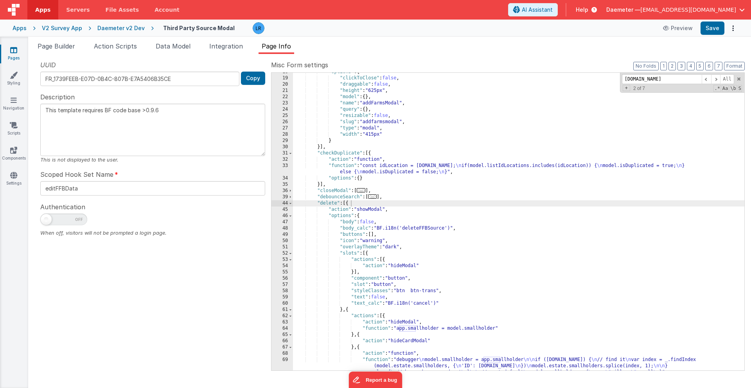
click at [411, 186] on div ""options" : { "clickToClose" : false , "draggable" : false , "height" : "625px"…" at bounding box center [518, 230] width 451 height 323
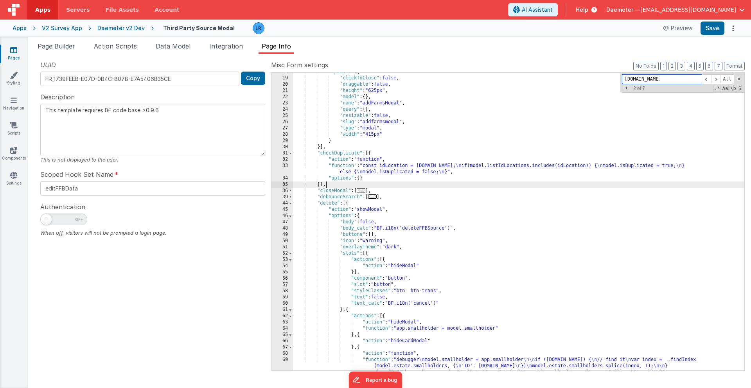
click at [657, 81] on input "[DOMAIN_NAME]" at bounding box center [662, 79] width 80 height 10
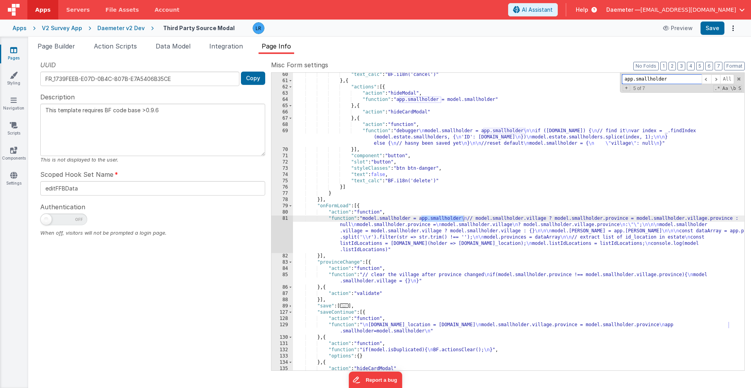
scroll to position [339, 0]
click at [362, 236] on div ""text_calc" : "BF.i18n('cancel')" } , { "actions" : [{ "action" : "hideModal" ,…" at bounding box center [518, 227] width 451 height 310
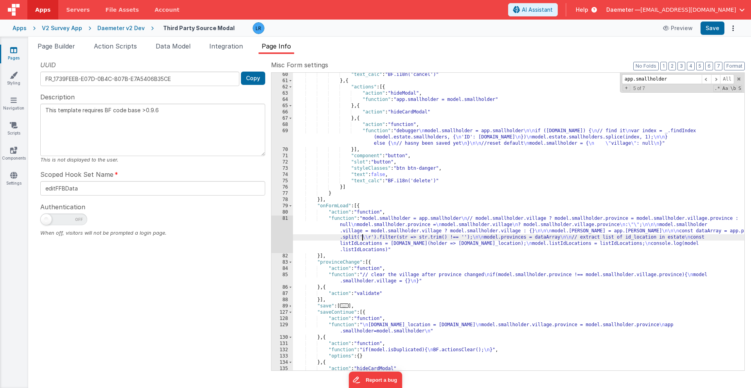
click at [280, 235] on div "81" at bounding box center [282, 234] width 22 height 38
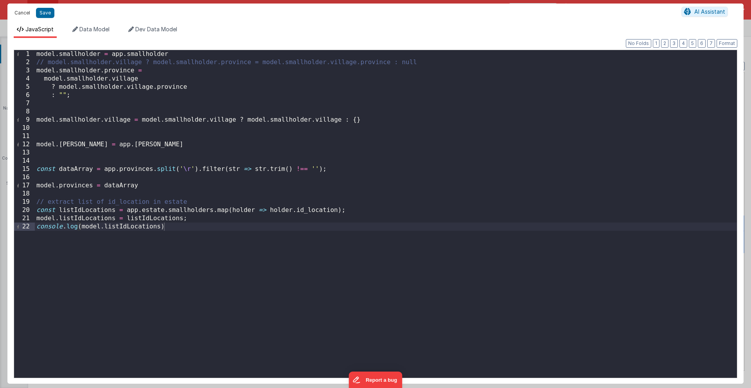
click at [18, 12] on button "Cancel" at bounding box center [22, 12] width 23 height 11
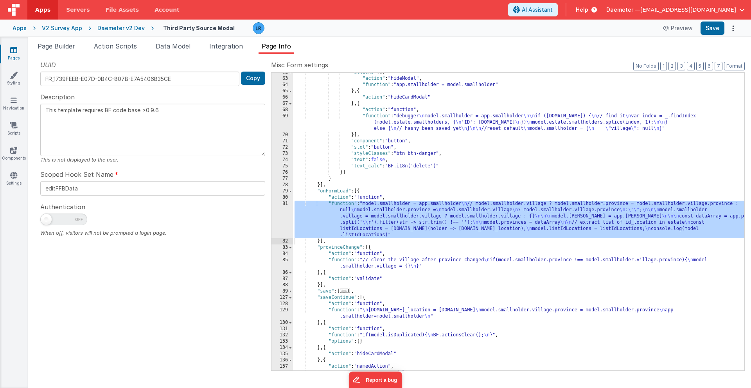
scroll to position [361, 0]
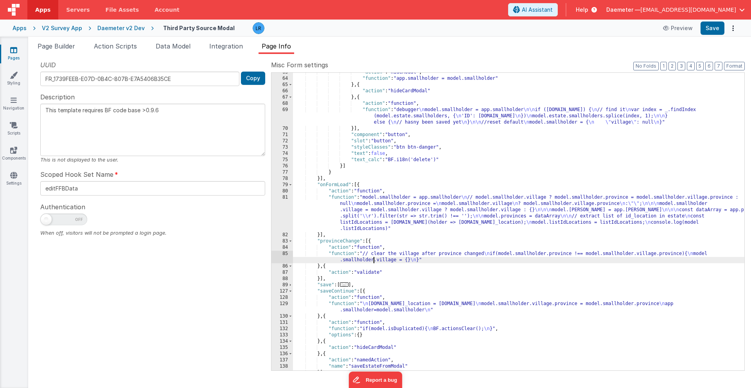
click at [372, 261] on div ""action" : "hideModal" , "function" : "app.smallholder = model.smallholder" } ,…" at bounding box center [518, 224] width 451 height 310
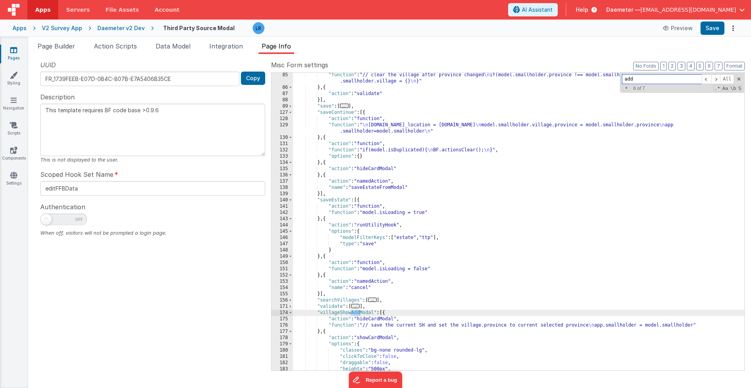
scroll to position [552, 0]
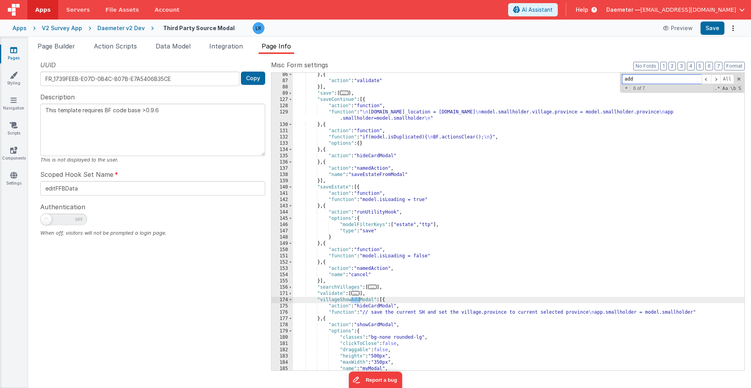
type input "add"
click at [366, 313] on div "} , { "action" : "validate" }] , "save" : [ ... ] , "saveContinue" : [{ "action…" at bounding box center [518, 227] width 451 height 310
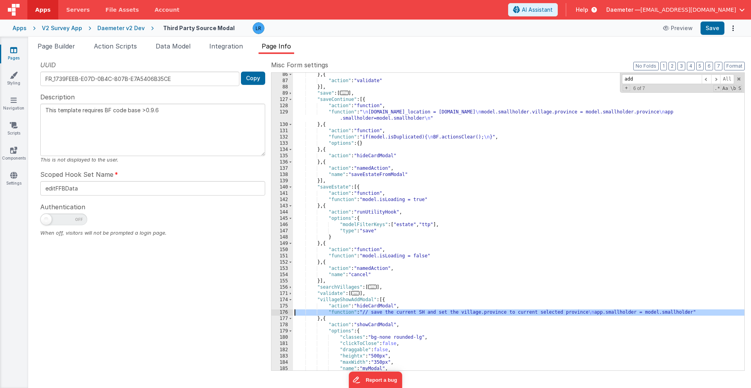
click at [278, 311] on div "176" at bounding box center [282, 312] width 22 height 6
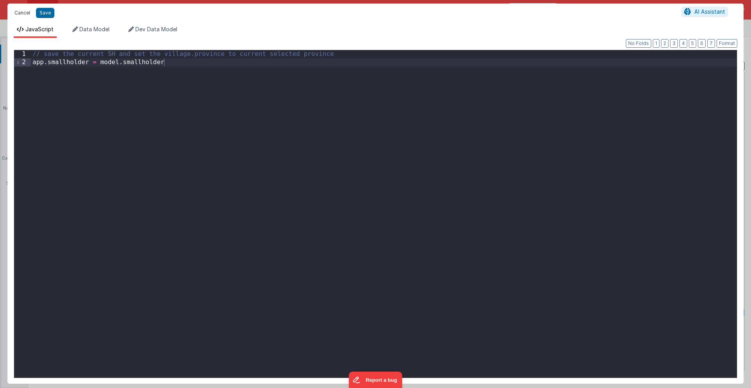
click at [22, 14] on button "Cancel" at bounding box center [22, 12] width 23 height 11
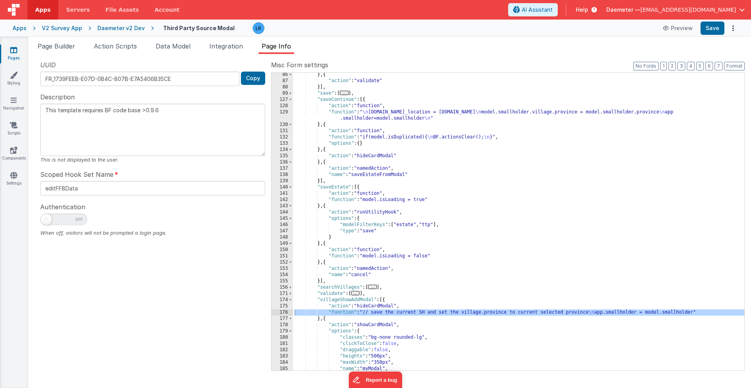
click at [16, 54] on link "Pages" at bounding box center [14, 54] width 28 height 16
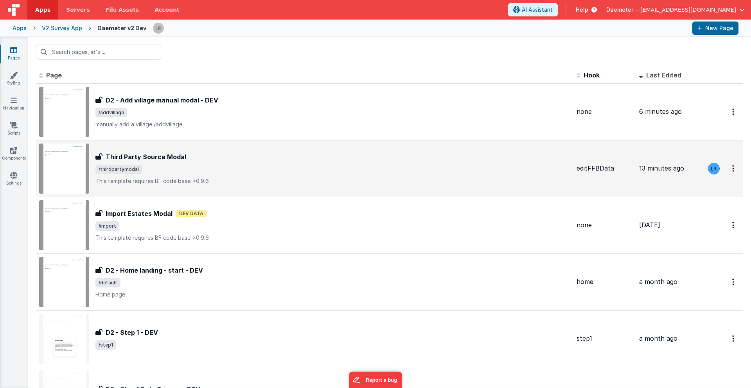
click at [117, 158] on h3 "Third Party Source Modal" at bounding box center [146, 156] width 81 height 9
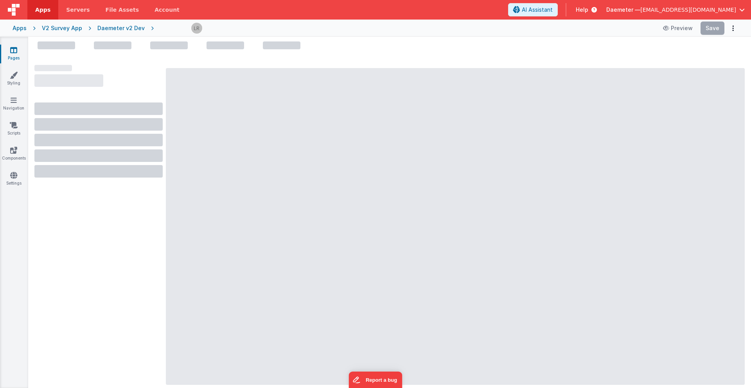
click at [13, 60] on link "Pages" at bounding box center [14, 54] width 28 height 16
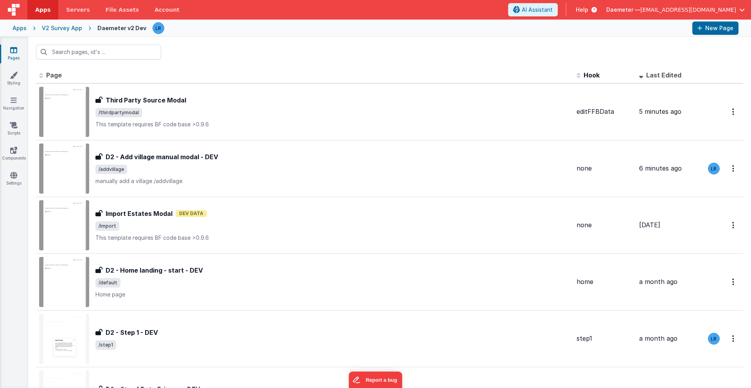
click at [12, 53] on icon at bounding box center [13, 50] width 7 height 8
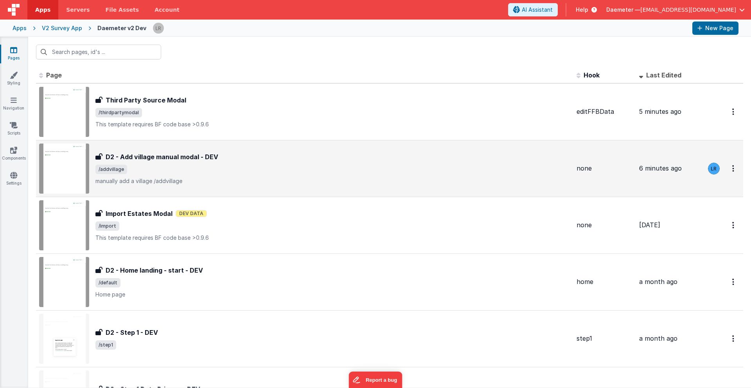
click at [171, 154] on h3 "D2 - Add village manual modal - DEV" at bounding box center [162, 156] width 113 height 9
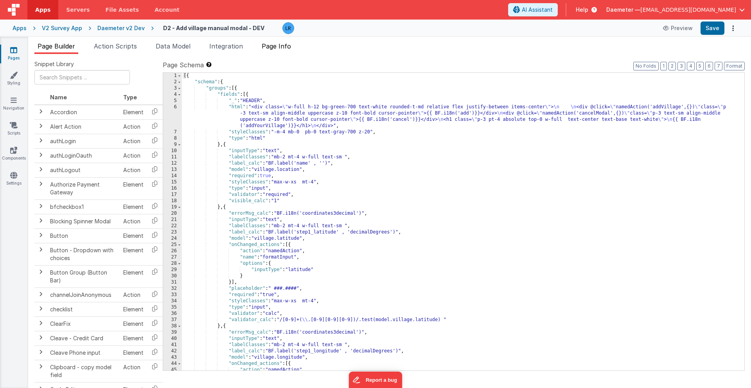
click at [285, 47] on span "Page Info" at bounding box center [276, 46] width 29 height 8
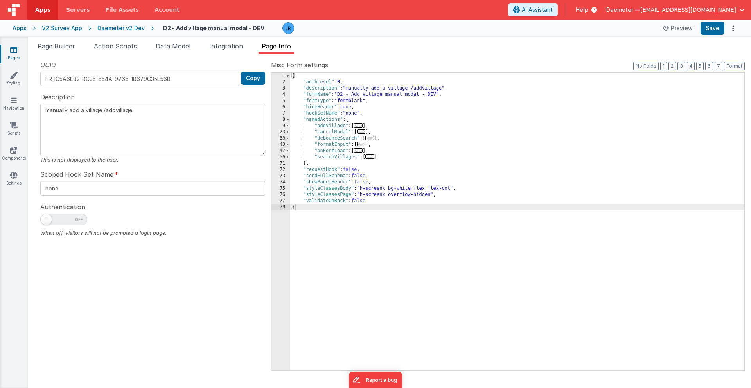
click at [363, 131] on span "..." at bounding box center [361, 131] width 9 height 4
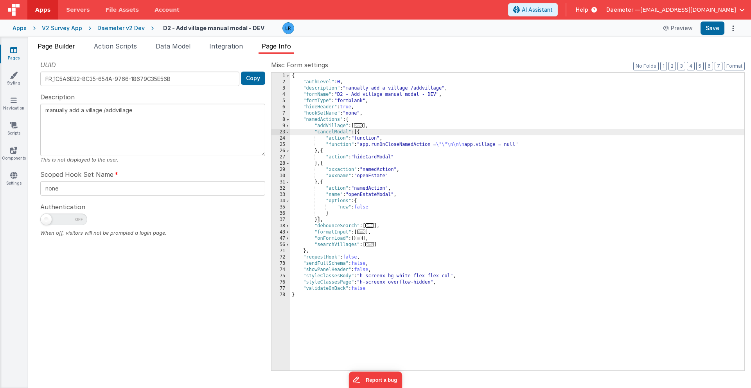
click at [63, 47] on span "Page Builder" at bounding box center [57, 46] width 38 height 8
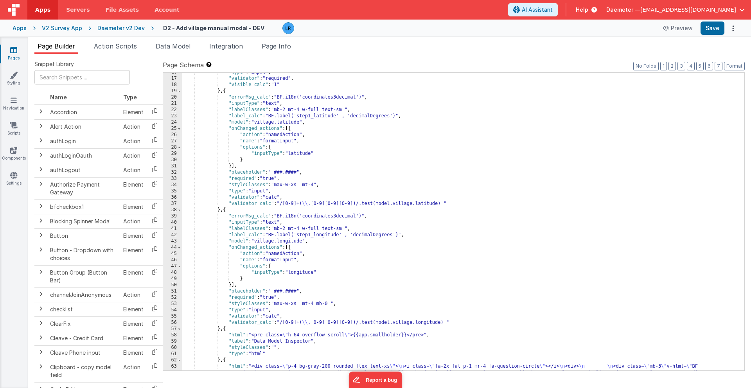
scroll to position [116, 0]
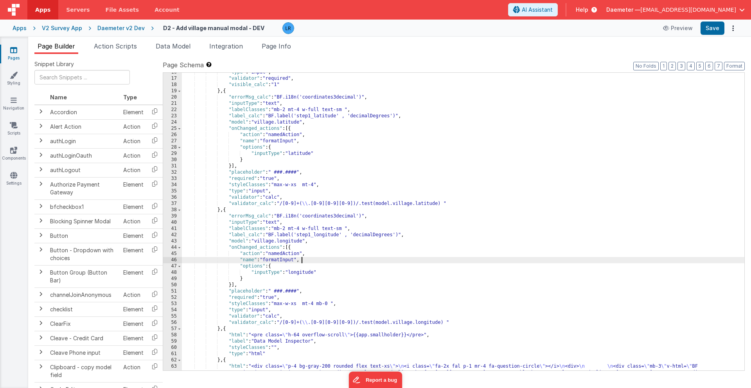
click at [330, 260] on div ""type" : "input" , "validator" : "required" , "visible_calc" : "1" } , { "error…" at bounding box center [463, 230] width 562 height 323
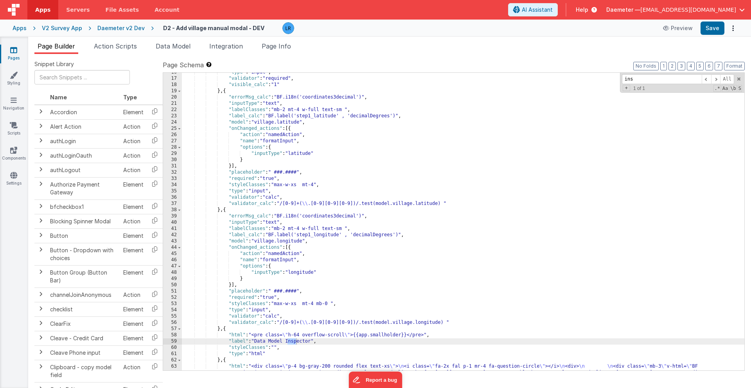
type input "ins"
click at [277, 347] on div ""type" : "input" , "validator" : "required" , "visible_calc" : "1" } , { "error…" at bounding box center [463, 230] width 562 height 323
click at [9, 52] on link "Pages" at bounding box center [14, 54] width 28 height 16
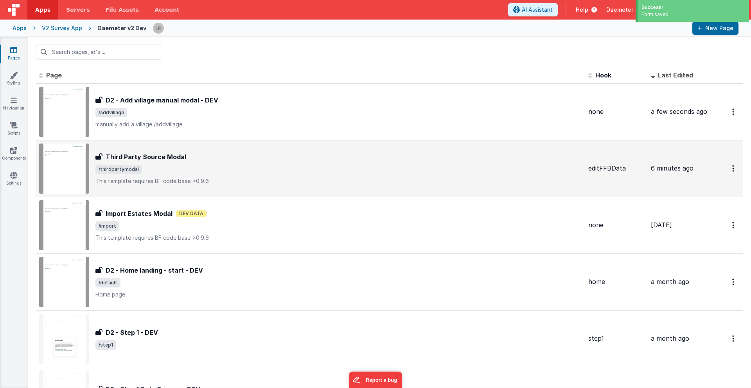
click at [189, 153] on div "Third Party Source Modal" at bounding box center [338, 156] width 486 height 9
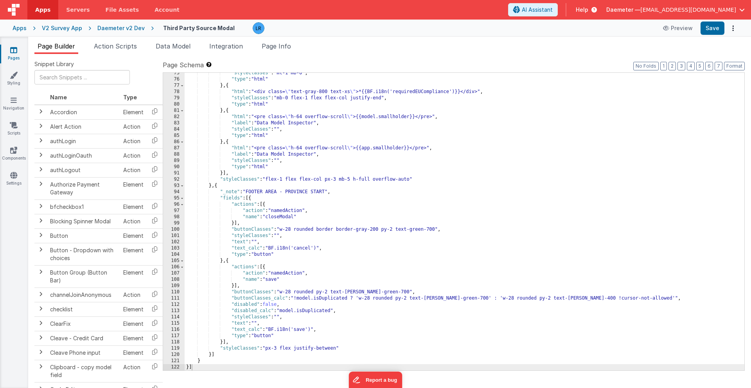
scroll to position [603, 0]
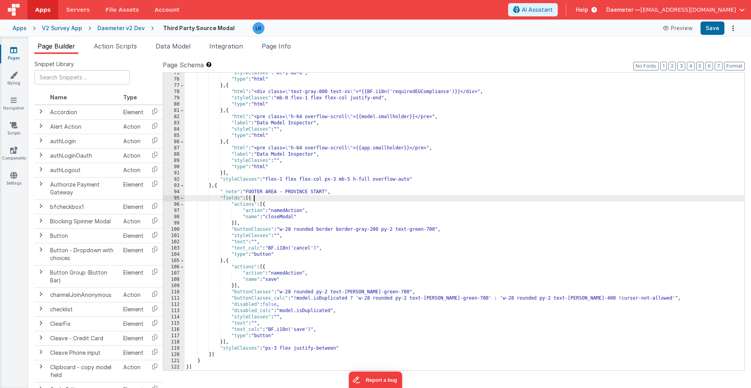
click at [432, 197] on div ""styleClasses" : "mt-1 mb-0" , "type" : "html" } , { "html" : "<div class= \" t…" at bounding box center [465, 225] width 560 height 310
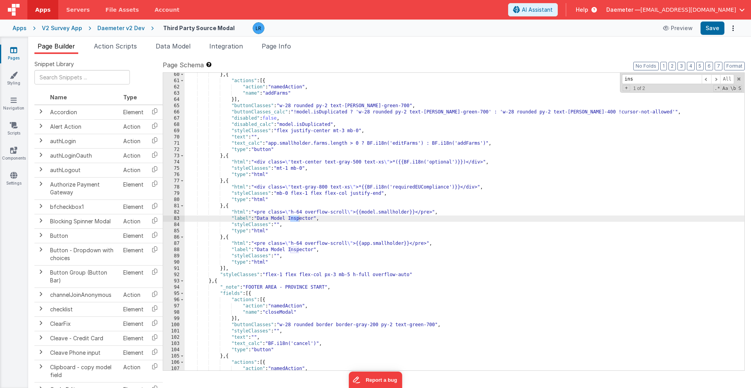
scroll to position [508, 0]
type input "ins"
click at [279, 225] on div "} , { "actions" : [{ "action" : "namedAction" , "name" : "addFarms" }] , "butto…" at bounding box center [465, 227] width 560 height 310
click at [278, 258] on div "} , { "actions" : [{ "action" : "namedAction" , "name" : "addFarms" }] , "butto…" at bounding box center [465, 227] width 560 height 310
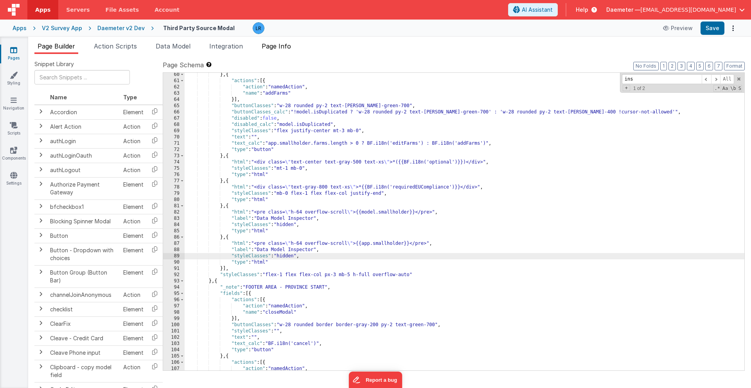
click at [280, 46] on span "Page Info" at bounding box center [276, 46] width 29 height 8
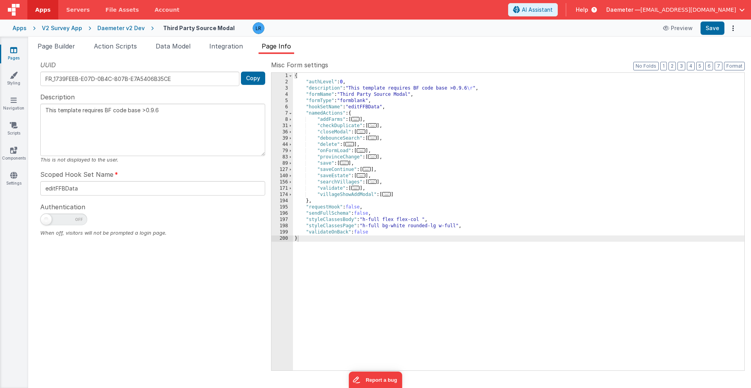
click at [365, 150] on span "..." at bounding box center [361, 150] width 9 height 4
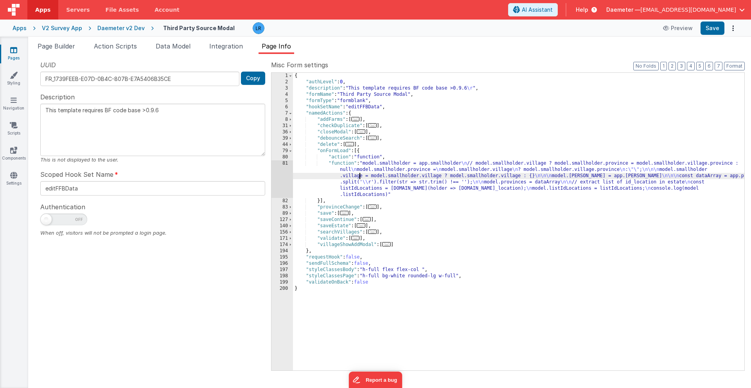
click at [360, 176] on div "{ "authLevel" : 0 , "description" : "This template requires BF code base >0.9.6…" at bounding box center [518, 228] width 451 height 310
click at [279, 179] on div "81" at bounding box center [282, 179] width 22 height 38
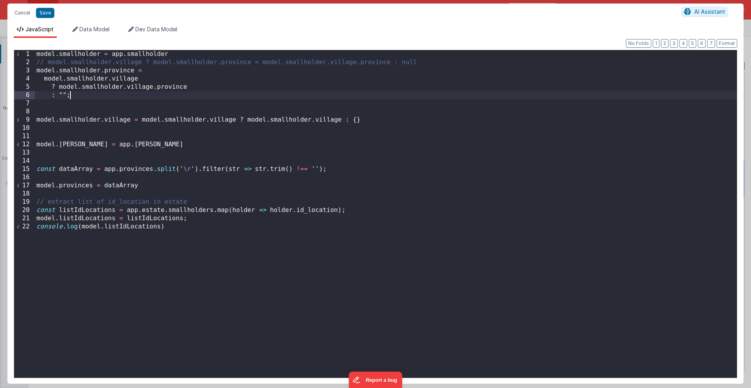
click at [83, 98] on div "model . smallholder = app . smallholder // model.smallholder.village ? model.sm…" at bounding box center [386, 222] width 702 height 344
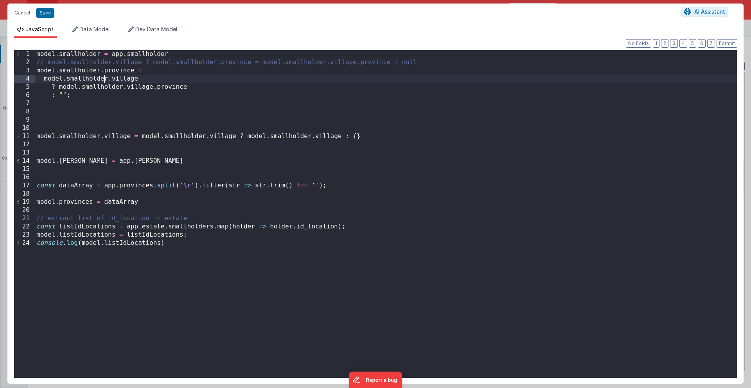
click at [103, 79] on div "model . smallholder = app . smallholder // model.smallholder.village ? model.sm…" at bounding box center [386, 222] width 702 height 344
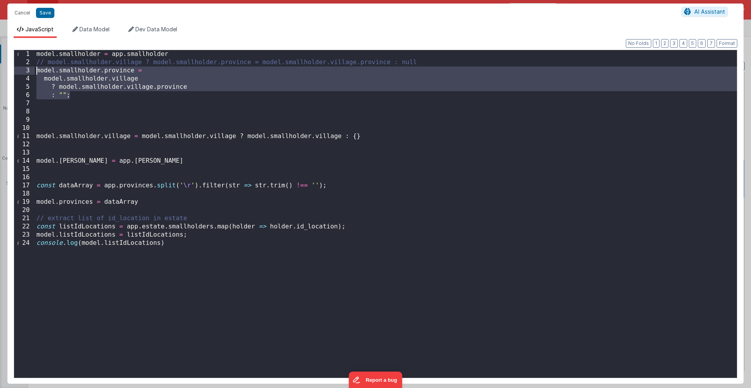
drag, startPoint x: 88, startPoint y: 97, endPoint x: 32, endPoint y: 68, distance: 62.8
click at [32, 68] on div "1 2 3 4 5 6 7 8 9 10 11 12 13 14 15 16 17 18 19 20 21 22 23 24 model . smallhol…" at bounding box center [375, 214] width 723 height 329
click at [36, 72] on div "model . smallholder = app . smallholder // model.smallholder.village ? model.sm…" at bounding box center [386, 222] width 702 height 344
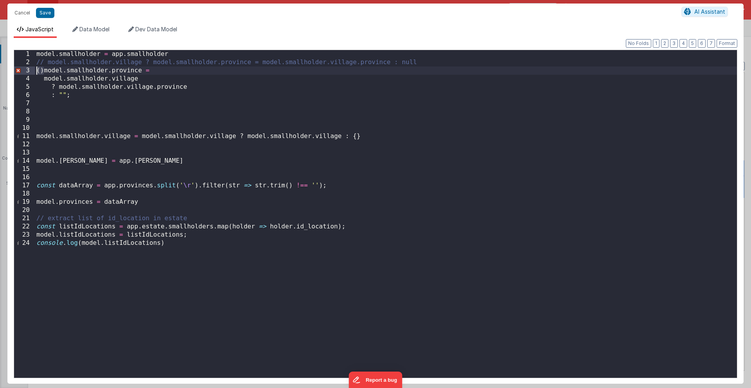
drag, startPoint x: 43, startPoint y: 70, endPoint x: 34, endPoint y: 70, distance: 9.4
click at [34, 70] on div "1 2 3 4 5 6 7 8 9 10 11 12 13 14 15 16 17 18 19 20 21 22 23 24 model . smallhol…" at bounding box center [375, 214] width 723 height 329
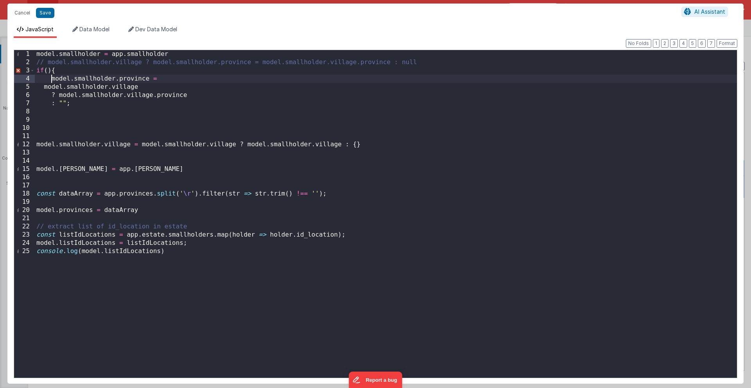
click at [83, 104] on div "model . smallholder = app . smallholder // model.smallholder.village ? model.sm…" at bounding box center [386, 222] width 702 height 344
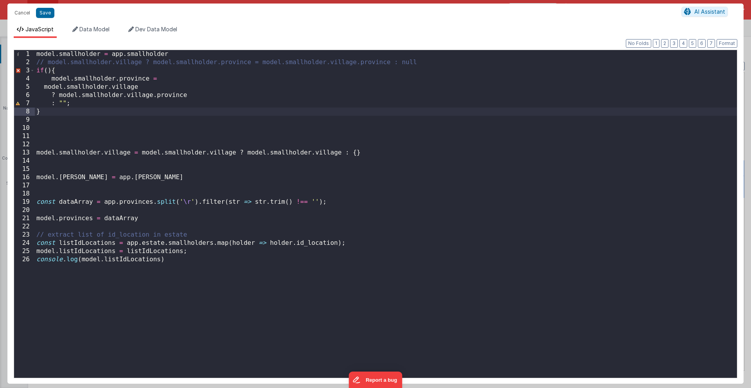
click at [48, 72] on div "model . smallholder = app . smallholder // model.smallholder.village ? model.sm…" at bounding box center [386, 222] width 702 height 344
type textarea "This template requires BF code base >0.9.6"
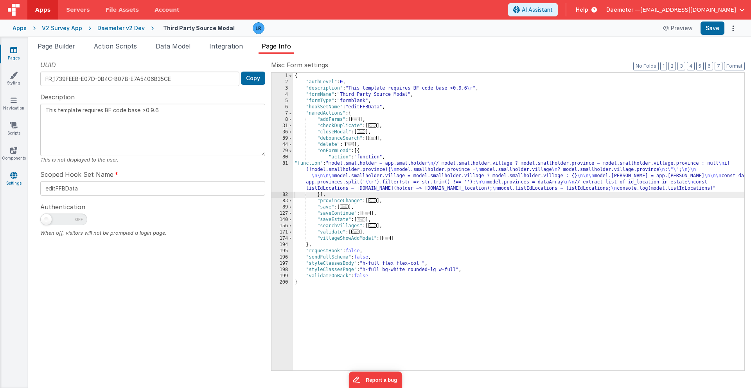
click at [13, 184] on link "Settings" at bounding box center [14, 179] width 28 height 16
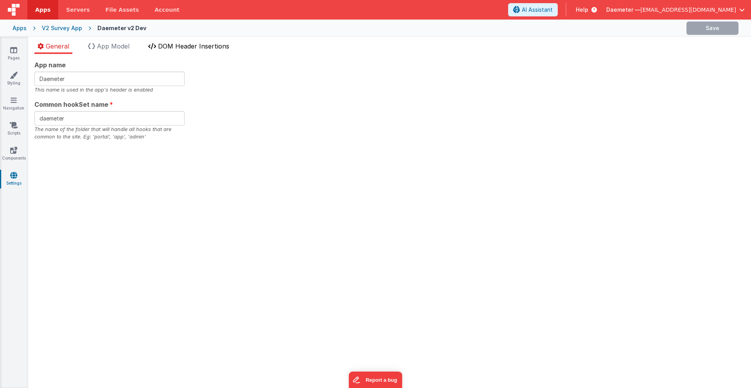
click at [189, 46] on span "DOM Header Insertions" at bounding box center [193, 46] width 71 height 8
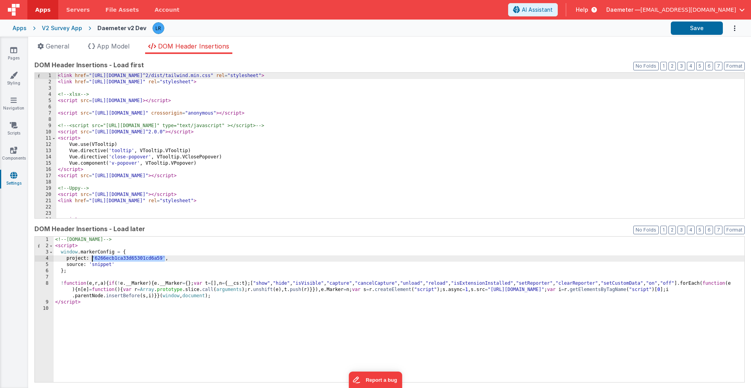
drag, startPoint x: 165, startPoint y: 258, endPoint x: 92, endPoint y: 258, distance: 73.5
click at [92, 258] on div "<!-- [DOMAIN_NAME] --> < script > window . markerConfig = { project : '6266ecb1…" at bounding box center [399, 316] width 691 height 158
click at [22, 29] on div "Apps" at bounding box center [20, 28] width 14 height 8
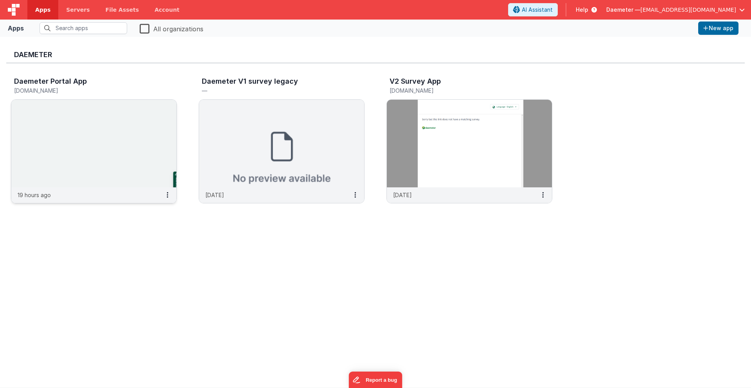
click at [51, 124] on img at bounding box center [93, 144] width 165 height 88
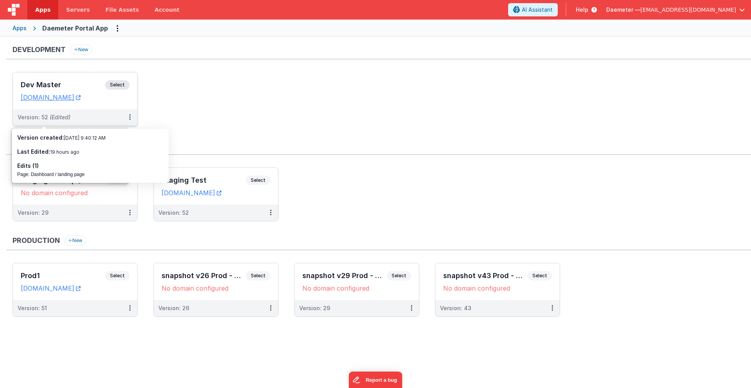
click at [80, 83] on h3 "Dev Master" at bounding box center [63, 85] width 84 height 8
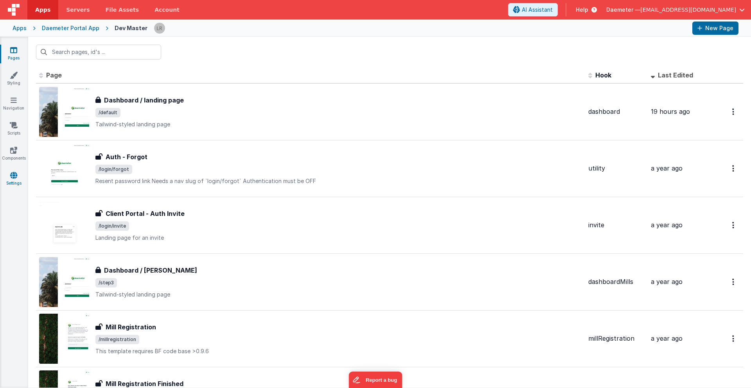
click at [20, 176] on link "Settings" at bounding box center [14, 179] width 28 height 16
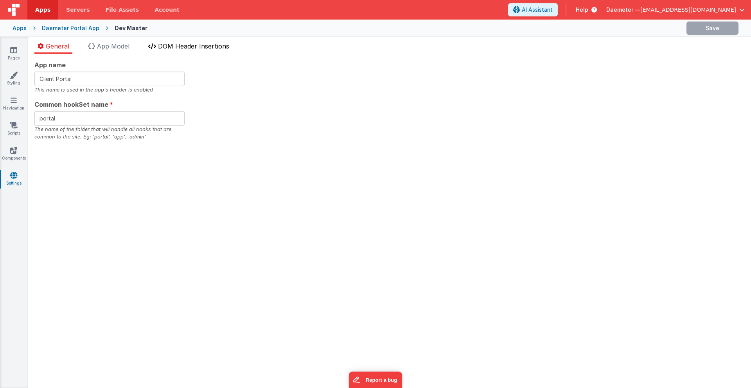
click at [173, 47] on span "DOM Header Insertions" at bounding box center [193, 46] width 71 height 8
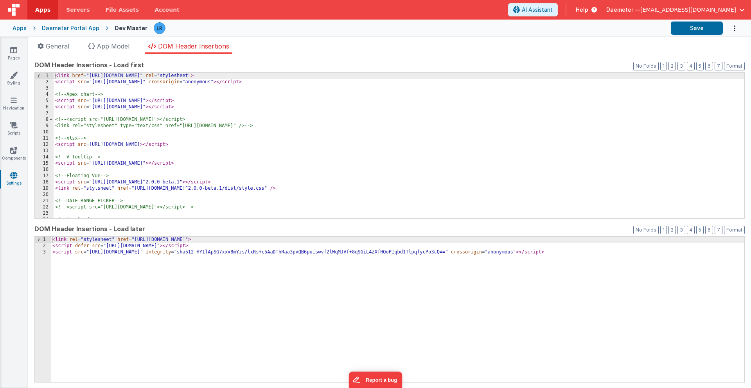
click at [140, 178] on div "< link href = "[URL][DOMAIN_NAME]" rel = "stylesheet" > < script src = "[URL][D…" at bounding box center [399, 152] width 691 height 158
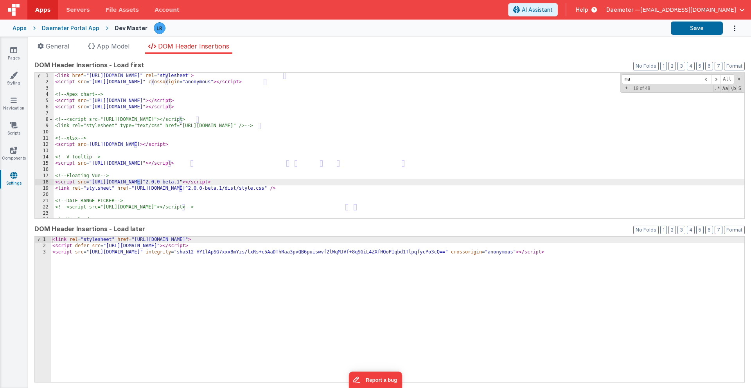
scroll to position [109, 0]
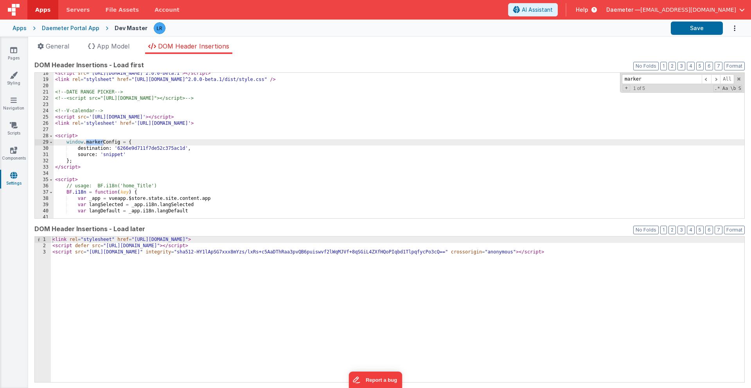
type input "marker"
click at [200, 149] on div "< script src = "[URL][DOMAIN_NAME]^2.0.0-beta.1" > </ script > < link rel = "st…" at bounding box center [399, 149] width 691 height 158
drag, startPoint x: 267, startPoint y: 149, endPoint x: 190, endPoint y: 147, distance: 76.7
click at [190, 147] on div "< script src = "[URL][DOMAIN_NAME]^2.0.0-beta.1" > </ script > < link rel = "st…" at bounding box center [399, 149] width 691 height 158
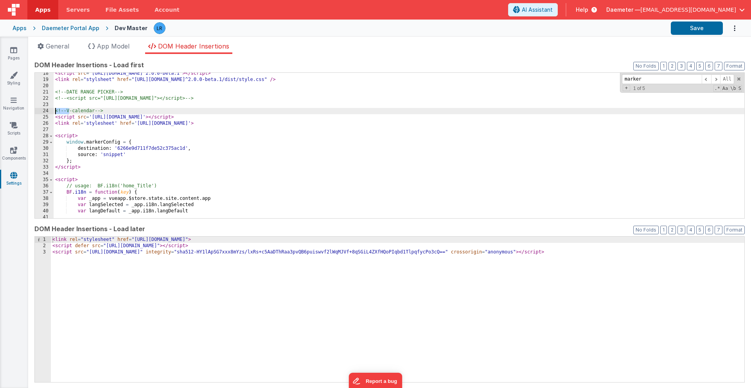
drag, startPoint x: 69, startPoint y: 110, endPoint x: 54, endPoint y: 110, distance: 14.9
click at [54, 110] on div "< script src = "[URL][DOMAIN_NAME]^2.0.0-beta.1" > </ script > < link rel = "st…" at bounding box center [399, 149] width 691 height 158
click at [54, 136] on div "< script src = "[URL][DOMAIN_NAME]^2.0.0-beta.1" > </ script > < link rel = "st…" at bounding box center [399, 149] width 691 height 158
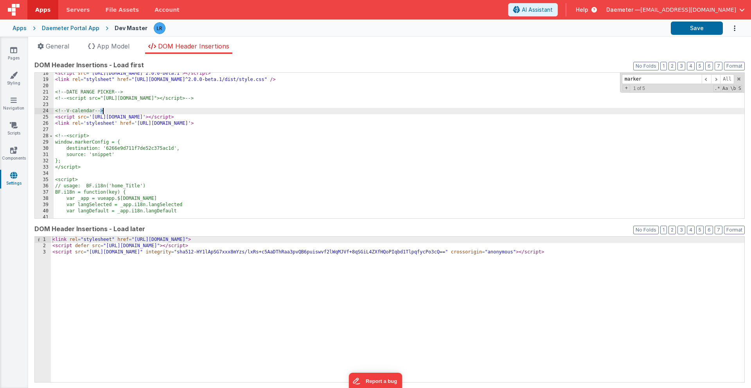
drag, startPoint x: 100, startPoint y: 111, endPoint x: 114, endPoint y: 111, distance: 14.1
click at [114, 111] on div "< script src = "[URL][DOMAIN_NAME]^2.0.0-beta.1" > </ script > < link rel = "st…" at bounding box center [399, 149] width 691 height 158
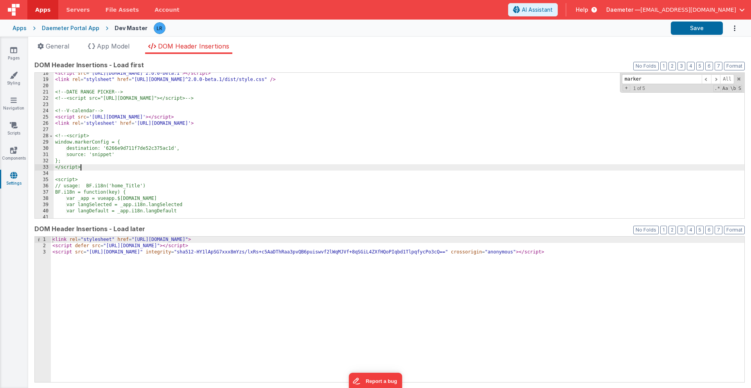
click at [87, 166] on div "< script src = "[URL][DOMAIN_NAME]^2.0.0-beta.1" > </ script > < link rel = "st…" at bounding box center [399, 149] width 691 height 158
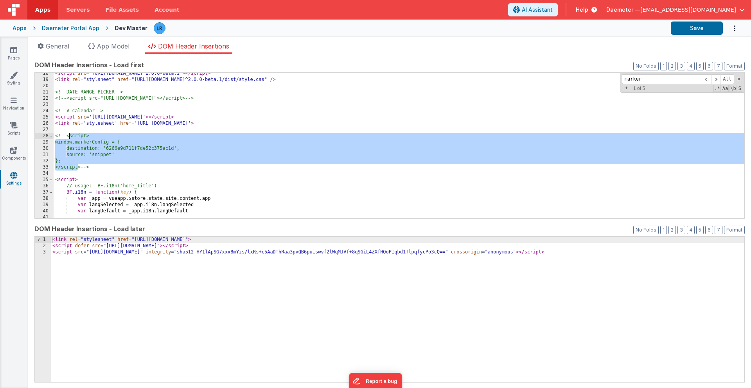
drag, startPoint x: 79, startPoint y: 167, endPoint x: 71, endPoint y: 134, distance: 33.4
click at [70, 134] on div "< script src = "[URL][DOMAIN_NAME]^2.0.0-beta.1" > </ script > < link rel = "st…" at bounding box center [399, 149] width 691 height 158
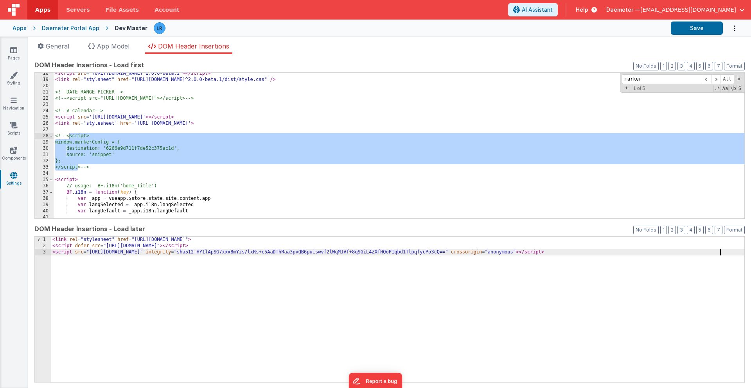
click at [65, 270] on div "< link rel = "stylesheet" href = "[URL][DOMAIN_NAME]" > < script defer src = "[…" at bounding box center [397, 316] width 693 height 158
click at [65, 264] on div "< link rel = "stylesheet" href = "[URL][DOMAIN_NAME]" > < script defer src = "[…" at bounding box center [397, 316] width 693 height 158
click at [59, 261] on div "< link rel = "stylesheet" href = "[URL][DOMAIN_NAME]" > < script defer src = "[…" at bounding box center [397, 316] width 693 height 158
click at [59, 262] on div "< link rel = "stylesheet" href = "[URL][DOMAIN_NAME]" > < script defer src = "[…" at bounding box center [397, 316] width 693 height 158
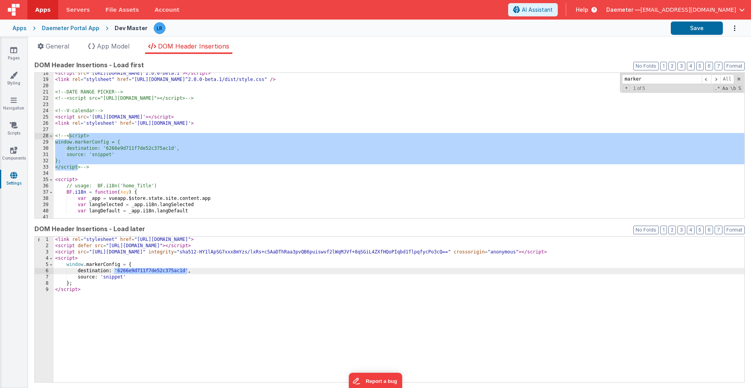
drag, startPoint x: 115, startPoint y: 271, endPoint x: 187, endPoint y: 270, distance: 72.7
click at [187, 270] on div "< link rel = "stylesheet" href = "[URL][DOMAIN_NAME]" > < script defer src = "[…" at bounding box center [399, 316] width 691 height 158
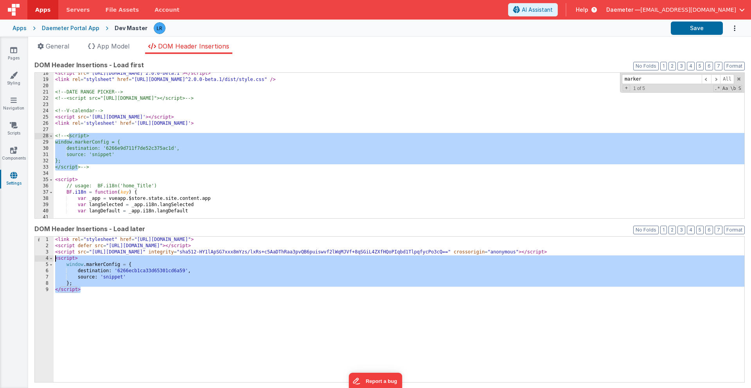
drag, startPoint x: 83, startPoint y: 292, endPoint x: 45, endPoint y: 260, distance: 49.9
click at [45, 259] on div "1 2 3 4 5 6 7 8 9 < link rel = "stylesheet" href = "[URL][DOMAIN_NAME]" > < scr…" at bounding box center [389, 309] width 710 height 146
click at [696, 23] on button "Save" at bounding box center [697, 28] width 52 height 13
click at [20, 52] on link "Pages" at bounding box center [14, 54] width 28 height 16
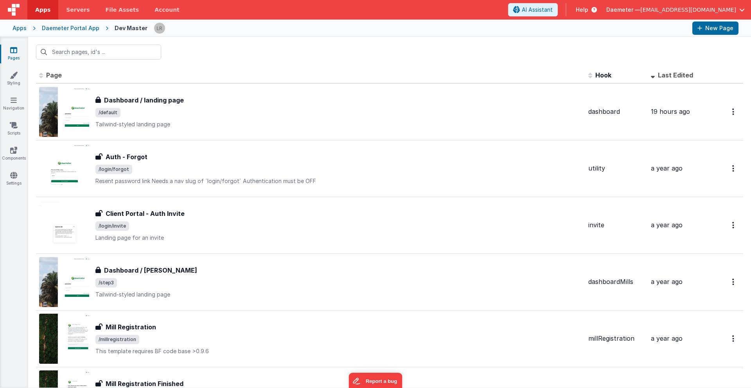
click at [72, 31] on div "Daemeter Portal App" at bounding box center [70, 28] width 57 height 8
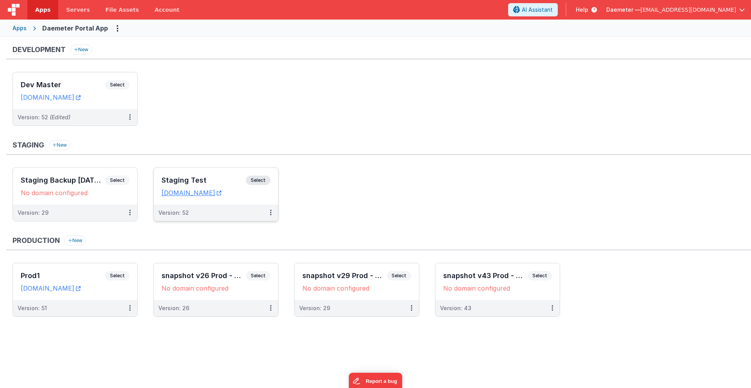
click at [223, 208] on div "Version: 52" at bounding box center [216, 213] width 124 height 16
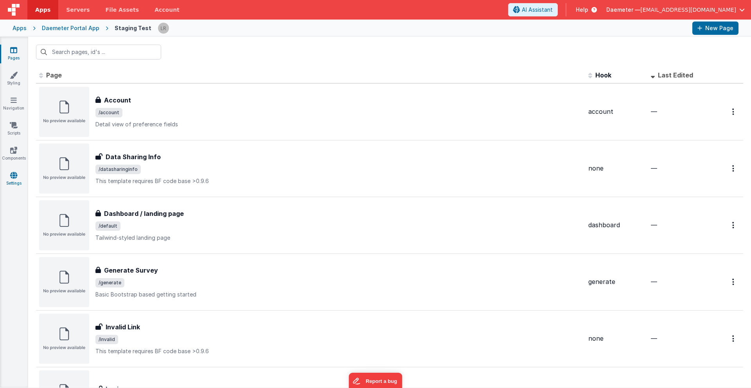
click at [12, 174] on icon at bounding box center [13, 175] width 7 height 8
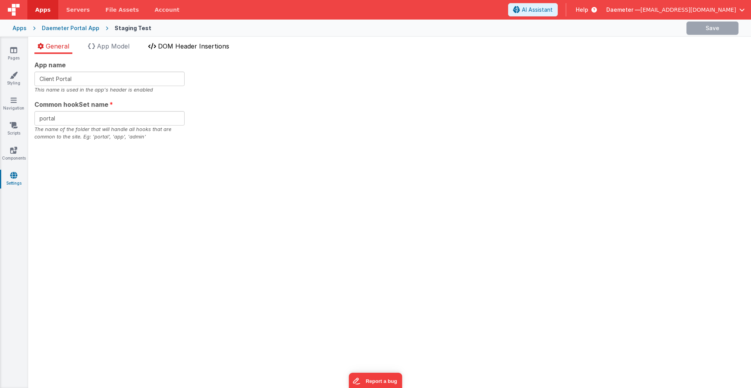
click at [197, 44] on span "DOM Header Insertions" at bounding box center [193, 46] width 71 height 8
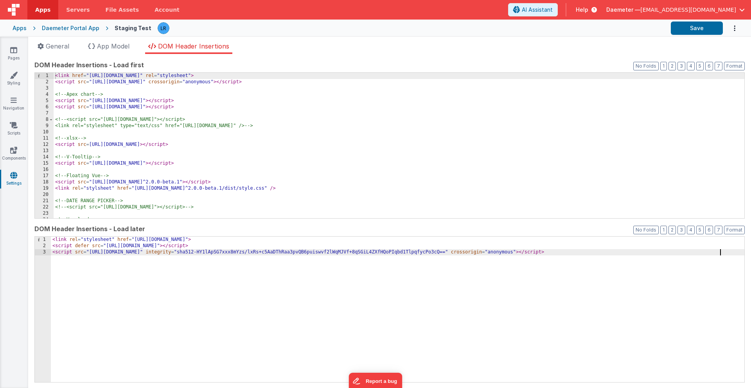
click at [728, 252] on div "< link rel = "stylesheet" href = "[URL][DOMAIN_NAME]" > < script defer src = "[…" at bounding box center [397, 316] width 693 height 158
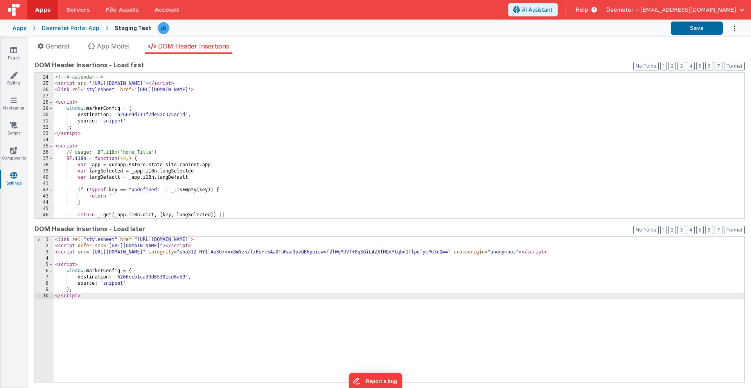
scroll to position [142, 0]
drag, startPoint x: 67, startPoint y: 80, endPoint x: 50, endPoint y: 77, distance: 16.6
click at [50, 77] on div "23 24 25 26 27 28 29 30 31 32 33 34 35 36 37 38 39 40 41 42 43 44 45 46 47 48 <…" at bounding box center [389, 145] width 710 height 146
click at [56, 102] on div "<!-- V-calendar --> < script src = '[URL][DOMAIN_NAME]' > </ script > < link re…" at bounding box center [399, 147] width 691 height 158
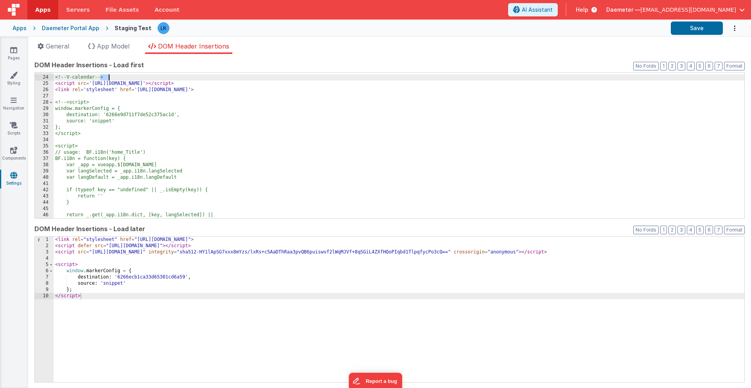
drag, startPoint x: 101, startPoint y: 77, endPoint x: 111, endPoint y: 77, distance: 10.6
click at [111, 77] on div "<!-- V-calendar --> < script src = '[URL][DOMAIN_NAME]' > </ script > < link re…" at bounding box center [399, 147] width 691 height 158
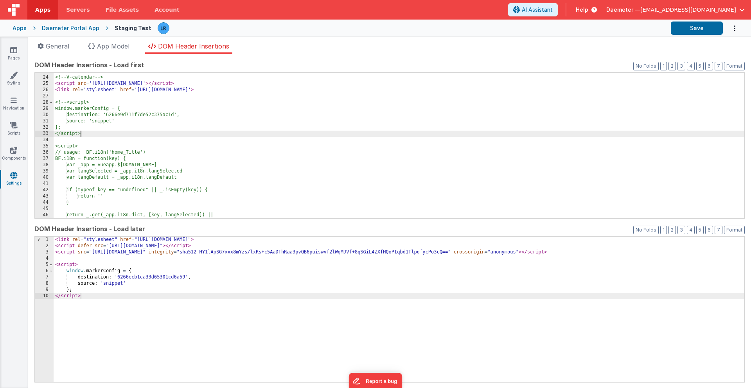
click at [83, 133] on div "<!-- V-calendar --> < script src = '[URL][DOMAIN_NAME]' > </ script > < link re…" at bounding box center [399, 147] width 691 height 158
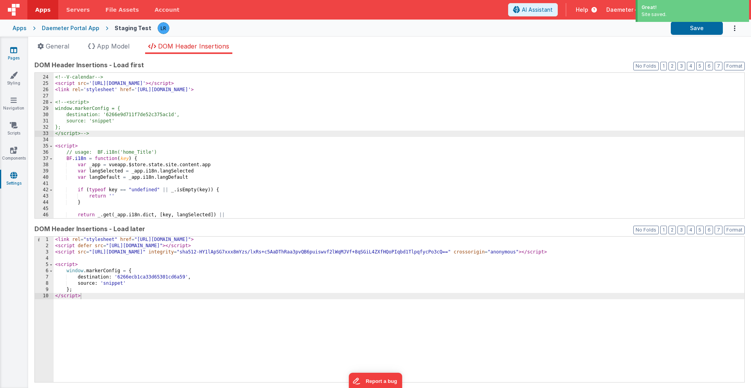
click at [13, 53] on icon at bounding box center [13, 50] width 7 height 8
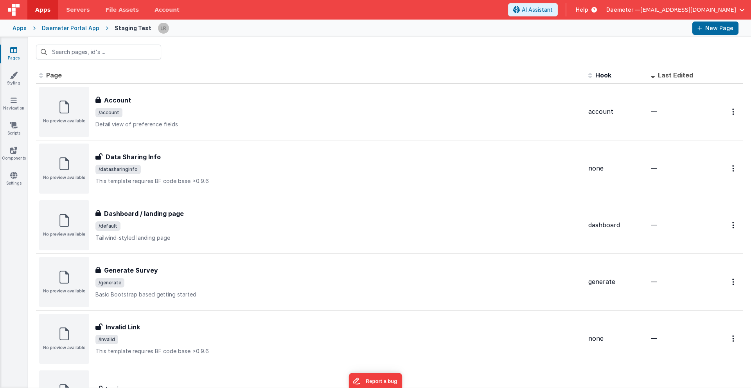
click at [59, 27] on div "Daemeter Portal App" at bounding box center [70, 28] width 57 height 8
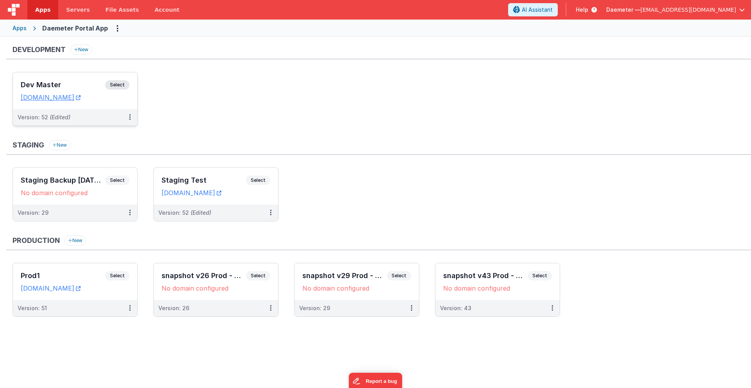
click at [59, 82] on h3 "Dev Master" at bounding box center [63, 85] width 84 height 8
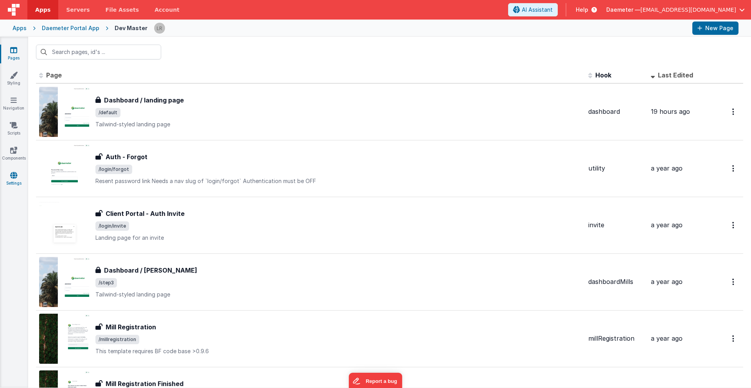
click at [16, 180] on link "Settings" at bounding box center [14, 179] width 28 height 16
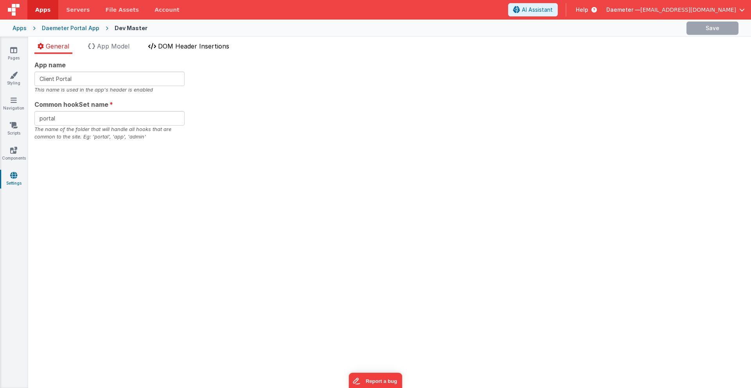
click at [180, 49] on span "DOM Header Insertions" at bounding box center [193, 46] width 71 height 8
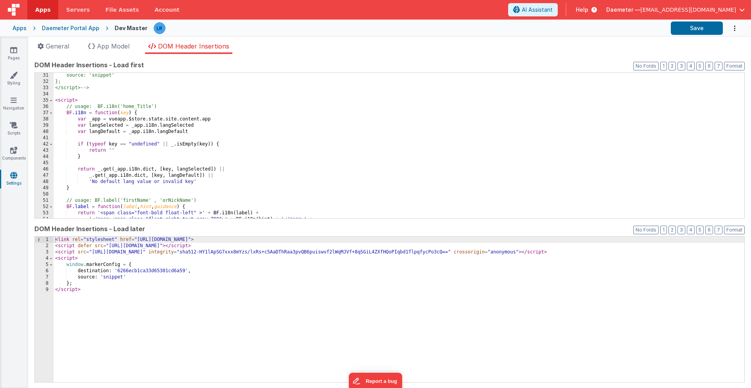
scroll to position [188, 0]
click at [11, 52] on icon at bounding box center [13, 50] width 7 height 8
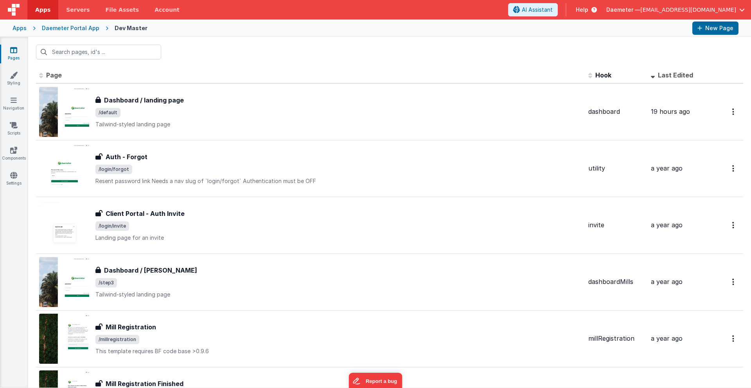
click at [11, 52] on icon at bounding box center [13, 50] width 7 height 8
click at [57, 32] on div "Daemeter Portal App" at bounding box center [70, 28] width 57 height 8
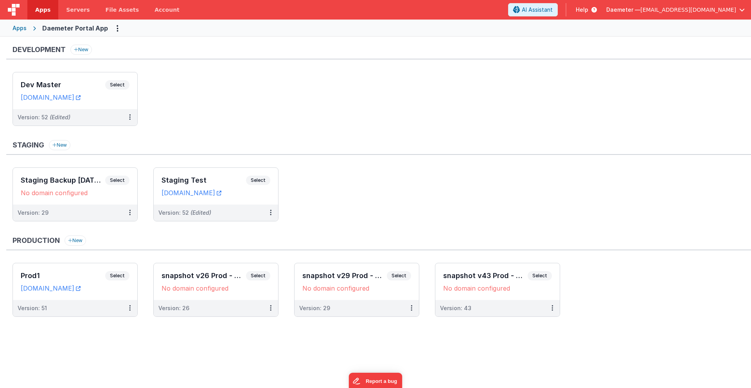
click at [19, 27] on div "Apps" at bounding box center [20, 28] width 14 height 8
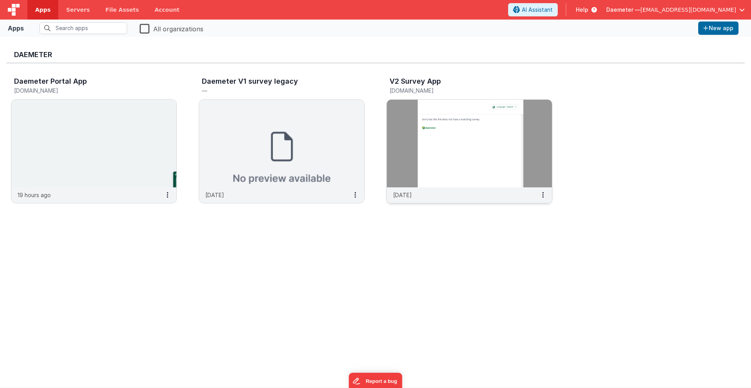
click at [426, 144] on img at bounding box center [469, 144] width 165 height 88
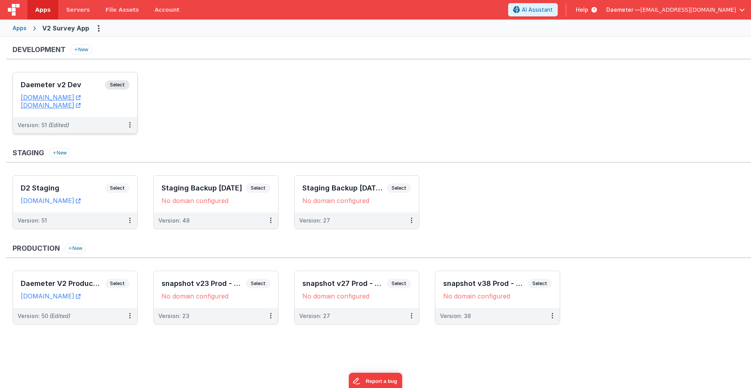
click at [81, 84] on h3 "Daemeter v2 Dev" at bounding box center [63, 85] width 84 height 8
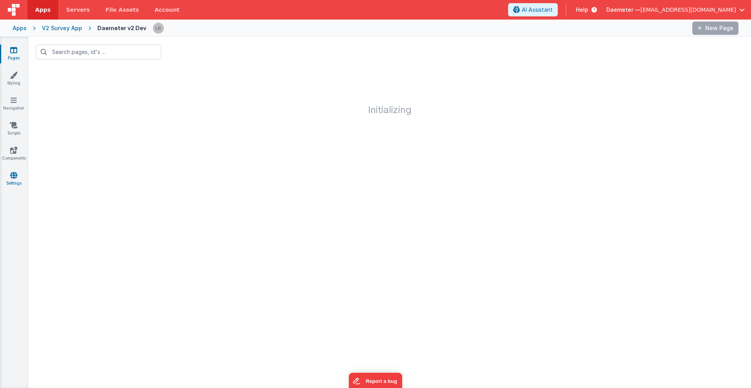
click at [15, 181] on link "Settings" at bounding box center [14, 179] width 28 height 16
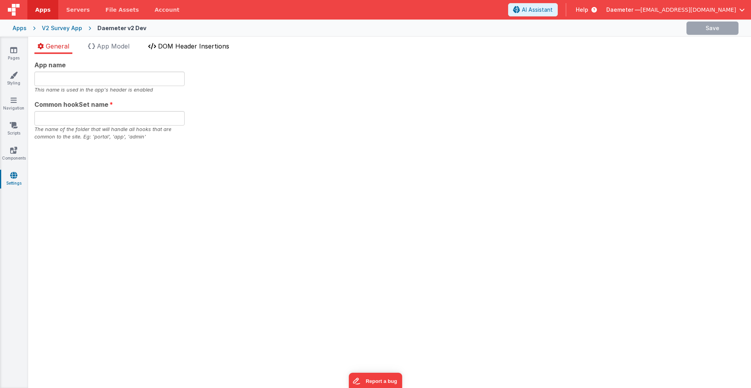
type input "Daemeter"
type input "daemeter"
click at [187, 45] on span "DOM Header Insertions" at bounding box center [193, 46] width 71 height 8
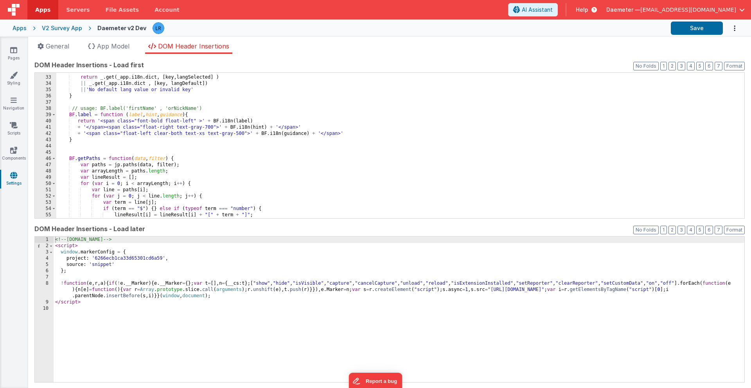
scroll to position [213, 0]
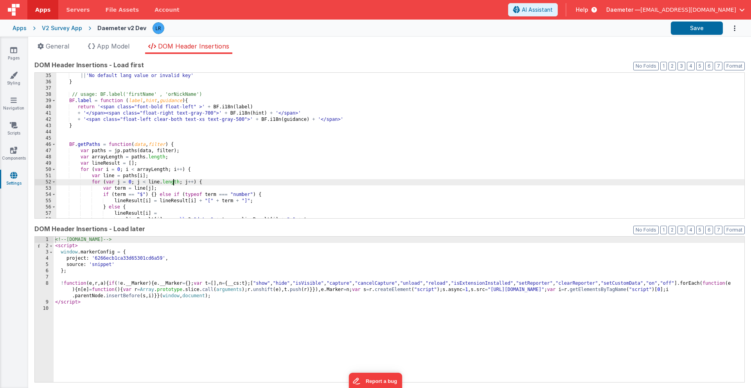
click at [173, 180] on div "|| 'No default lang value or invalid key' } // usage: BF.label('firstName' , 'o…" at bounding box center [400, 152] width 688 height 158
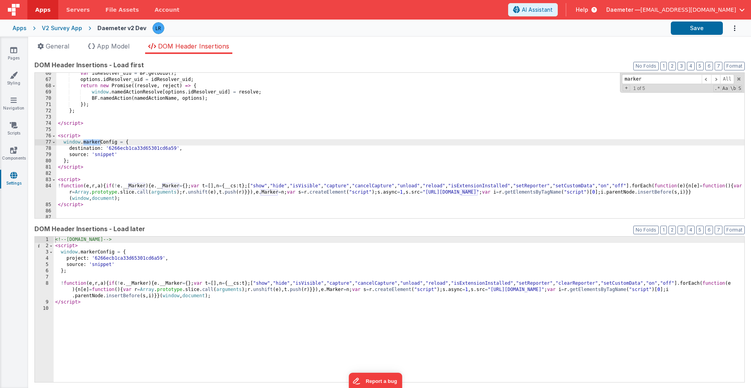
type input "marker"
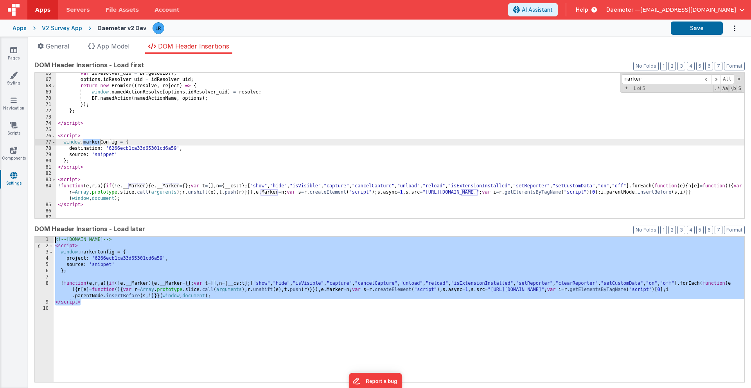
drag, startPoint x: 86, startPoint y: 302, endPoint x: 45, endPoint y: 239, distance: 75.4
click at [45, 238] on div "1 2 3 4 5 6 7 8 9 10 <!-- [DOMAIN_NAME] --> < script > window . markerConfig = …" at bounding box center [389, 309] width 710 height 146
click at [19, 51] on link "Pages" at bounding box center [14, 54] width 28 height 16
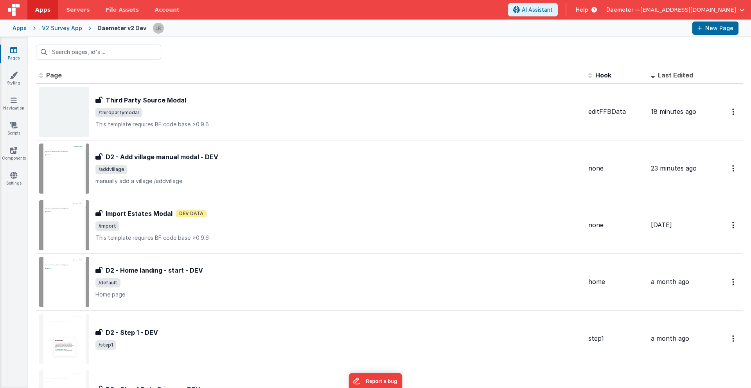
click at [19, 27] on div "Apps" at bounding box center [20, 28] width 14 height 8
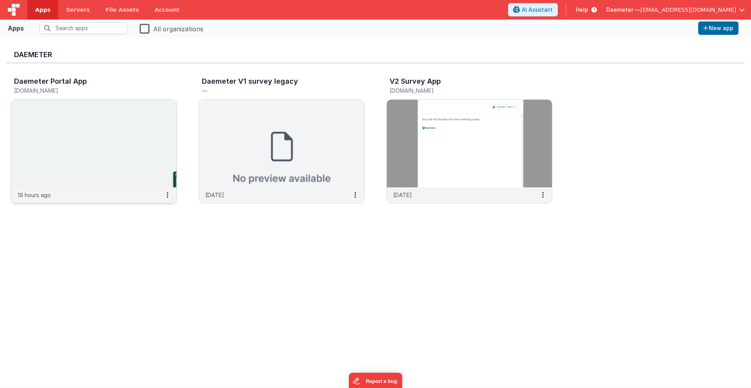
click at [87, 121] on img at bounding box center [93, 144] width 165 height 88
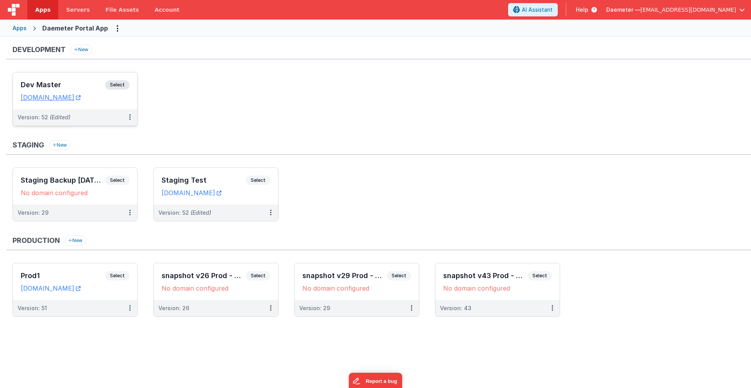
click at [75, 86] on h3 "Dev Master" at bounding box center [63, 85] width 84 height 8
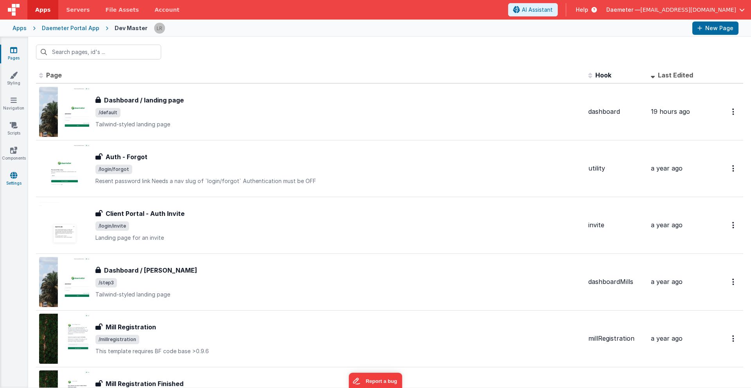
click at [12, 180] on link "Settings" at bounding box center [14, 179] width 28 height 16
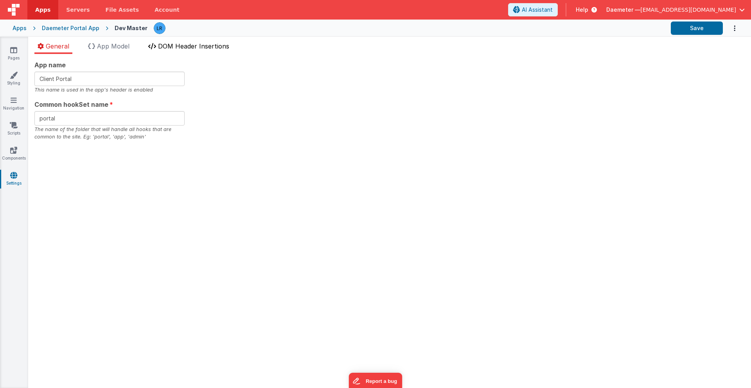
click at [187, 48] on span "DOM Header Insertions" at bounding box center [193, 46] width 71 height 8
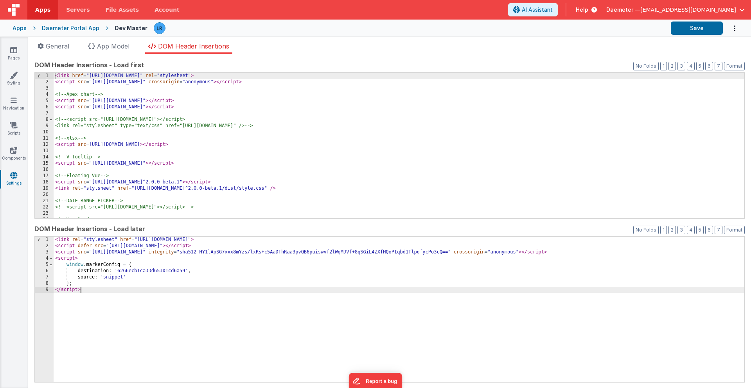
click at [86, 291] on div "< link rel = "stylesheet" href = "[URL][DOMAIN_NAME]" > < script defer src = "[…" at bounding box center [399, 316] width 691 height 158
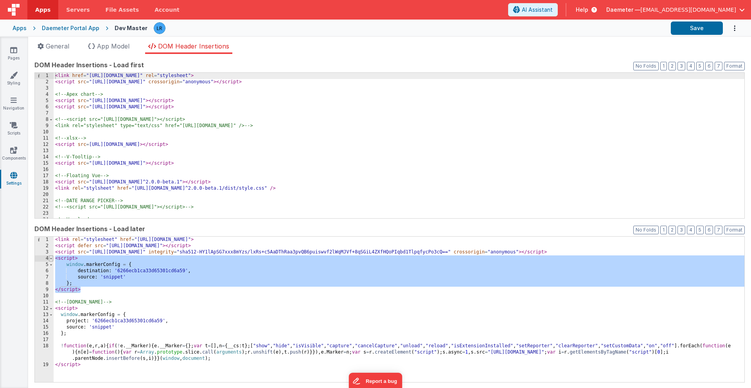
drag, startPoint x: 84, startPoint y: 291, endPoint x: 48, endPoint y: 257, distance: 50.1
click at [48, 257] on div "1 2 3 4 5 6 7 8 9 10 11 12 13 14 15 16 17 18 19 < link rel = "stylesheet" href …" at bounding box center [389, 309] width 710 height 146
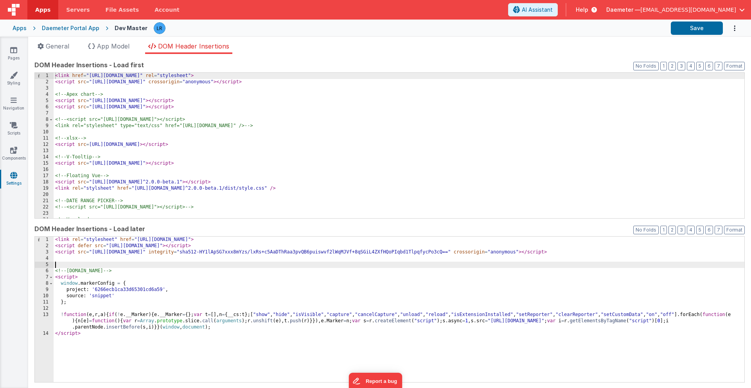
click at [58, 265] on div "< link rel = "stylesheet" href = "[URL][DOMAIN_NAME]" > < script defer src = "[…" at bounding box center [399, 316] width 691 height 158
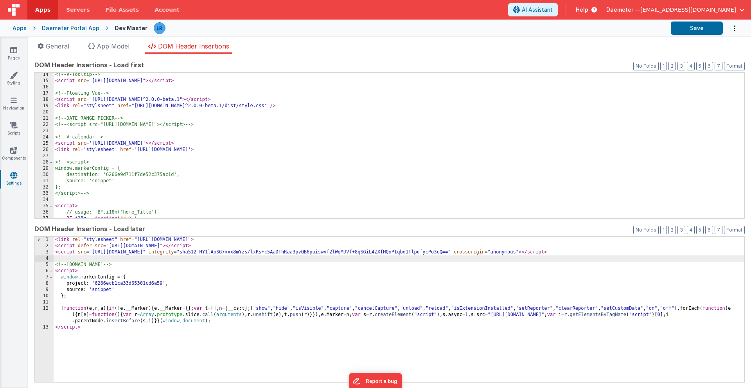
scroll to position [83, 0]
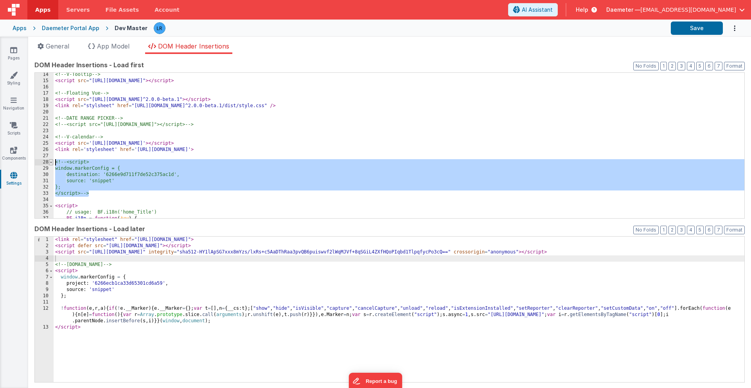
drag, startPoint x: 93, startPoint y: 194, endPoint x: 53, endPoint y: 163, distance: 50.8
click at [53, 163] on div "14 15 16 17 18 19 20 21 22 23 24 25 26 27 28 29 30 31 32 33 34 35 36 37 38 39 <…" at bounding box center [389, 145] width 710 height 146
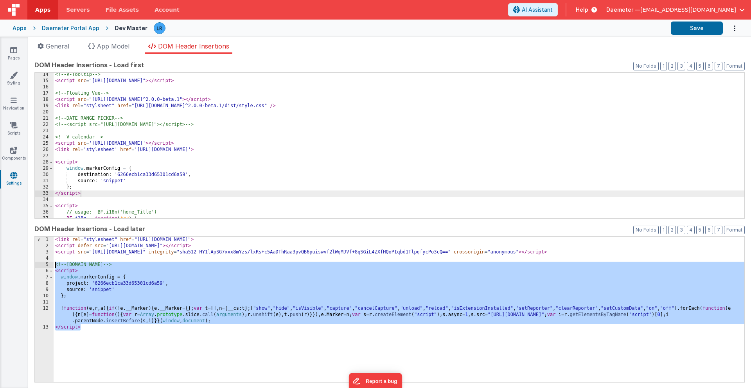
drag, startPoint x: 88, startPoint y: 327, endPoint x: 44, endPoint y: 264, distance: 76.5
click at [44, 264] on div "1 2 3 4 5 6 7 8 9 10 11 12 13 < link rel = "stylesheet" href = "[URL][DOMAIN_NA…" at bounding box center [389, 309] width 710 height 146
click at [57, 28] on div "Daemeter Portal App" at bounding box center [70, 28] width 57 height 8
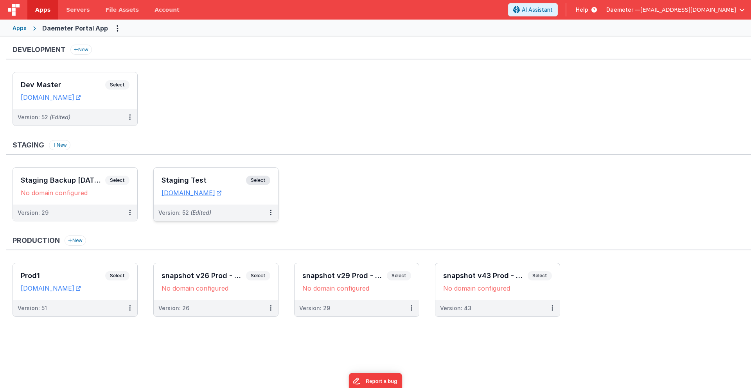
click at [205, 180] on h3 "Staging Test" at bounding box center [204, 180] width 84 height 8
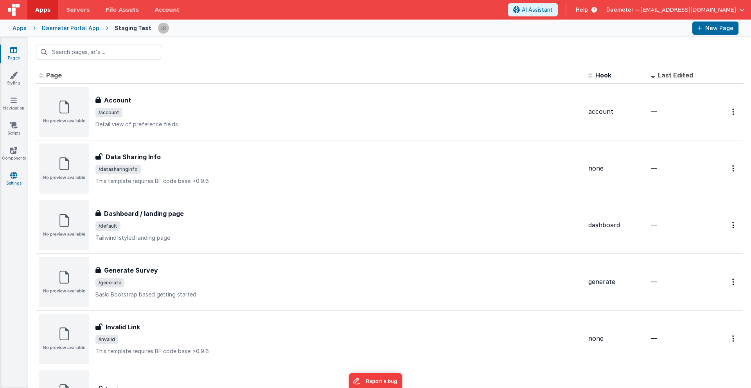
click at [14, 182] on link "Settings" at bounding box center [14, 179] width 28 height 16
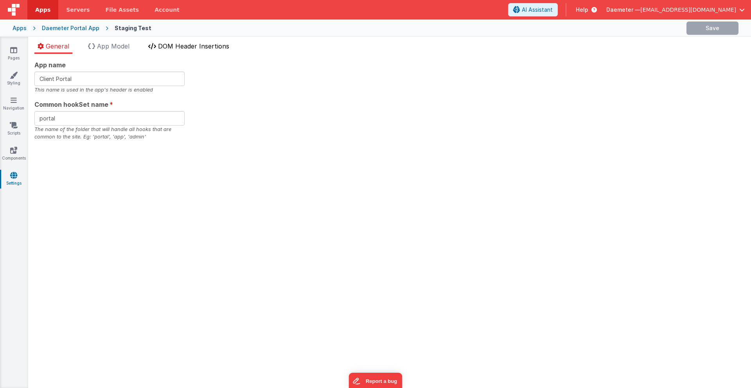
click at [202, 47] on span "DOM Header Insertions" at bounding box center [193, 46] width 71 height 8
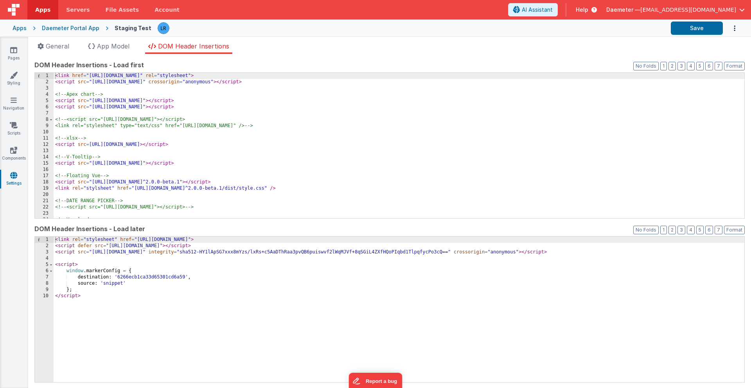
click at [84, 295] on div "< link rel = "stylesheet" href = "[URL][DOMAIN_NAME]" > < script defer src = "[…" at bounding box center [399, 316] width 691 height 158
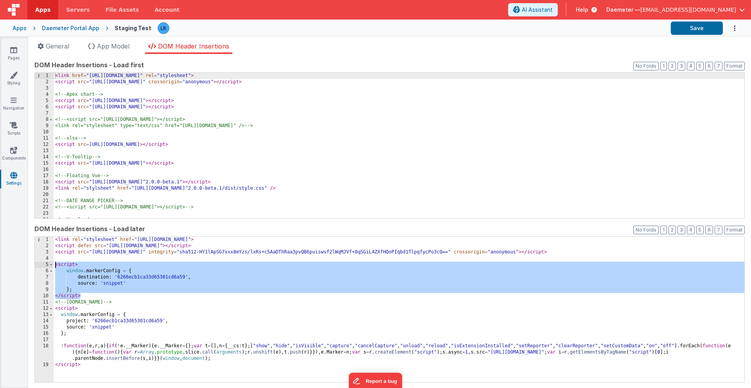
drag, startPoint x: 88, startPoint y: 297, endPoint x: 44, endPoint y: 263, distance: 55.2
click at [44, 263] on div "1 2 3 4 5 6 7 8 9 10 11 12 13 14 15 16 17 18 19 < link rel = "stylesheet" href …" at bounding box center [389, 309] width 710 height 146
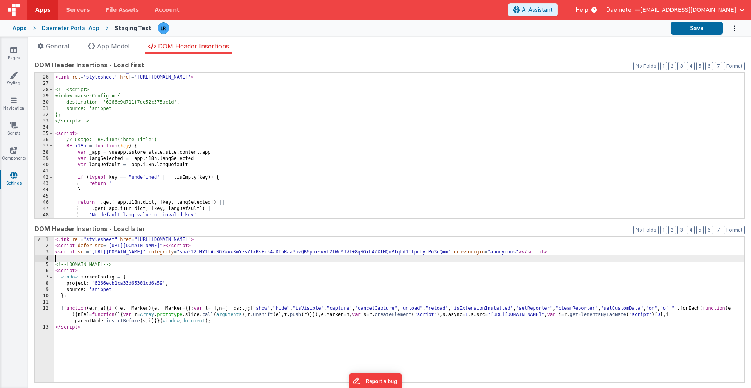
scroll to position [155, 0]
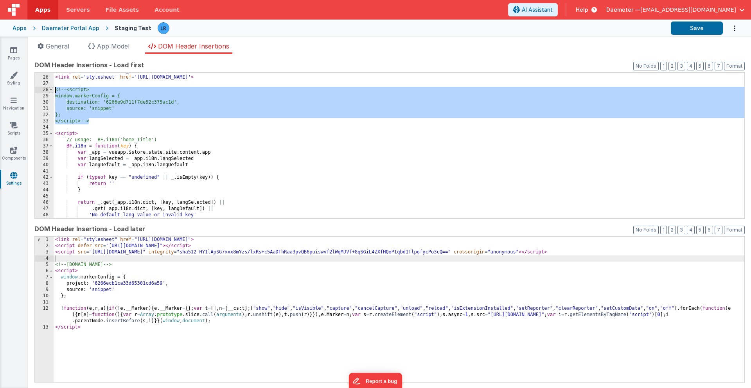
drag, startPoint x: 92, startPoint y: 122, endPoint x: 51, endPoint y: 89, distance: 52.6
click at [51, 89] on div "25 26 27 28 29 30 31 32 33 34 35 36 37 38 39 40 41 42 43 44 45 46 47 48 49 50 <…" at bounding box center [389, 145] width 710 height 146
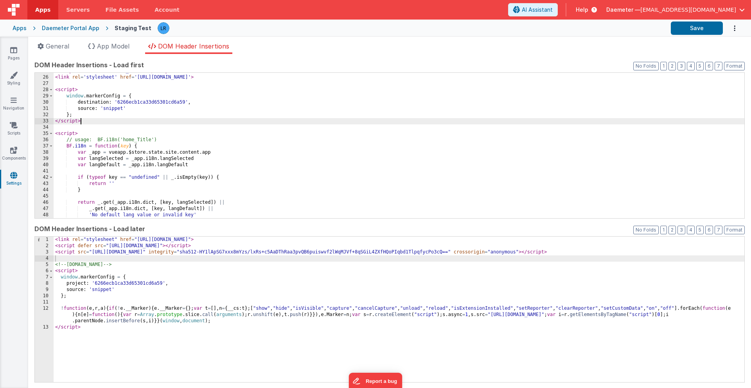
click at [66, 27] on div "Daemeter Portal App" at bounding box center [70, 28] width 57 height 8
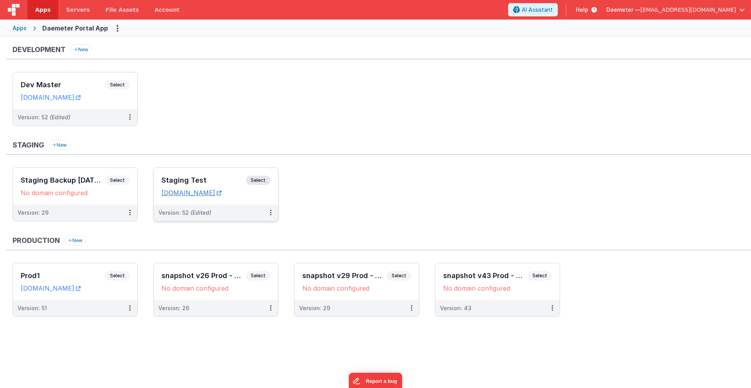
click at [193, 193] on link "[DOMAIN_NAME]" at bounding box center [192, 193] width 60 height 8
